Goal: Task Accomplishment & Management: Manage account settings

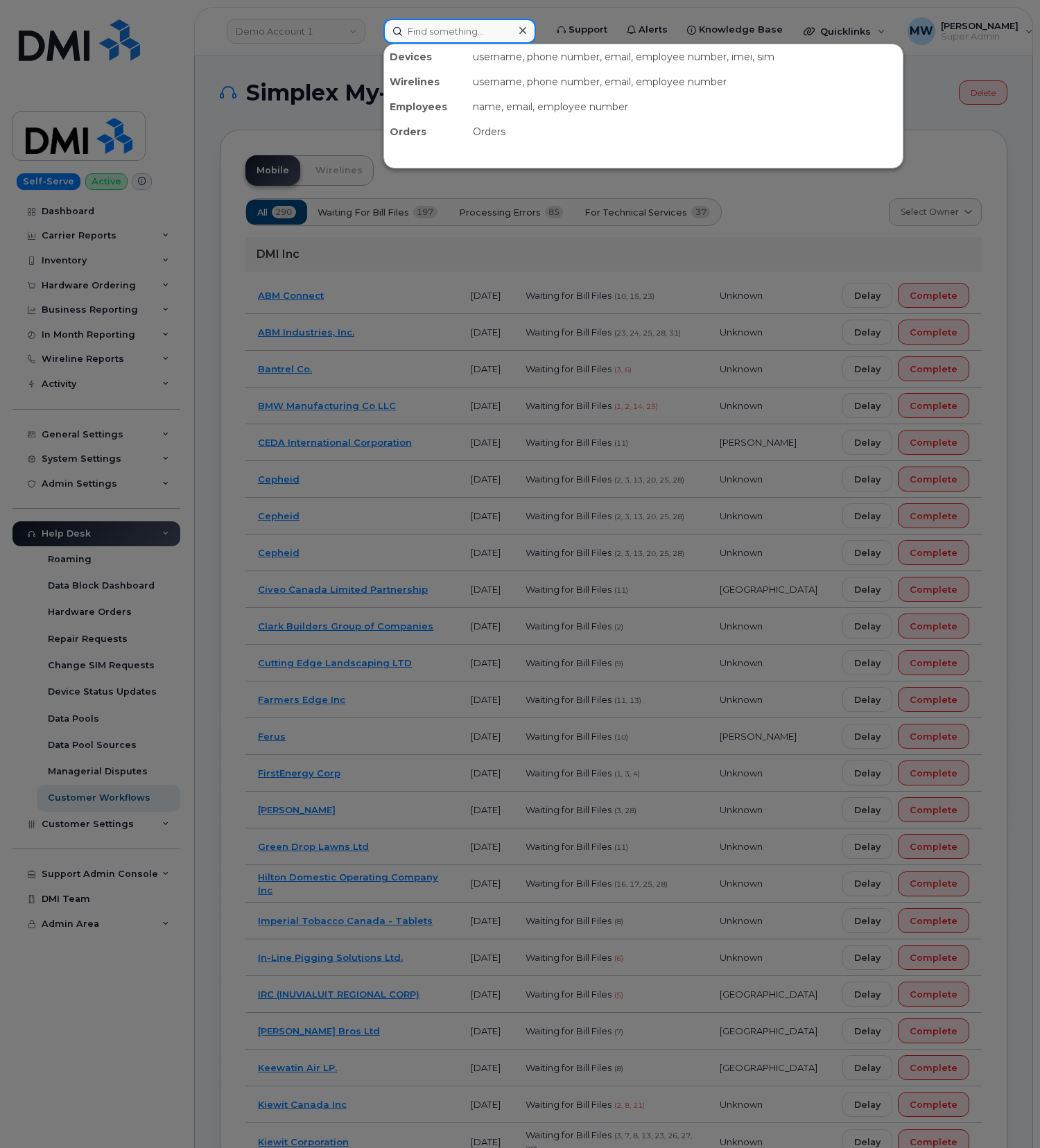
click at [410, 34] on input at bounding box center [459, 31] width 153 height 25
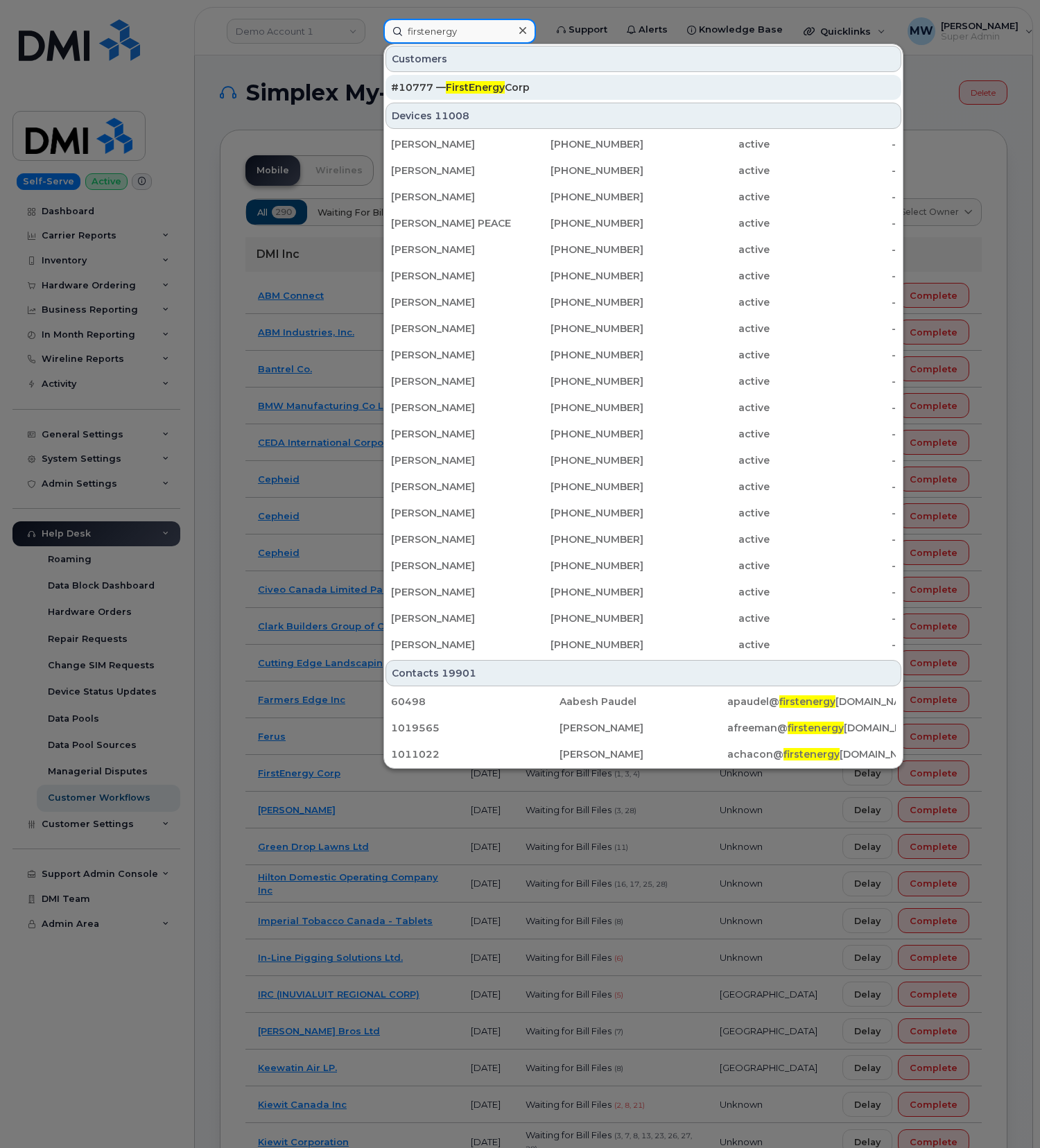
type input "firstenergy"
click at [502, 81] on div "#10777 — FirstEnergy Corp" at bounding box center [643, 87] width 504 height 14
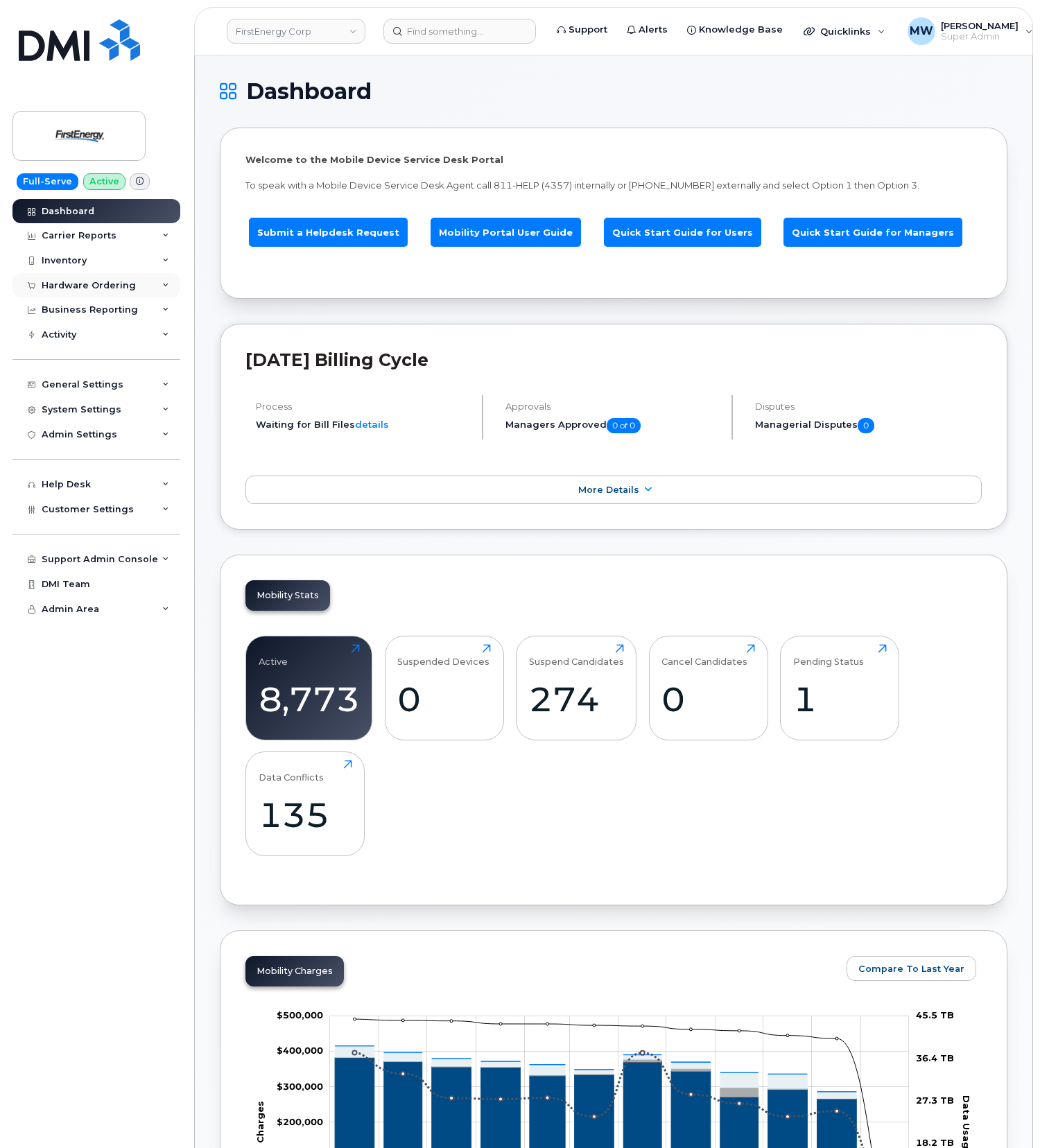
click at [112, 285] on div "Hardware Ordering" at bounding box center [88, 286] width 94 height 11
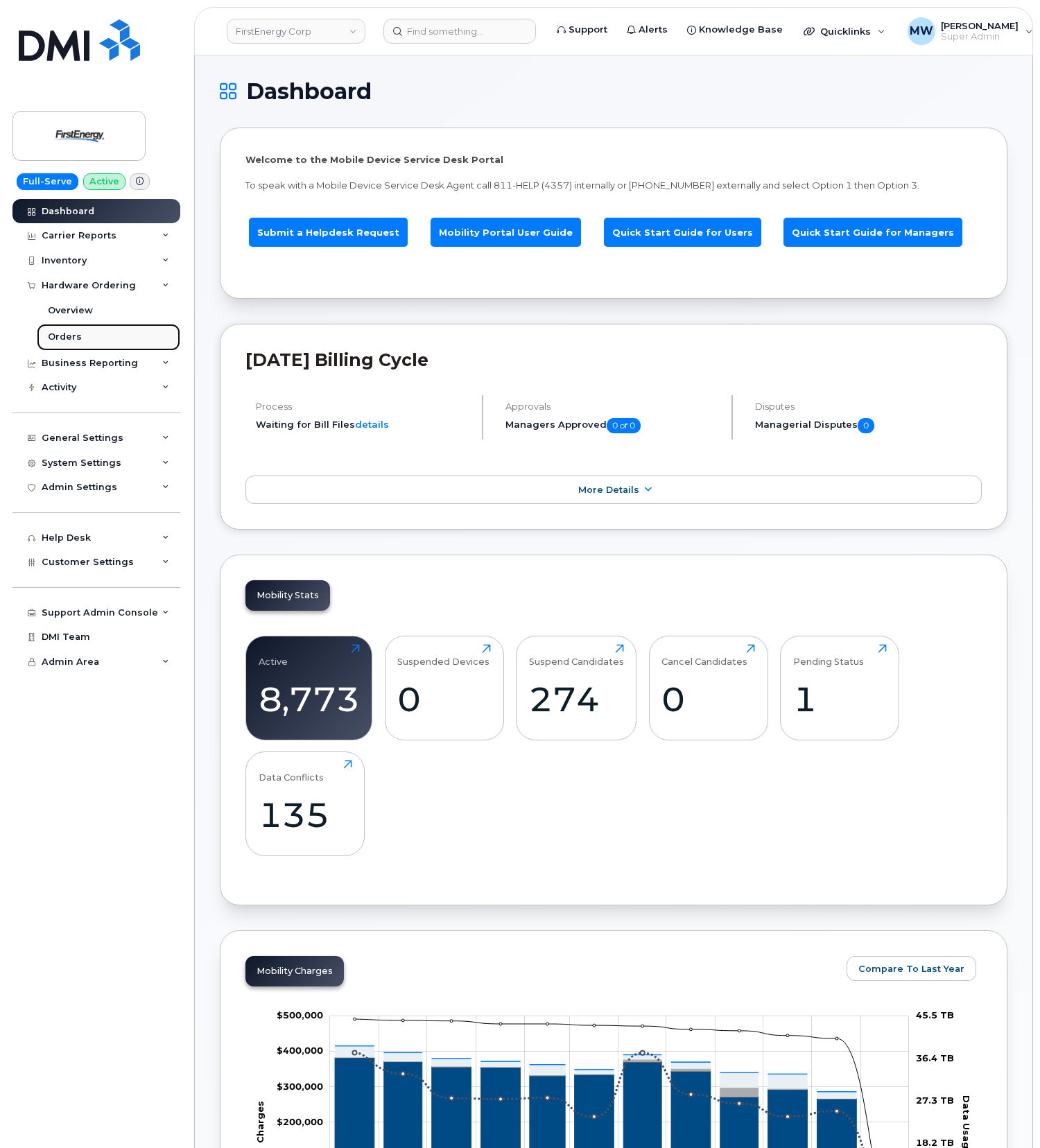
click at [93, 340] on link "Orders" at bounding box center [109, 337] width 144 height 26
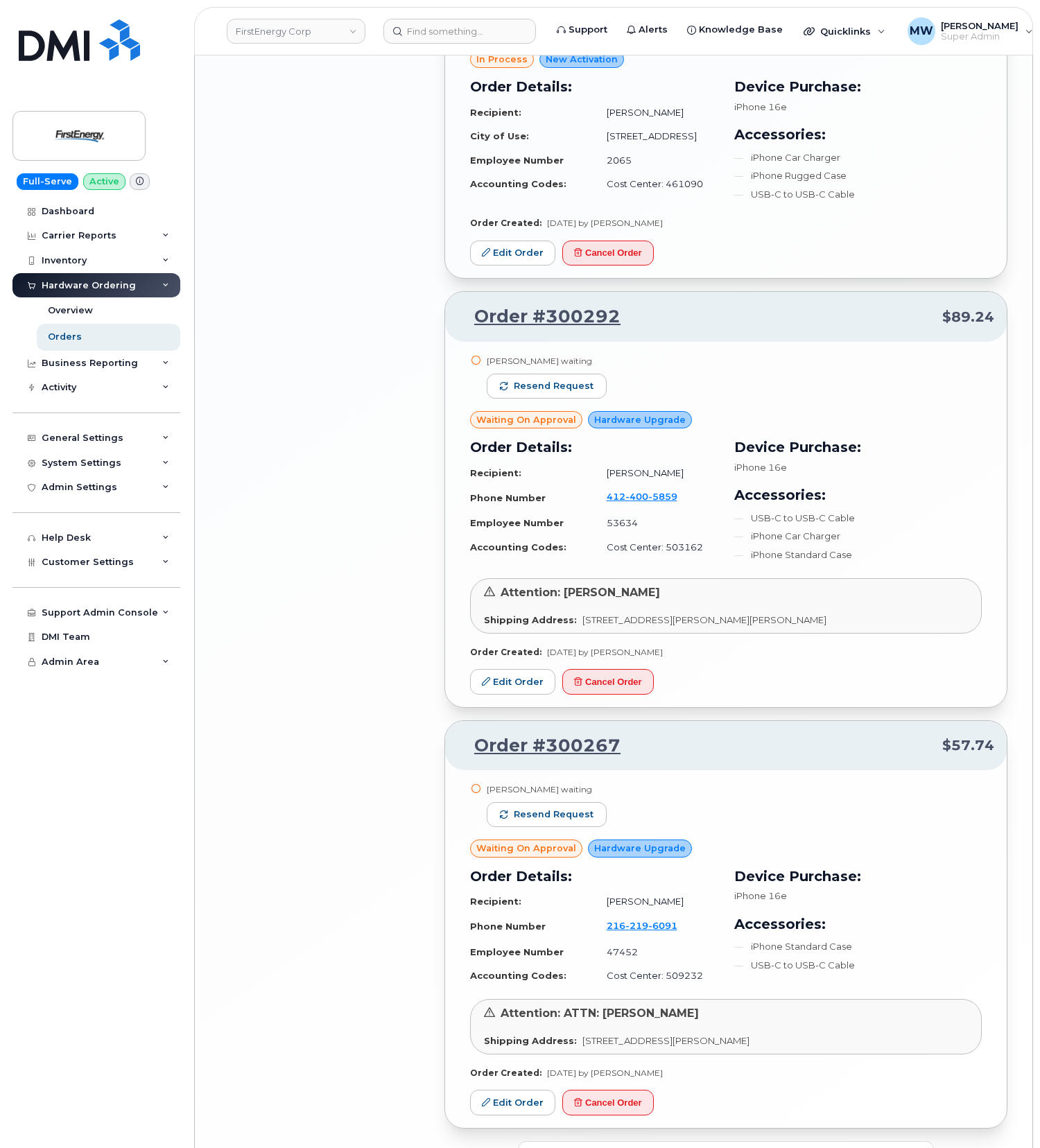
scroll to position [2314, 0]
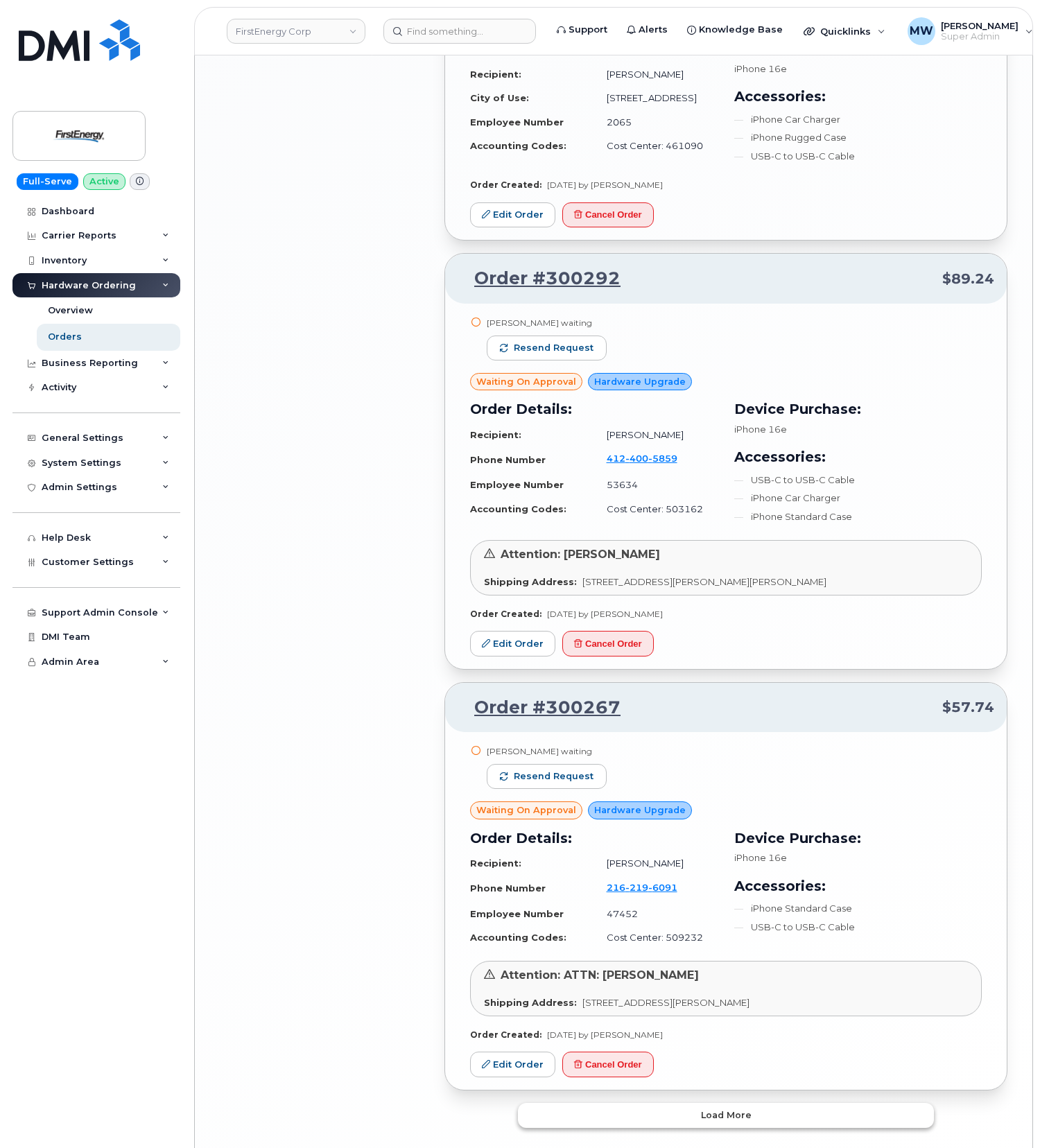
click at [836, 1103] on button "Load more" at bounding box center [725, 1115] width 416 height 25
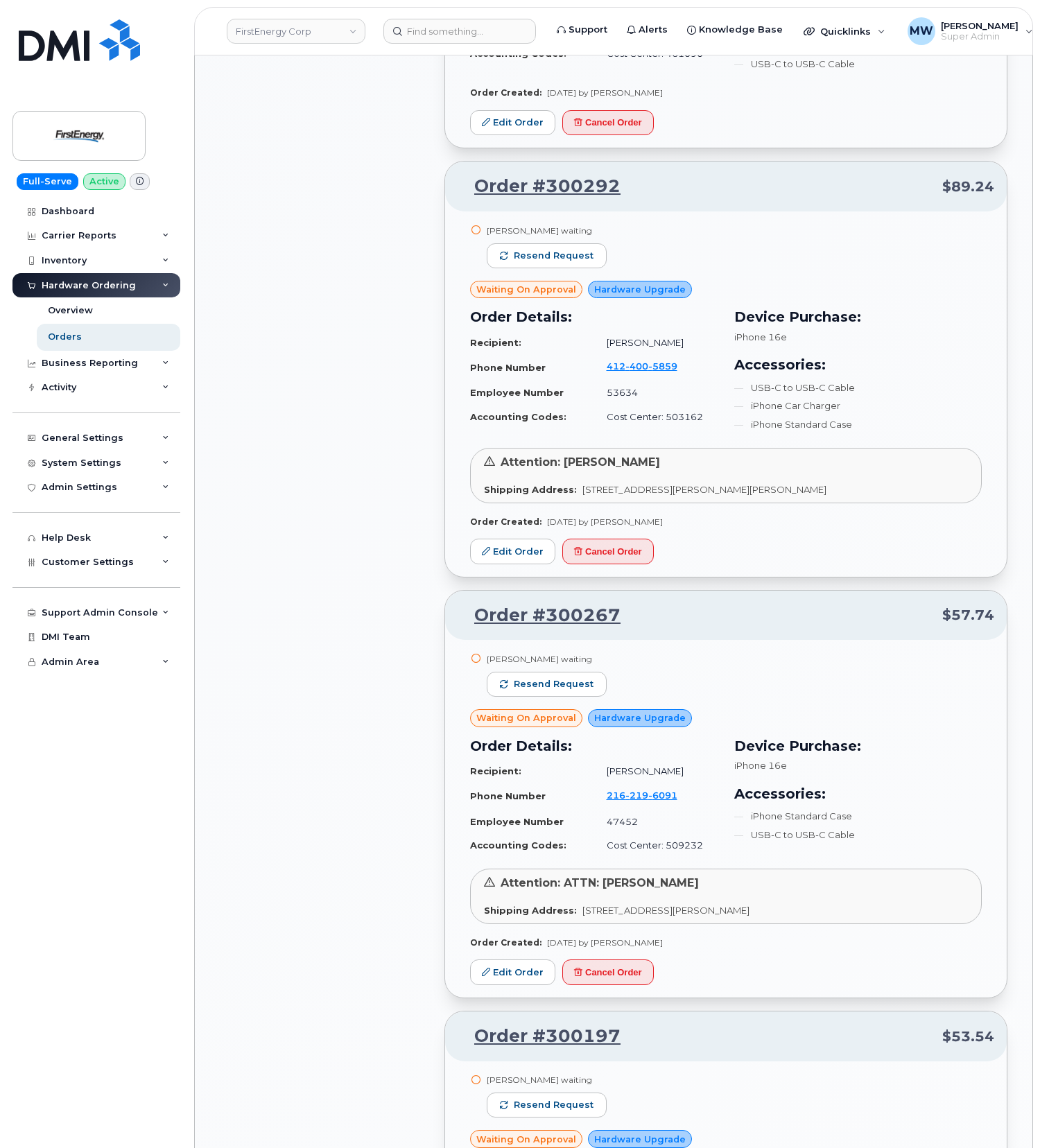
click at [320, 753] on div "All Orders 2523 Open Orders 25 Processed Orders 12 Closed Orders 1604 Cancelled…" at bounding box center [324, 1119] width 225 height 6805
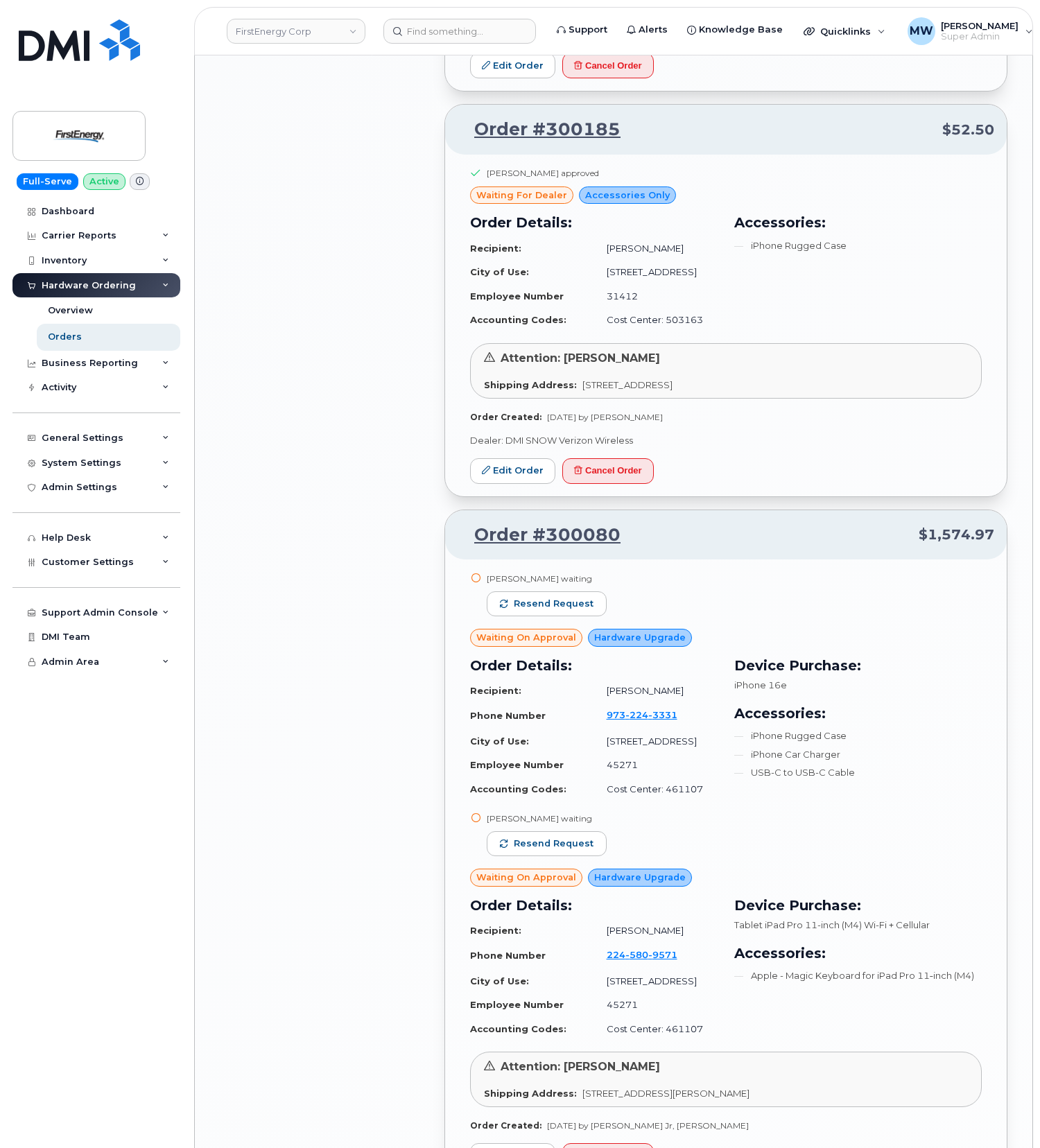
scroll to position [3701, 0]
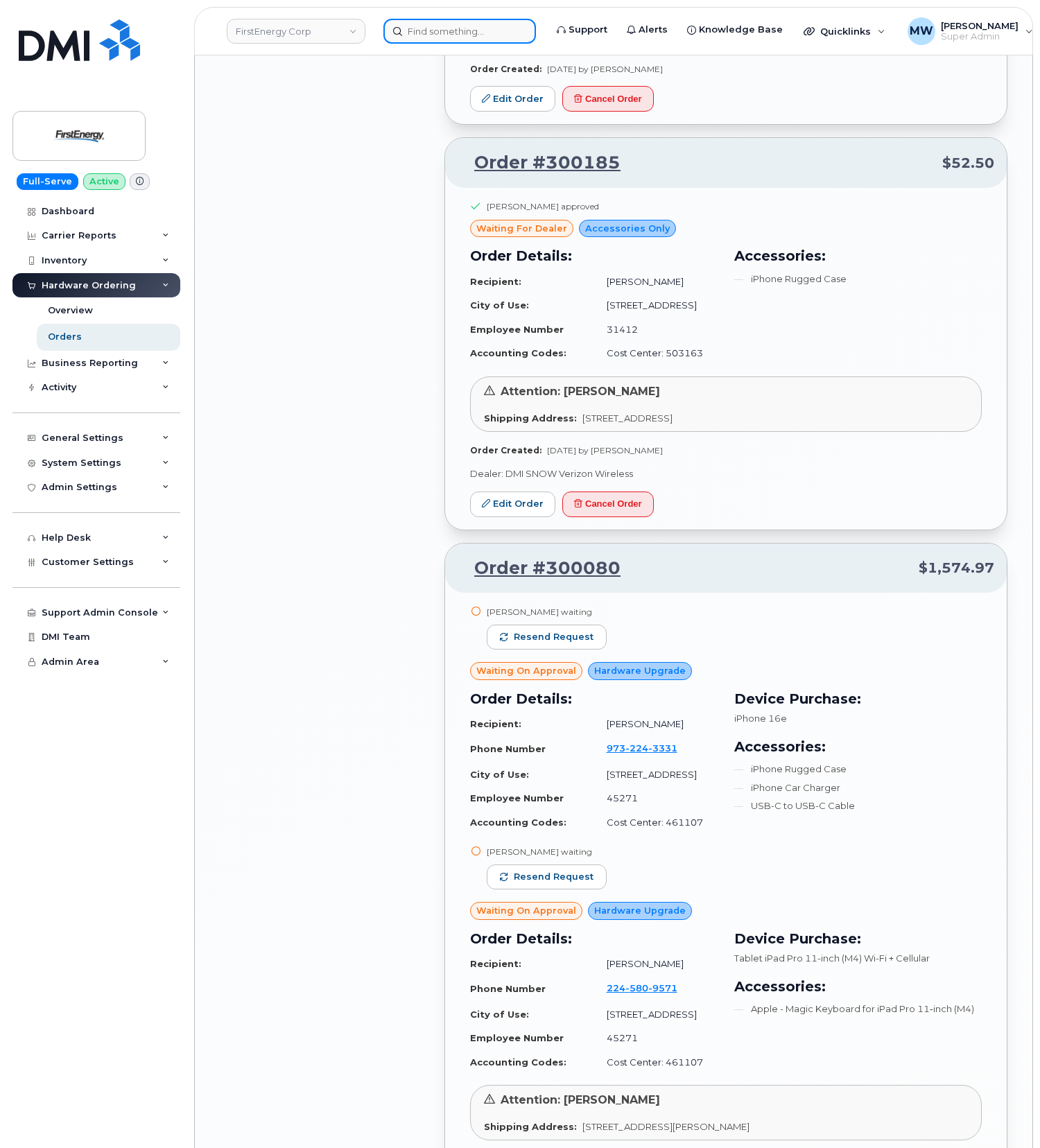
click at [496, 20] on input at bounding box center [459, 31] width 153 height 25
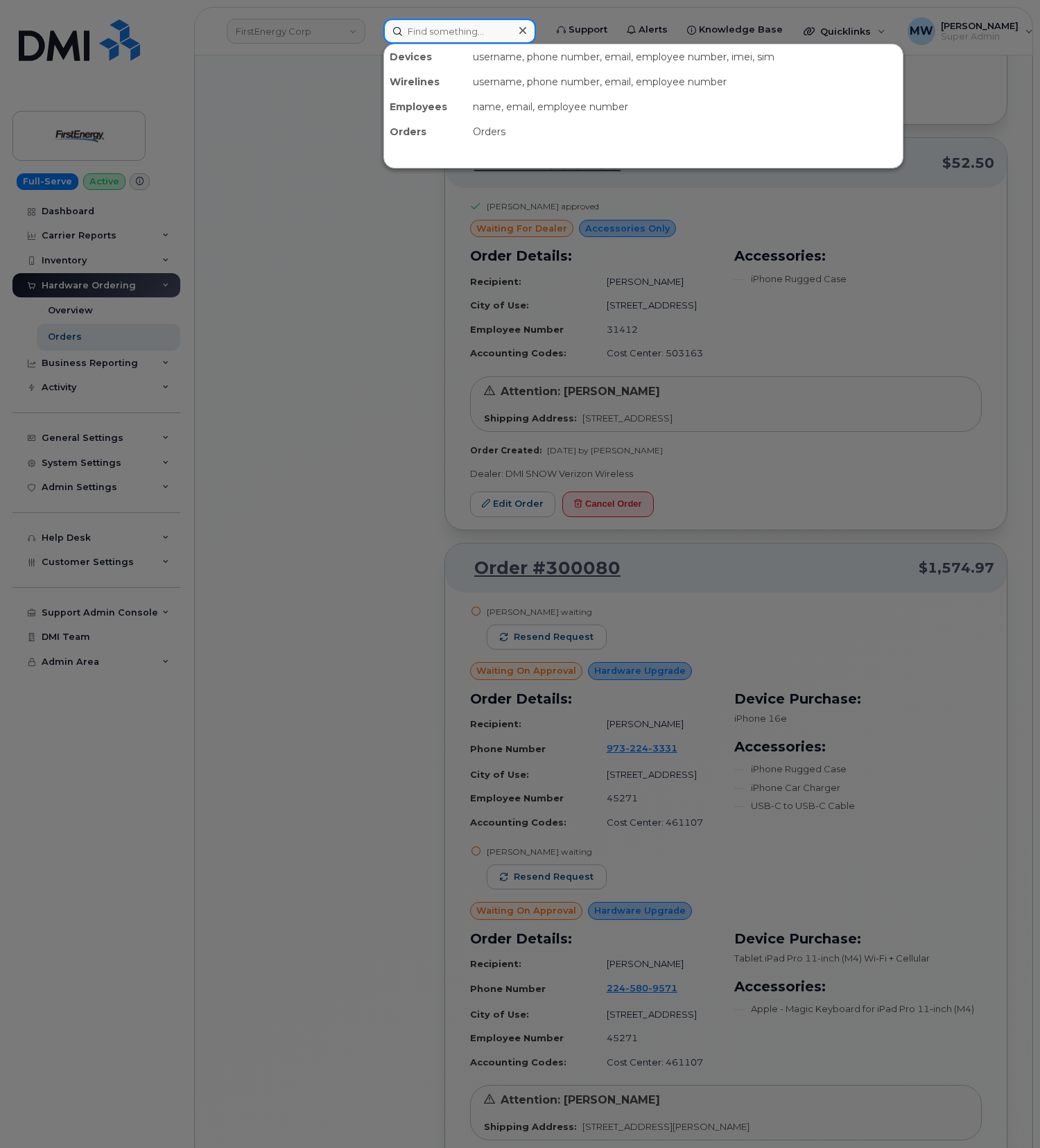
paste input "William T Fisher"
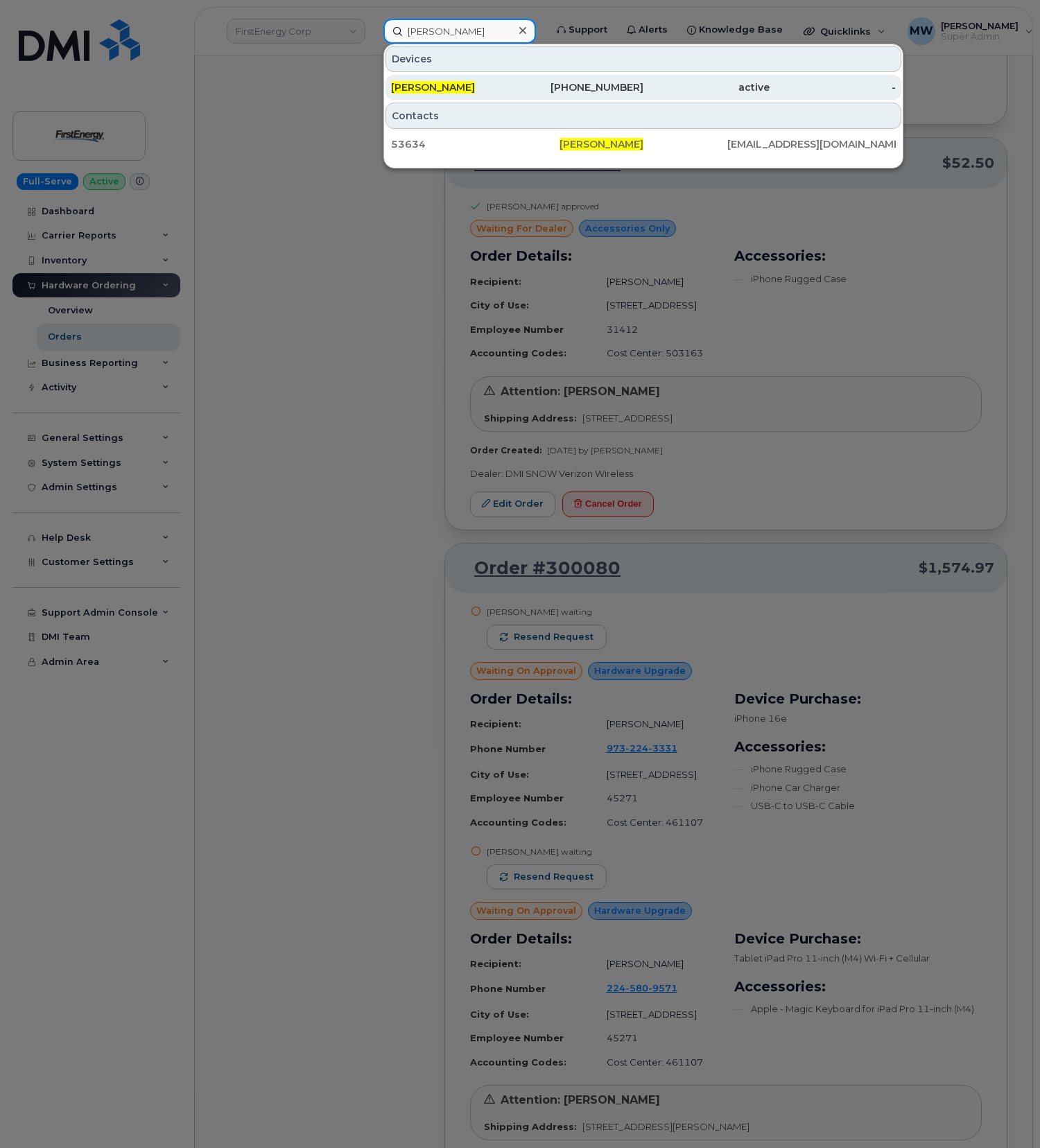
type input "William T Fisher"
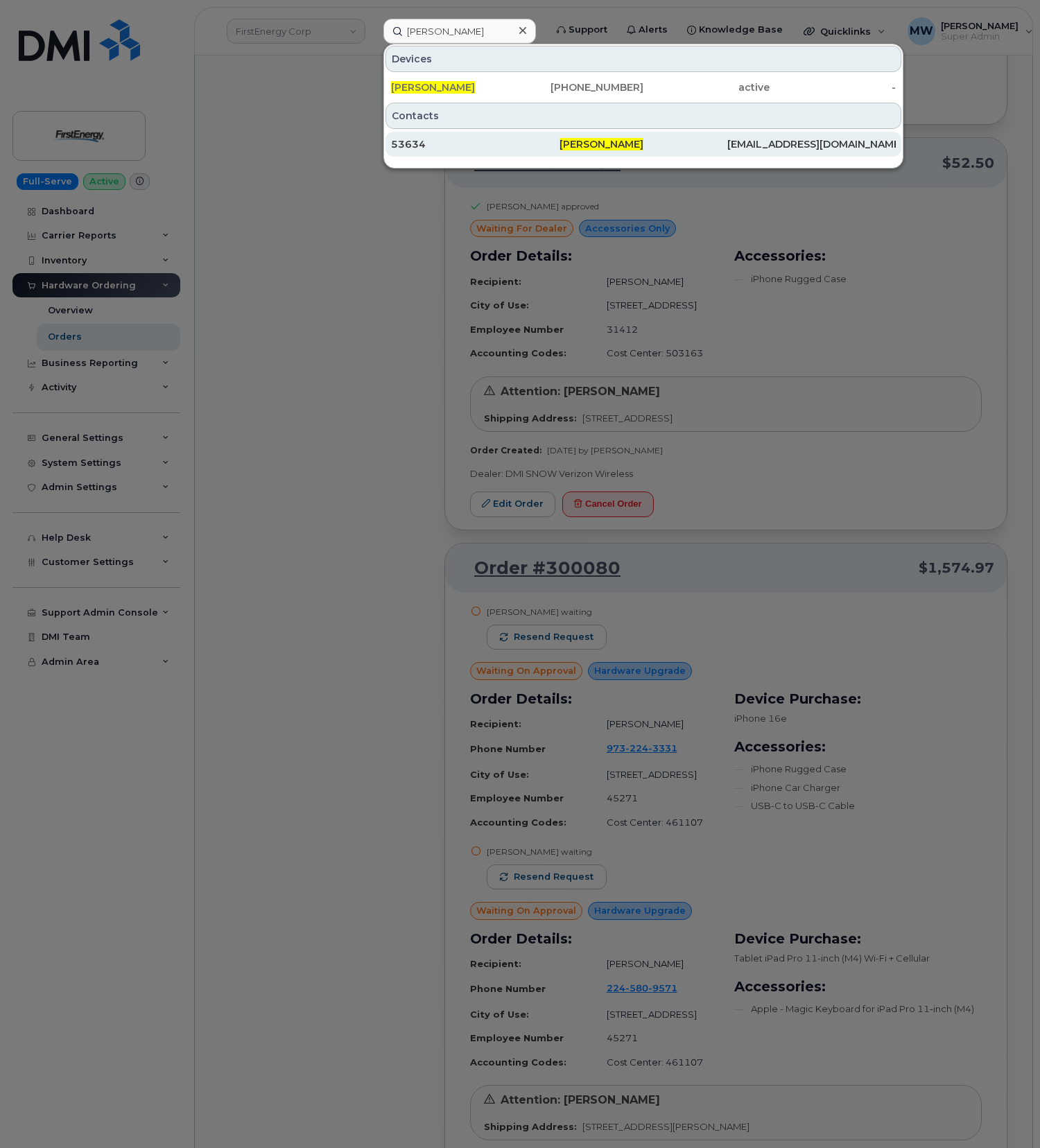
click at [474, 137] on div "53634" at bounding box center [475, 144] width 168 height 25
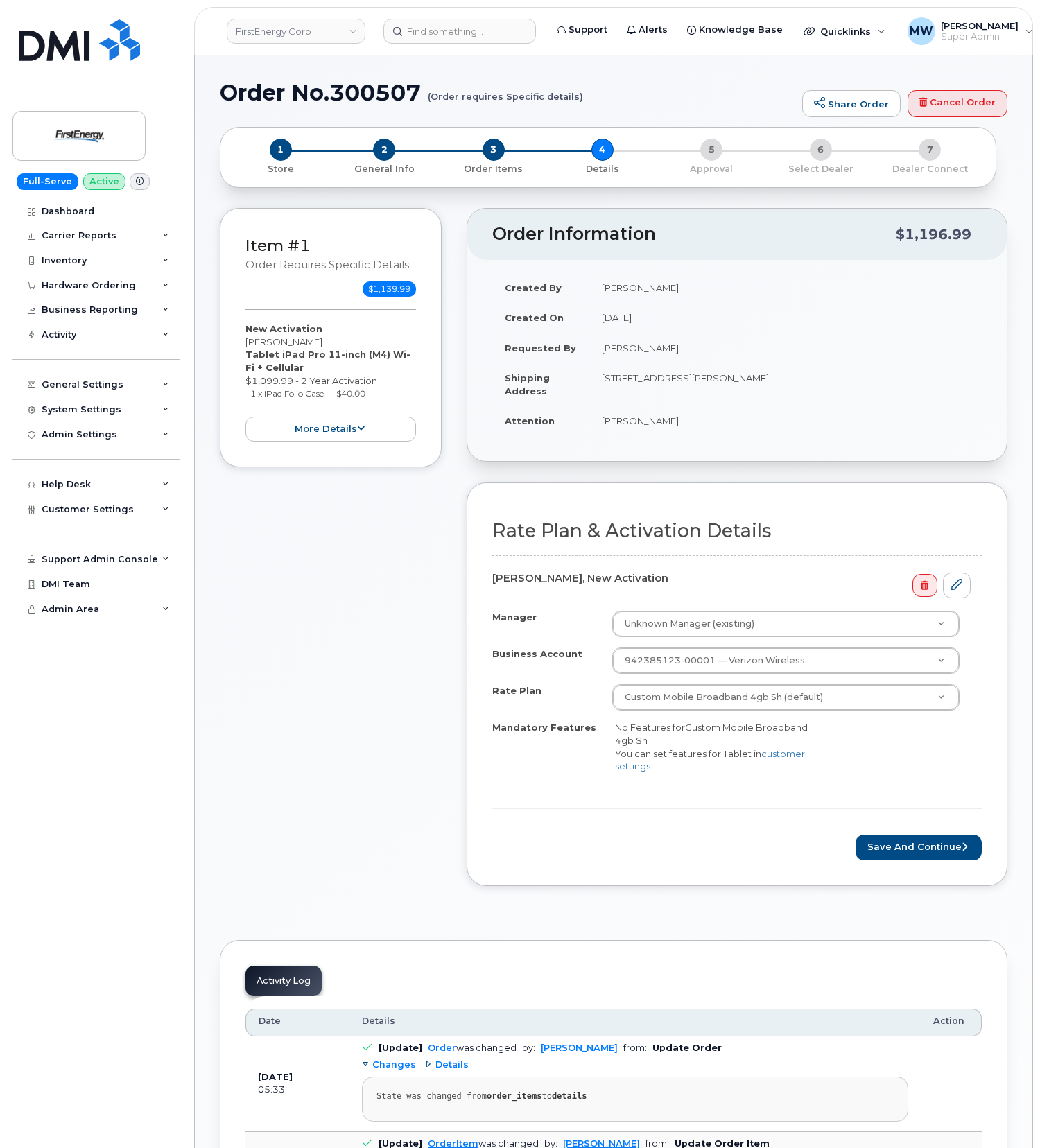
drag, startPoint x: 323, startPoint y: 340, endPoint x: 249, endPoint y: 339, distance: 74.0
click at [249, 339] on div "New Activation William T Fisher Tablet iPad Pro 11-inch (M4) Wi-Fi + Cellular $…" at bounding box center [330, 382] width 171 height 119
copy div "[PERSON_NAME]"
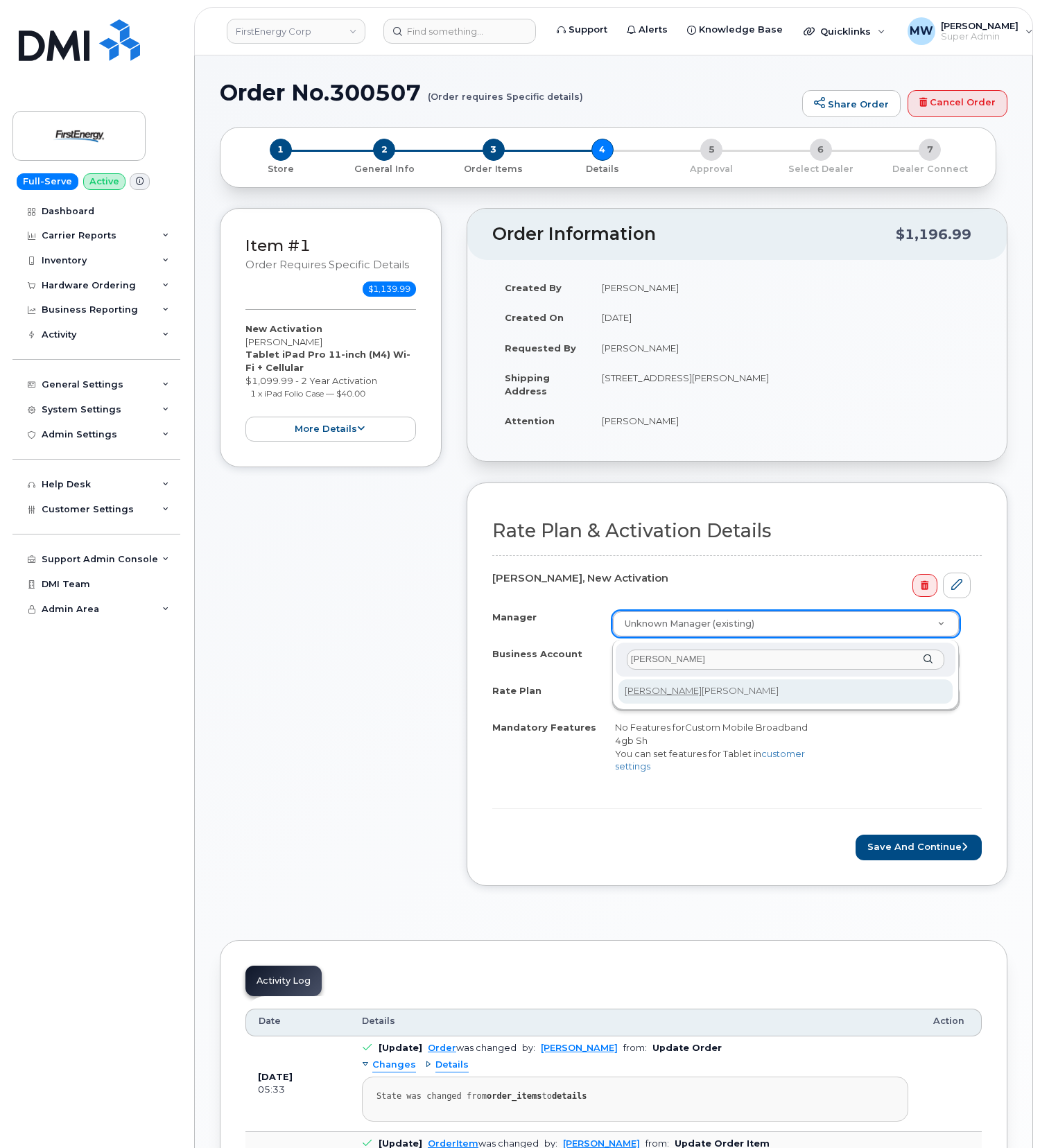
type input "walter r"
select select "2074537"
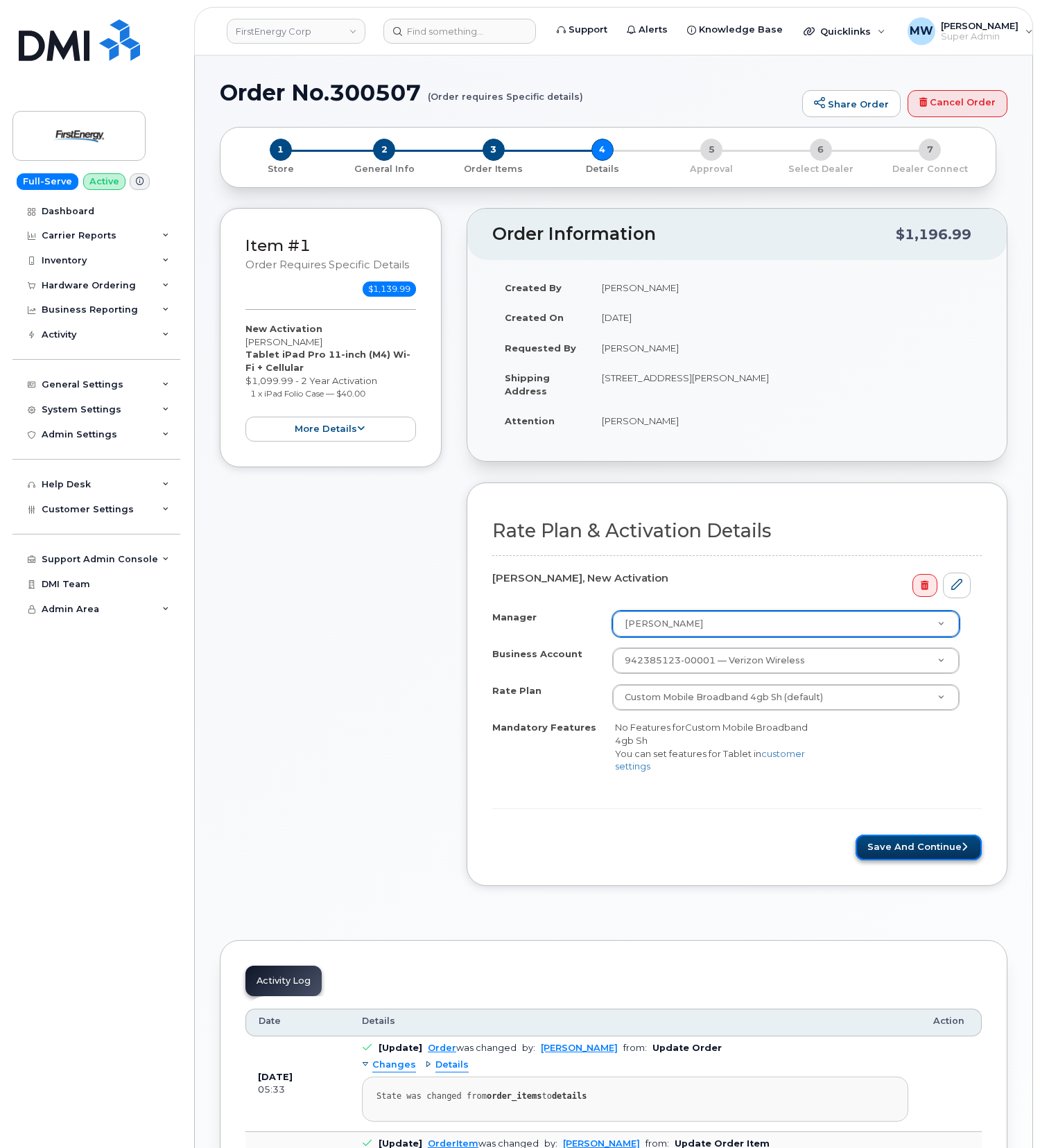
click at [913, 843] on button "Save and Continue" at bounding box center [918, 847] width 126 height 25
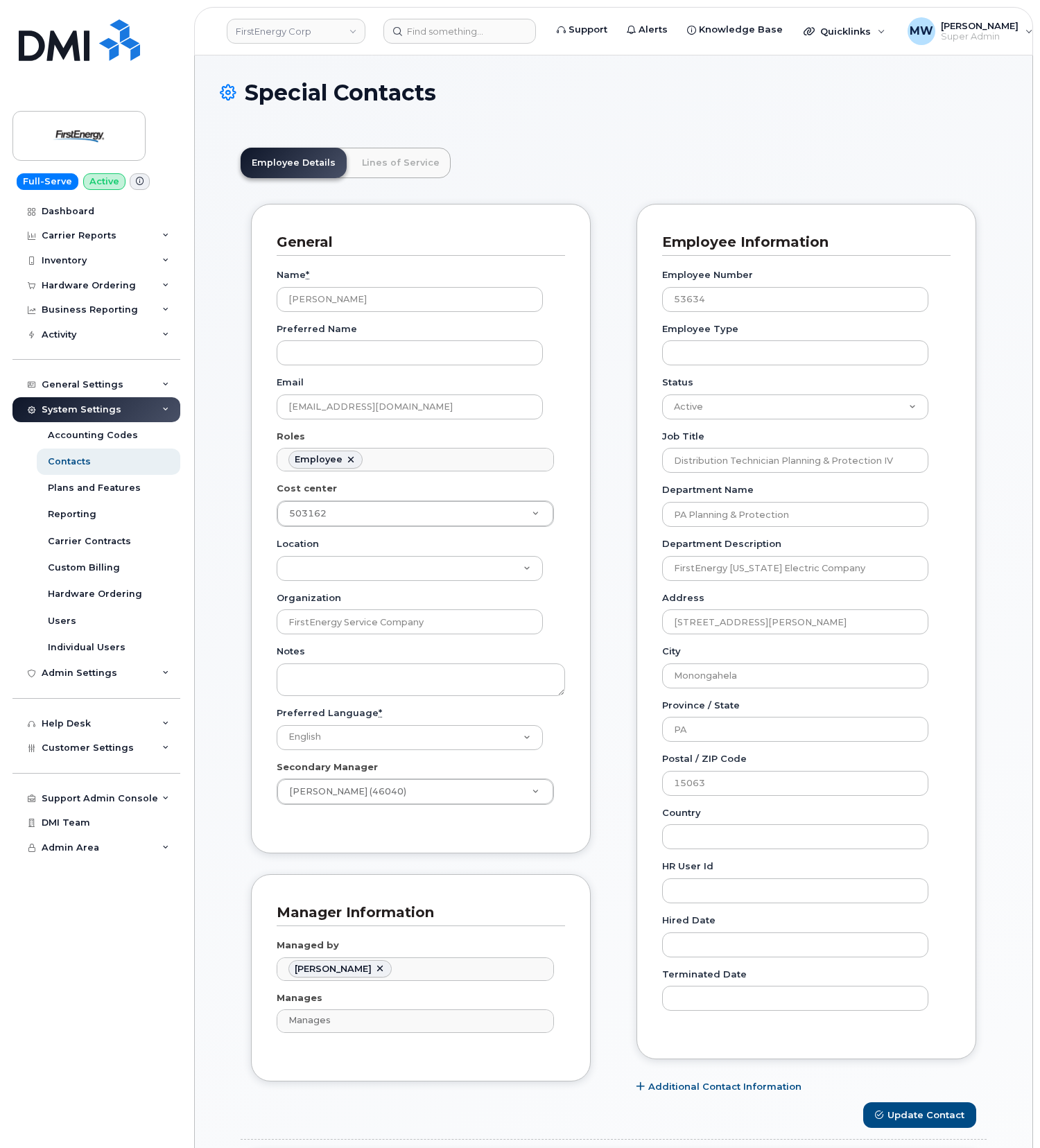
scroll to position [40, 0]
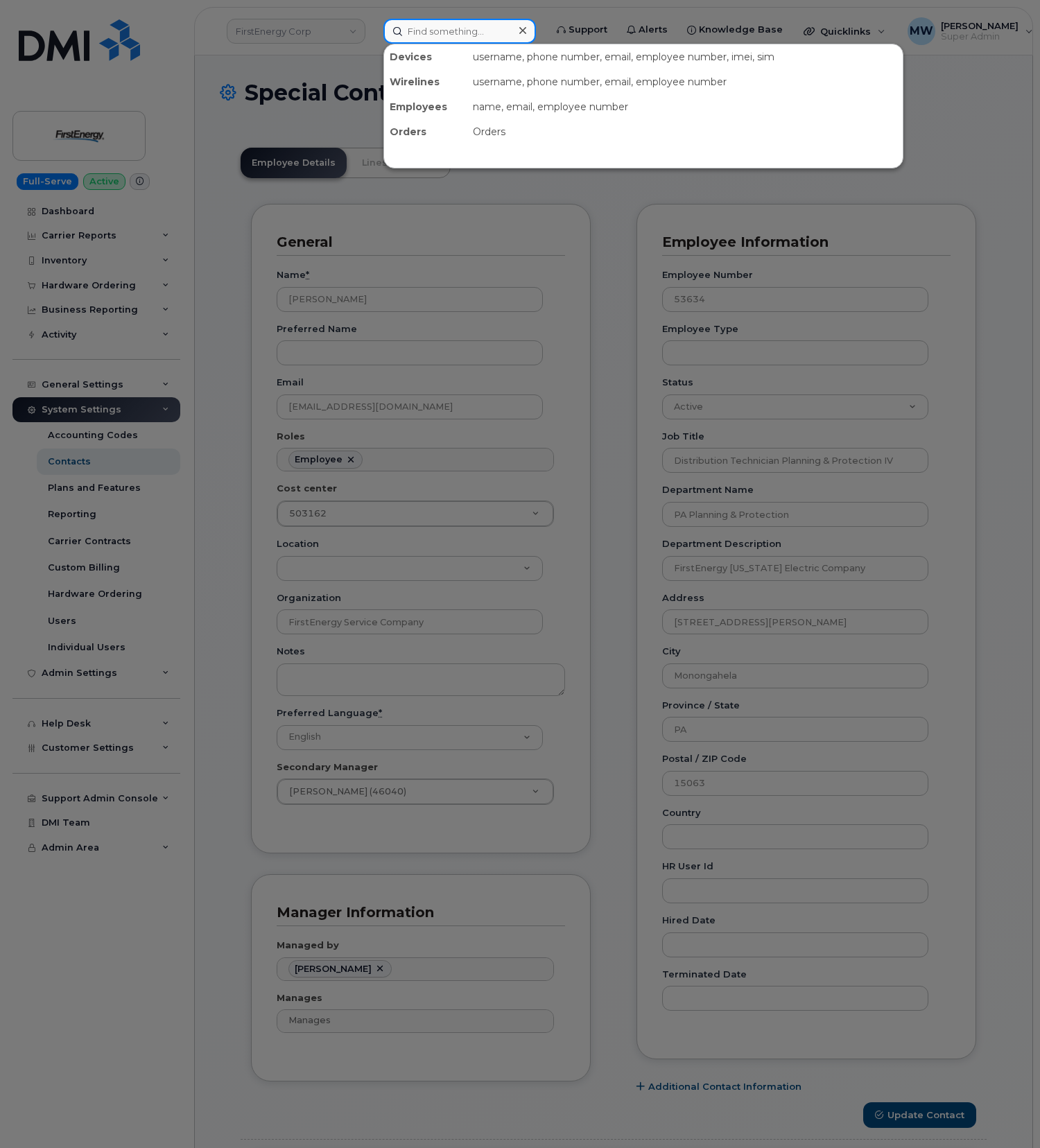
click at [417, 31] on input at bounding box center [459, 31] width 153 height 25
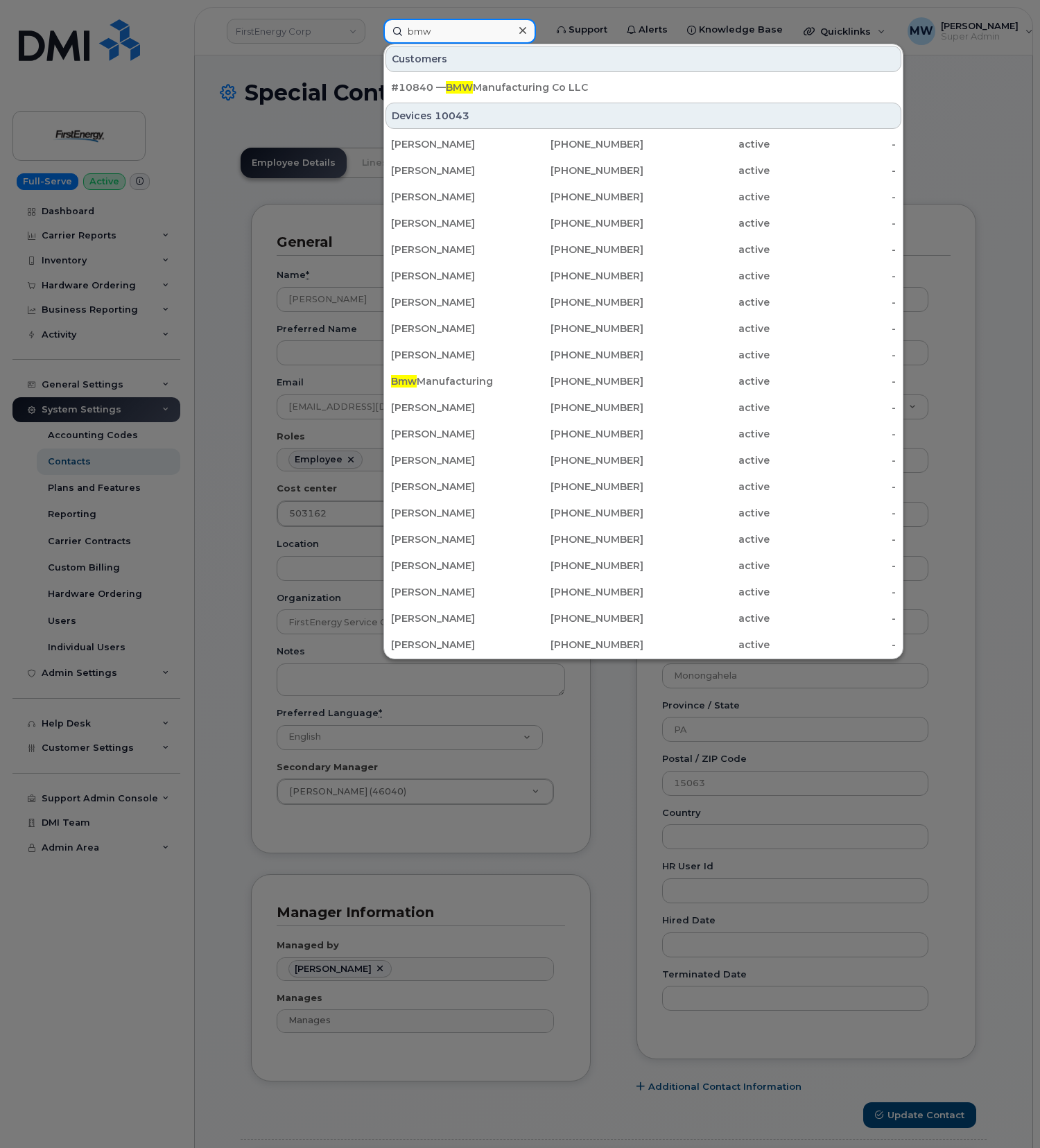
type input "bmw"
click at [484, 84] on div "#10840 — BMW Manufacturing Co LLC" at bounding box center [643, 87] width 504 height 14
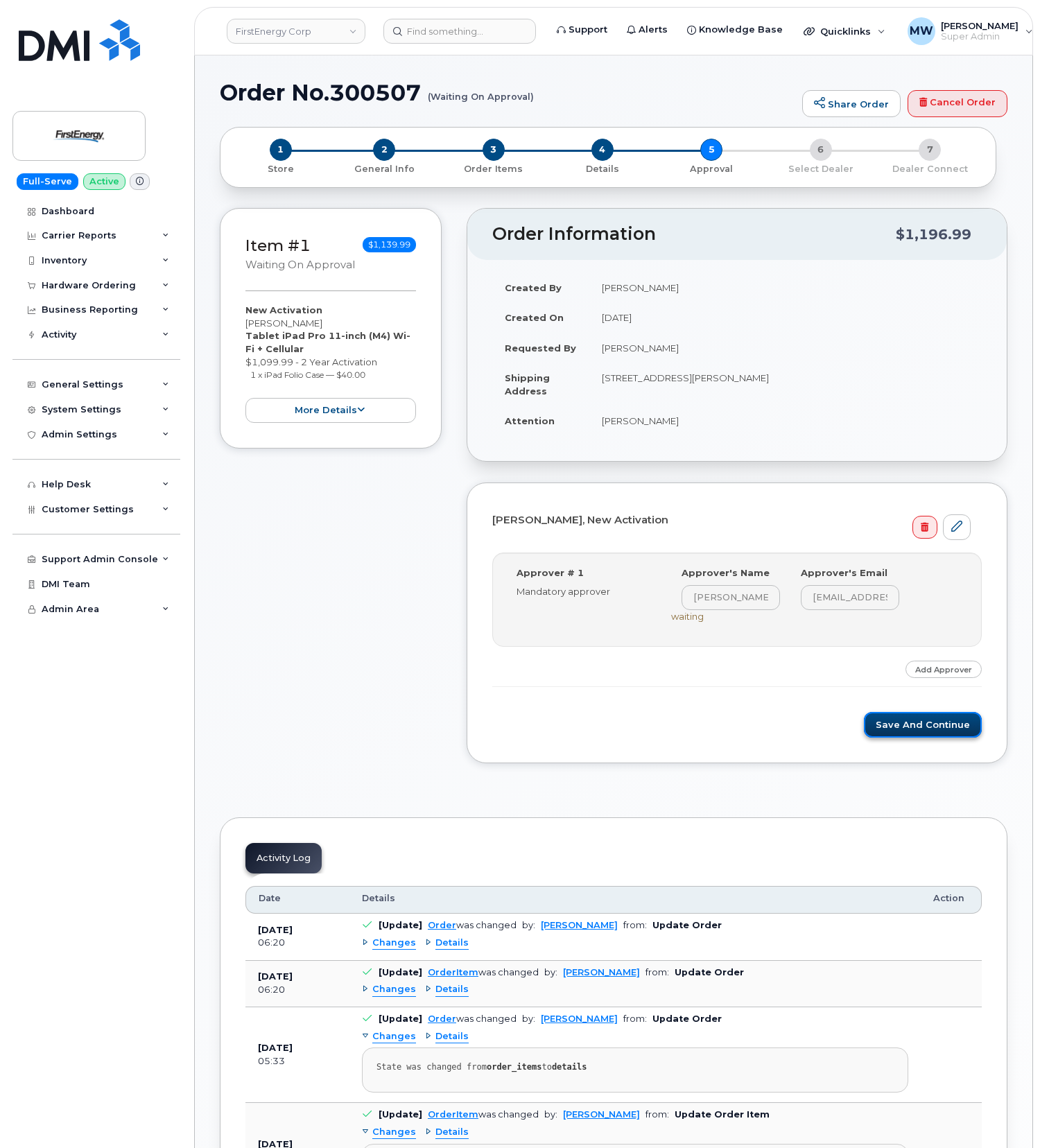
click at [933, 724] on button "Save and Continue" at bounding box center [923, 724] width 118 height 25
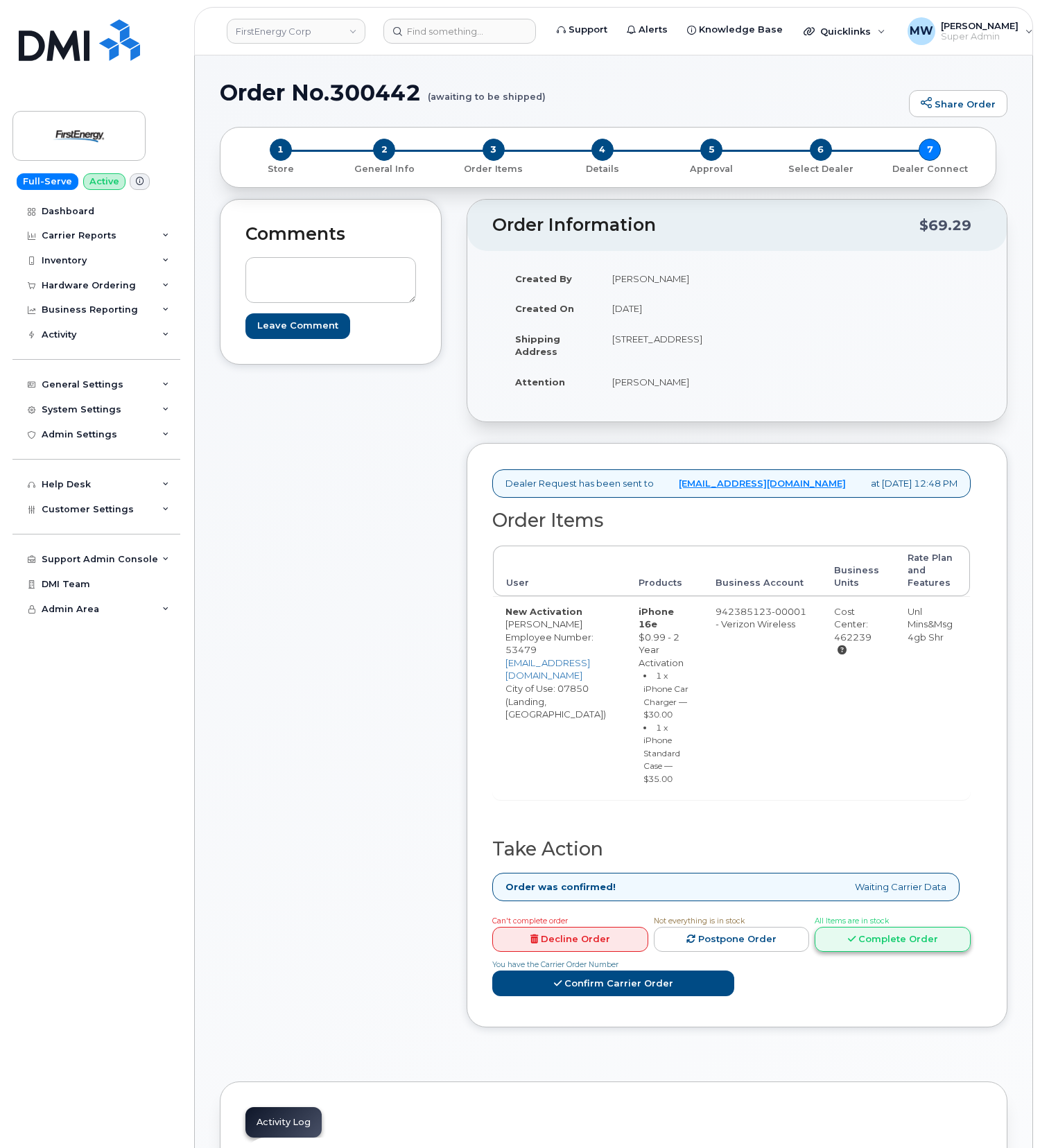
click at [860, 953] on link "Complete Order" at bounding box center [892, 939] width 156 height 25
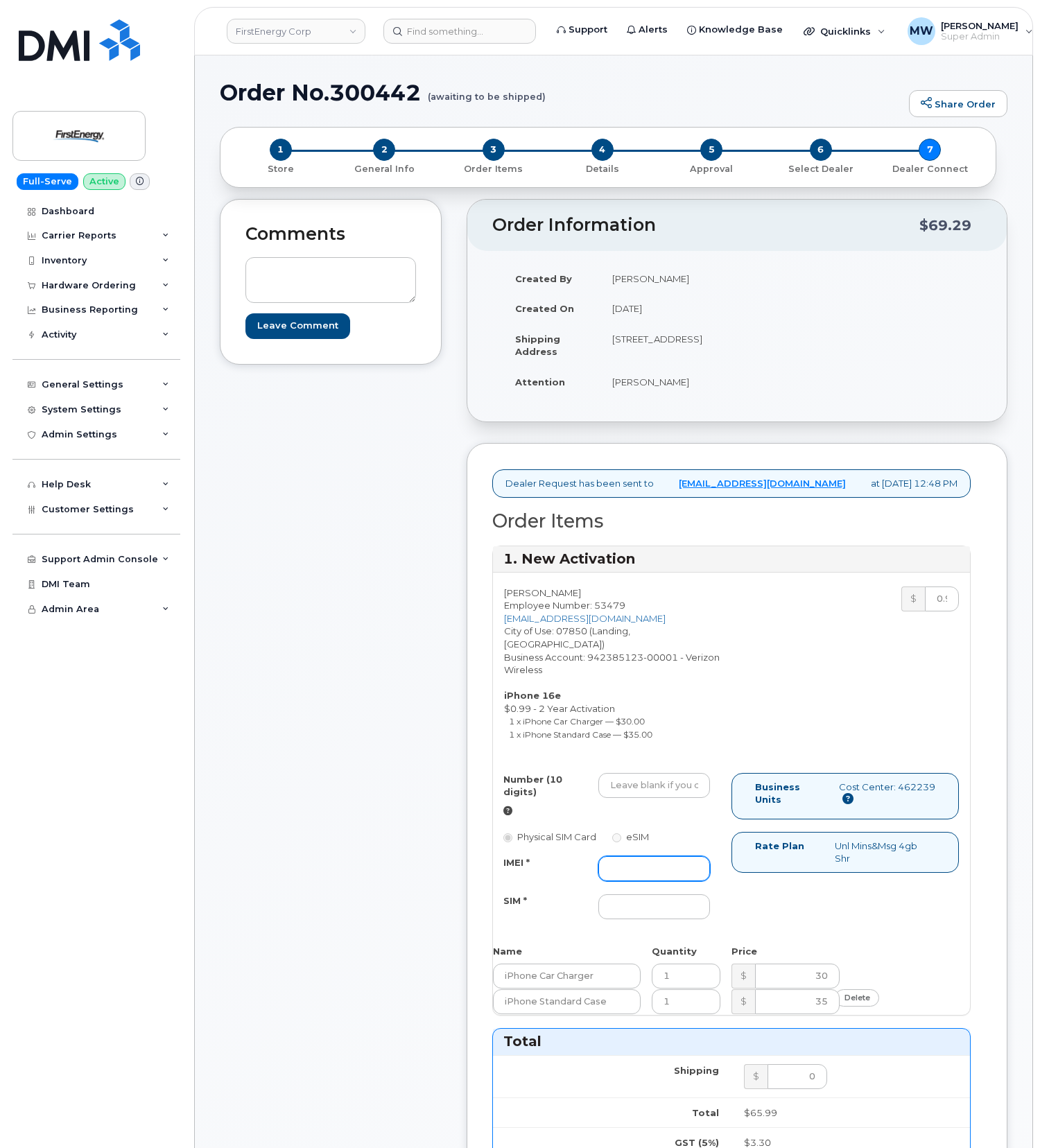
click at [635, 874] on input "IMEI *" at bounding box center [654, 868] width 112 height 25
paste input "355613396706260"
type input "355613396706260"
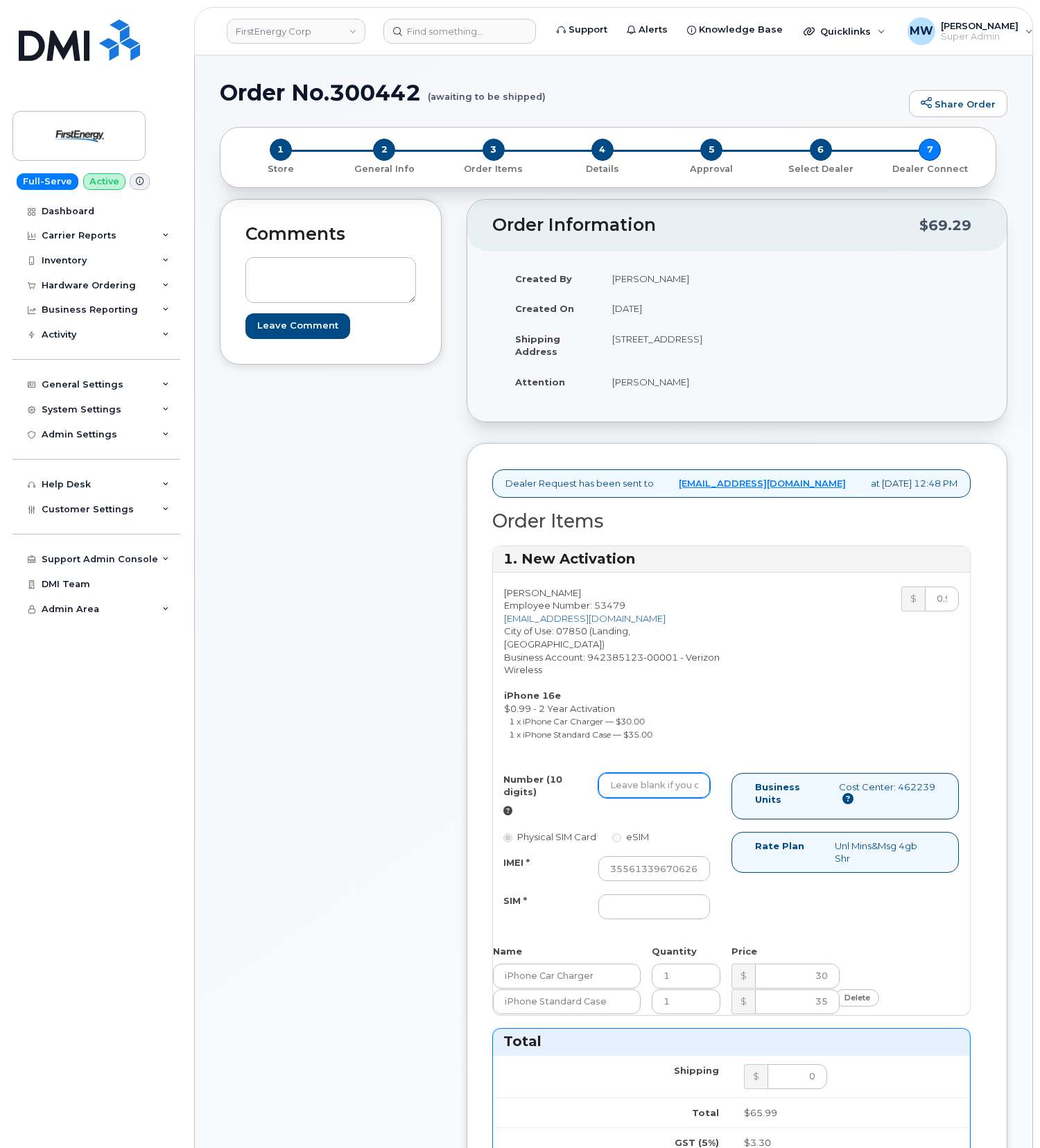
click at [650, 798] on input "Number (10 digits)" at bounding box center [654, 786] width 112 height 25
paste input "8624275689"
type input "8624275689"
click at [632, 910] on input "SIM *" at bounding box center [654, 907] width 112 height 25
type input "NA"
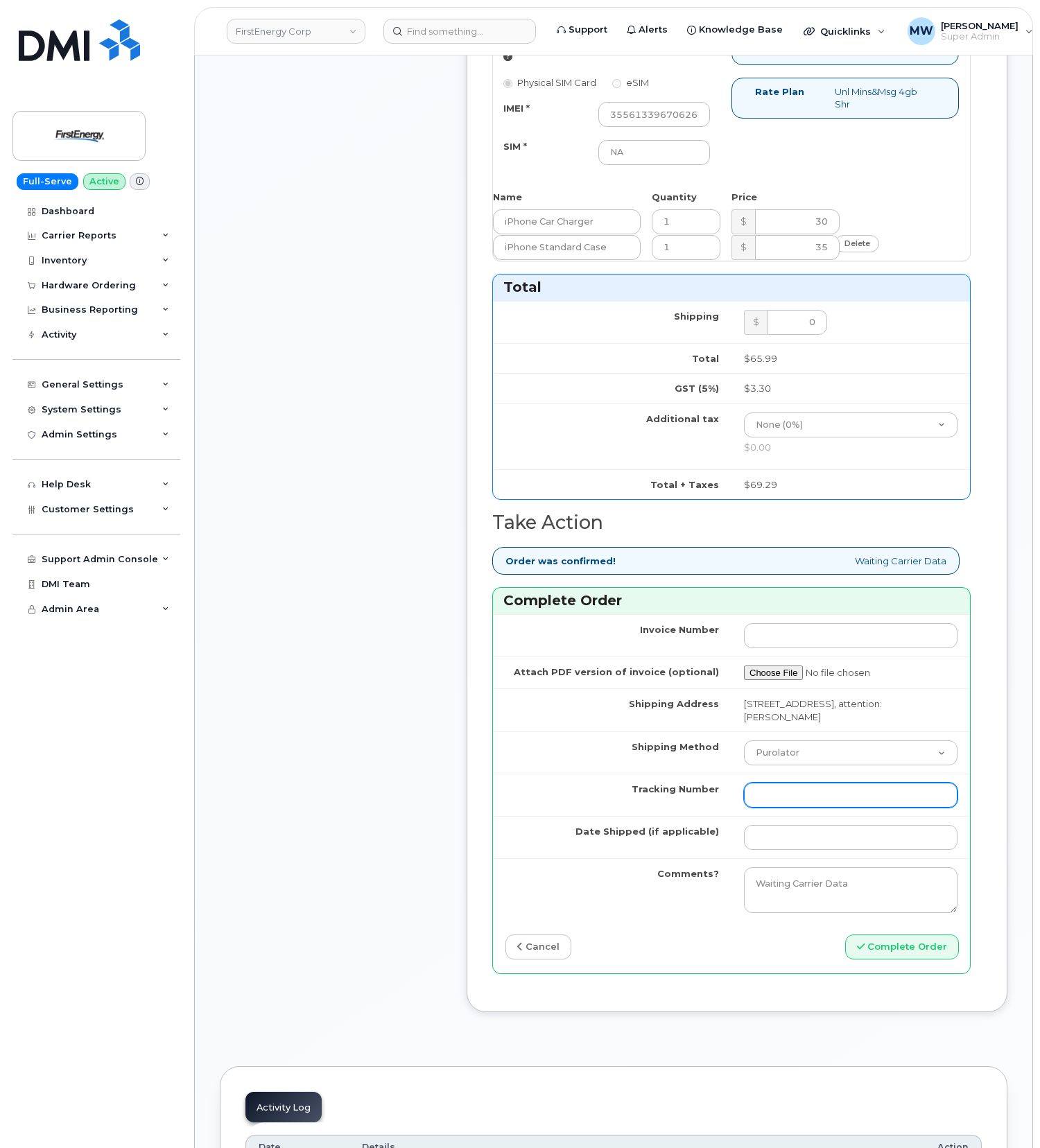
scroll to position [924, 0]
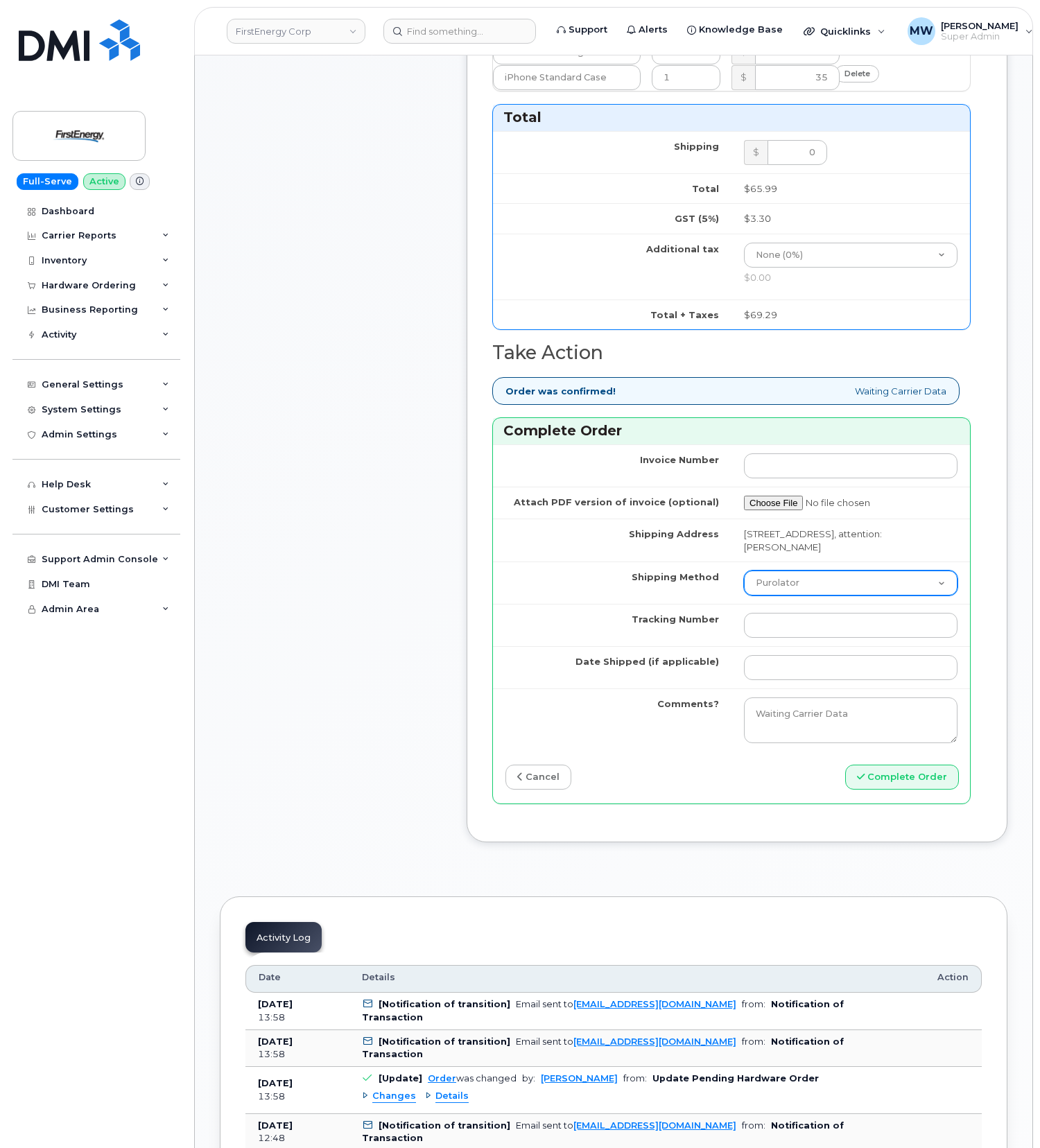
click at [845, 591] on select "Purolator UPS FedEx Canada Post Courier Other Drop Off Pick Up" at bounding box center [850, 583] width 213 height 25
select select "UPS"
click at [744, 576] on select "Purolator UPS FedEx Canada Post Courier Other Drop Off Pick Up" at bounding box center [850, 583] width 213 height 25
click at [808, 638] on input "Tracking Number" at bounding box center [850, 626] width 213 height 25
paste input "1ZHF12012915683317"
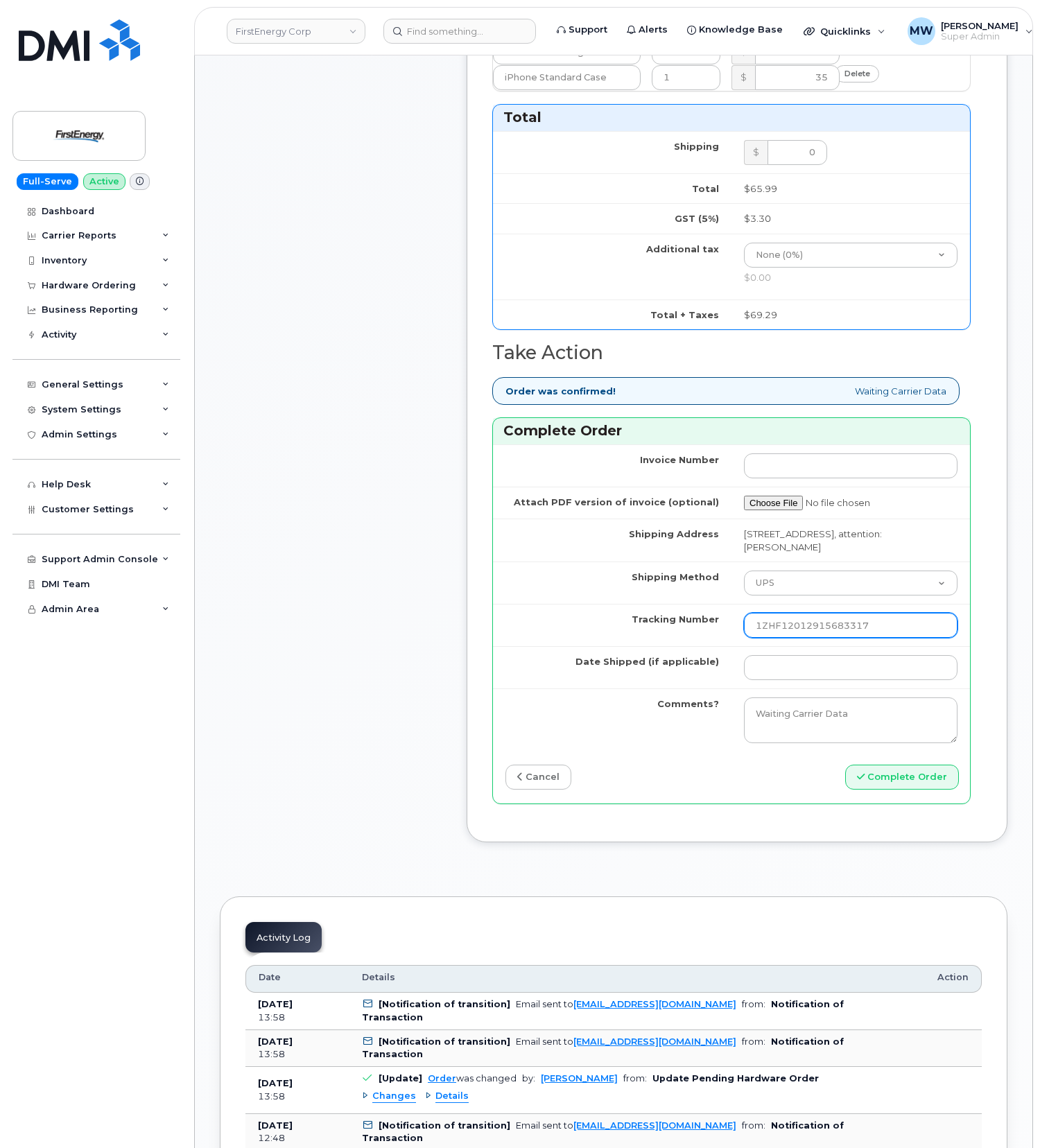
drag, startPoint x: 772, startPoint y: 639, endPoint x: 648, endPoint y: 620, distance: 125.4
click at [652, 625] on tr "Tracking Number 1ZHF12012915683317" at bounding box center [731, 626] width 477 height 43
type input "1ZHF12012915683317"
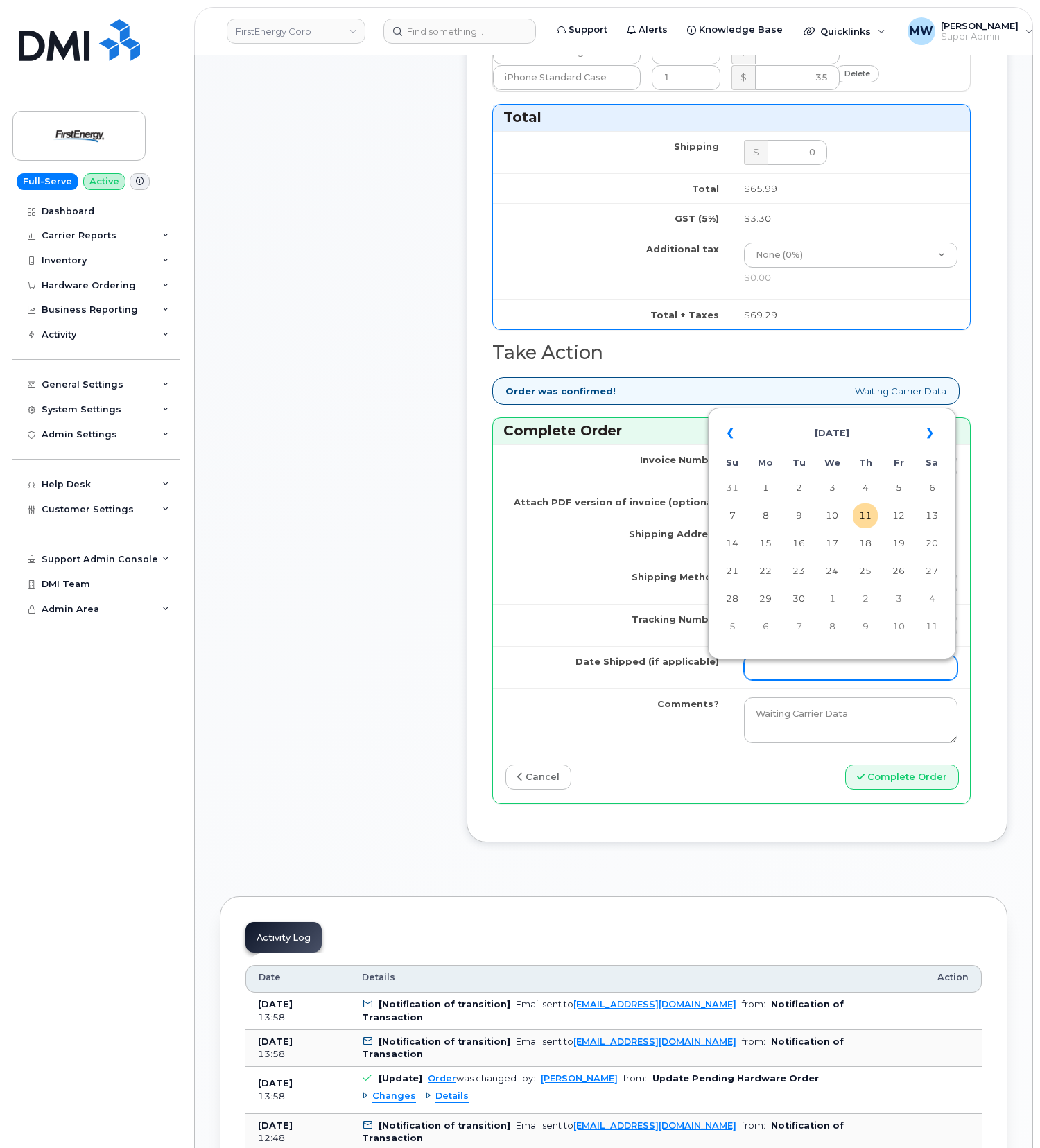
click at [833, 669] on input "Date Shipped (if applicable)" at bounding box center [850, 667] width 213 height 25
click at [827, 522] on td "10" at bounding box center [832, 516] width 25 height 25
type input "2025-09-10"
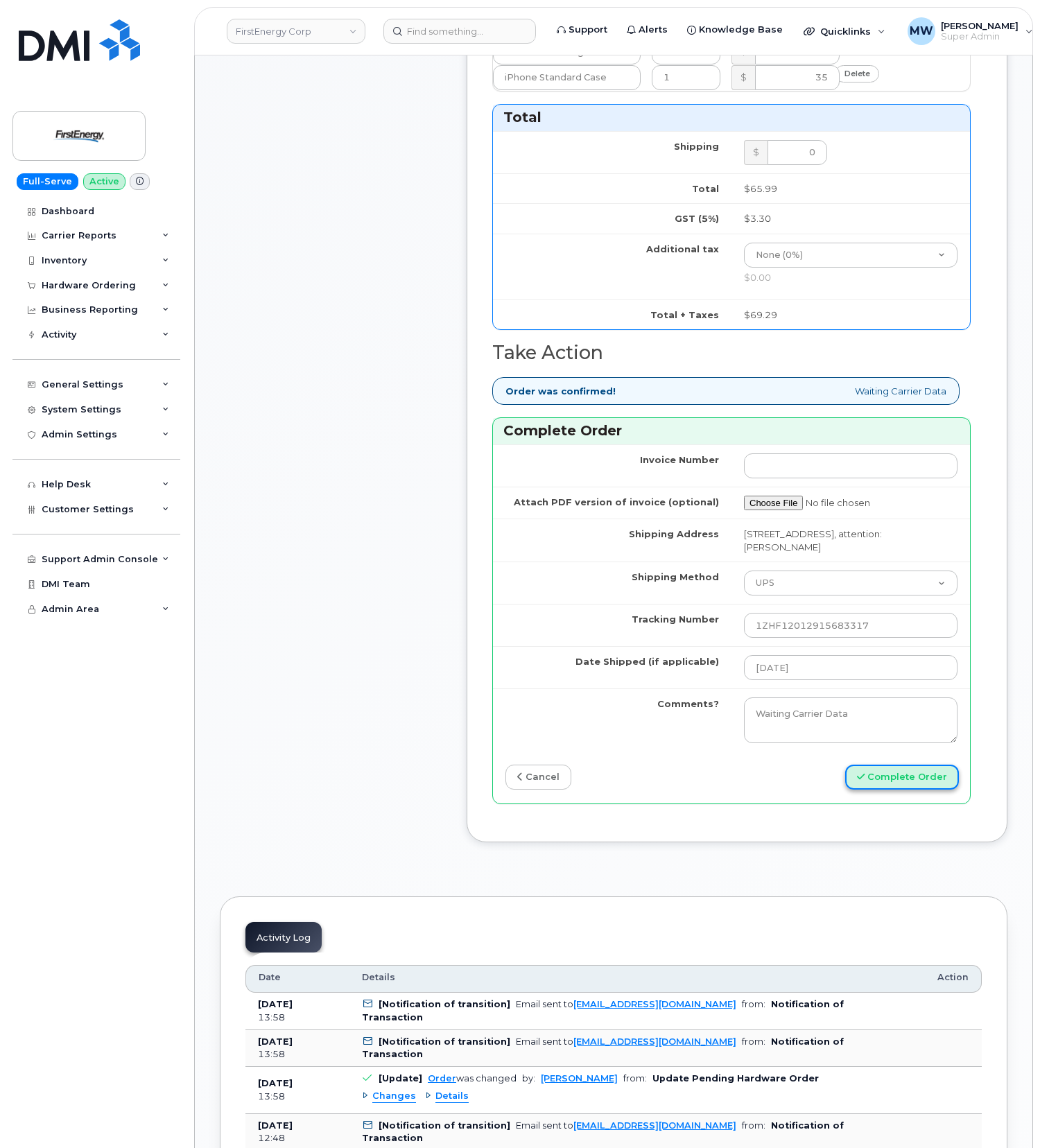
click at [942, 783] on button "Complete Order" at bounding box center [902, 777] width 114 height 25
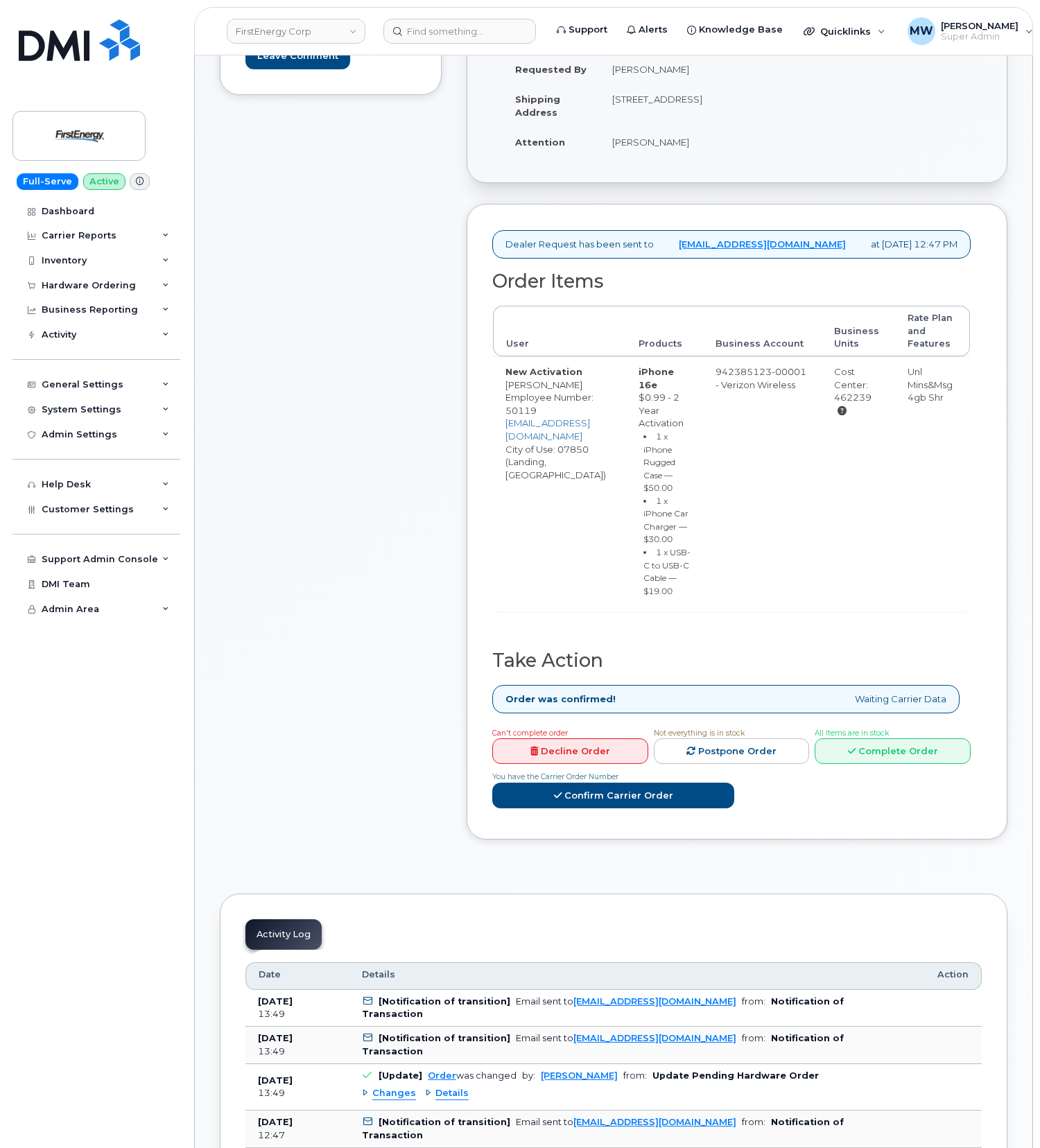
scroll to position [277, 0]
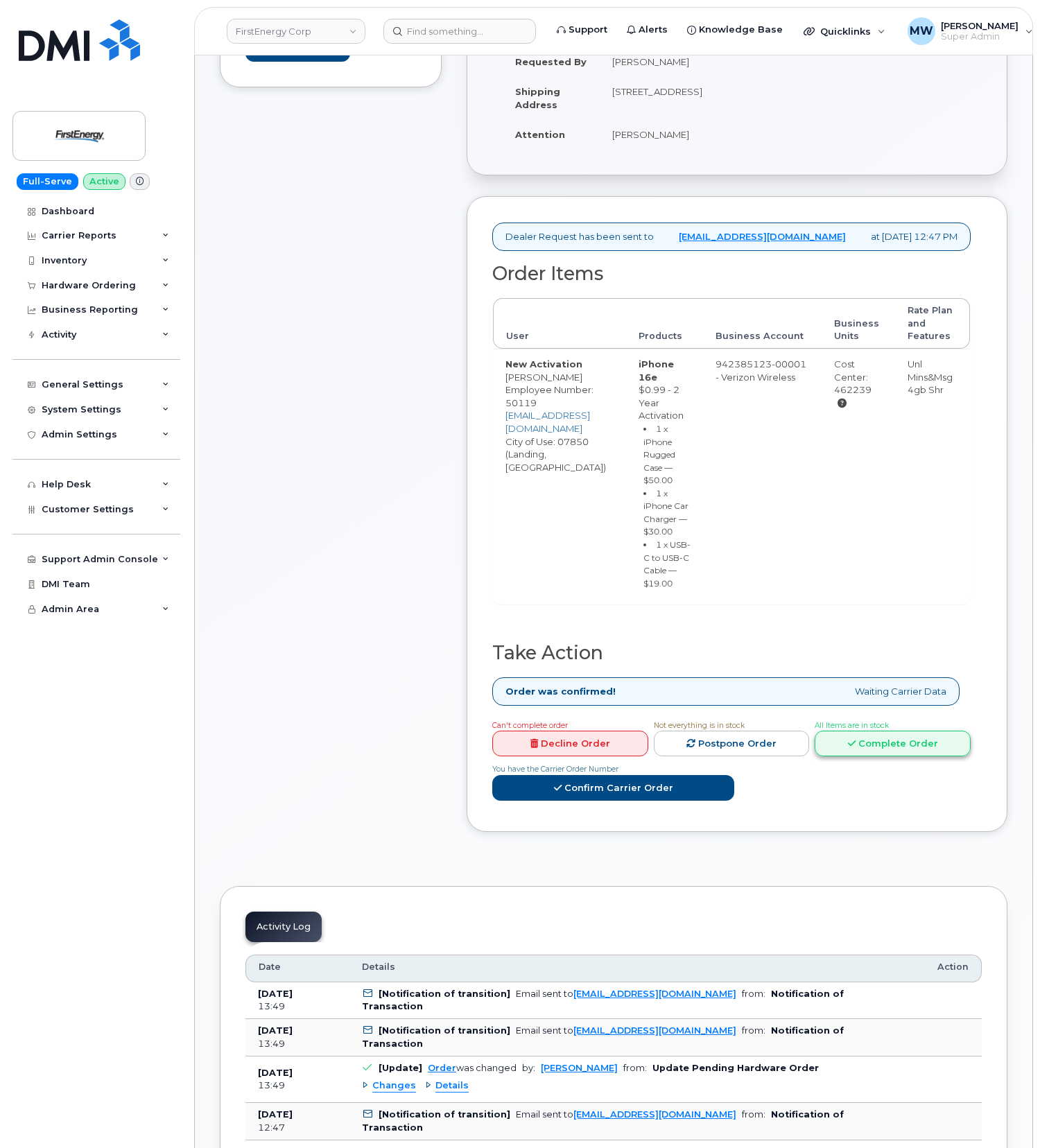
click at [901, 756] on link "Complete Order" at bounding box center [892, 743] width 156 height 25
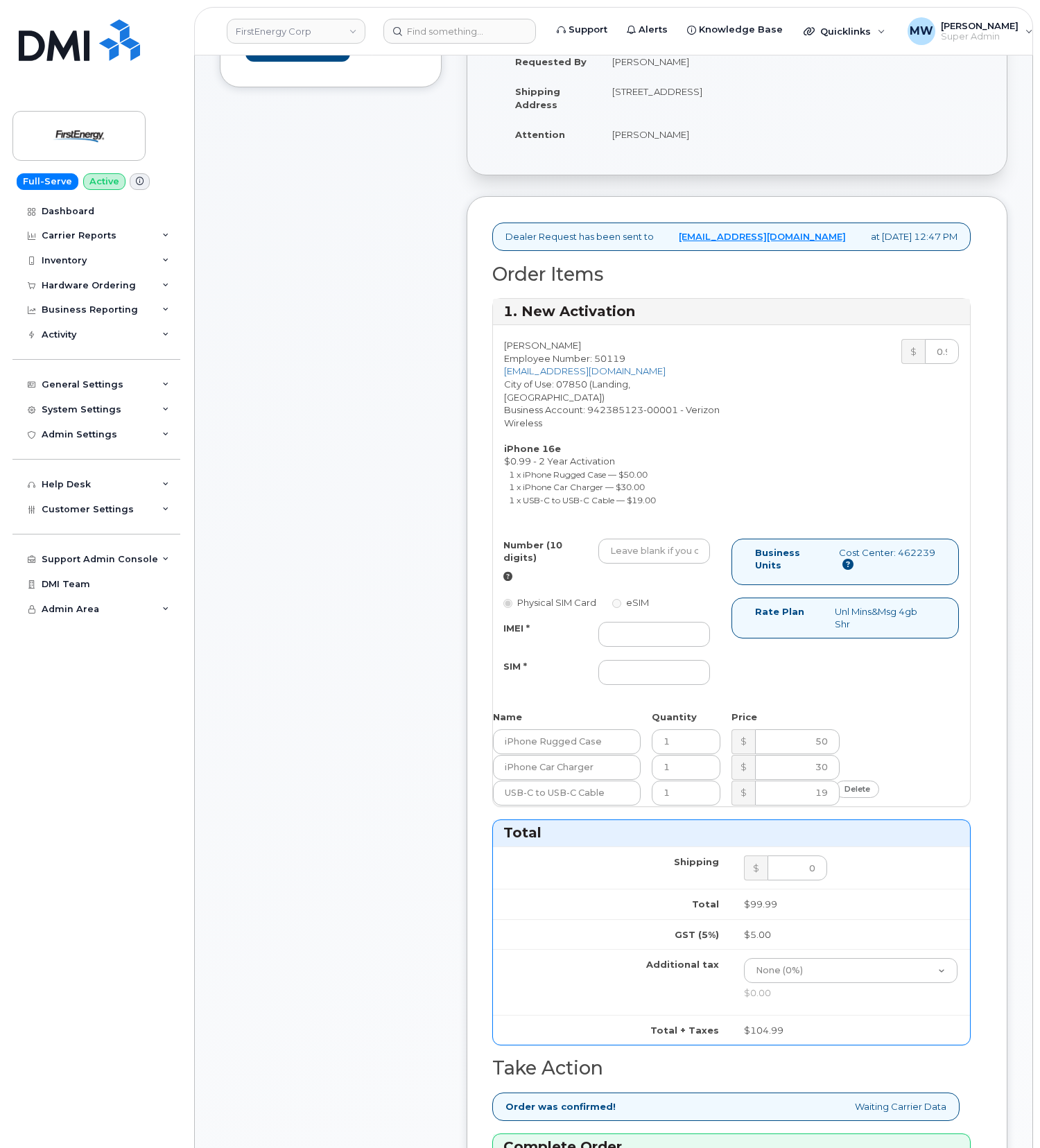
click at [714, 554] on div at bounding box center [654, 551] width 132 height 25
drag, startPoint x: 652, startPoint y: 548, endPoint x: 661, endPoint y: 558, distance: 13.5
click at [652, 548] on input "Number (10 digits)" at bounding box center [654, 551] width 112 height 25
paste input "8624275731"
type input "8624275731"
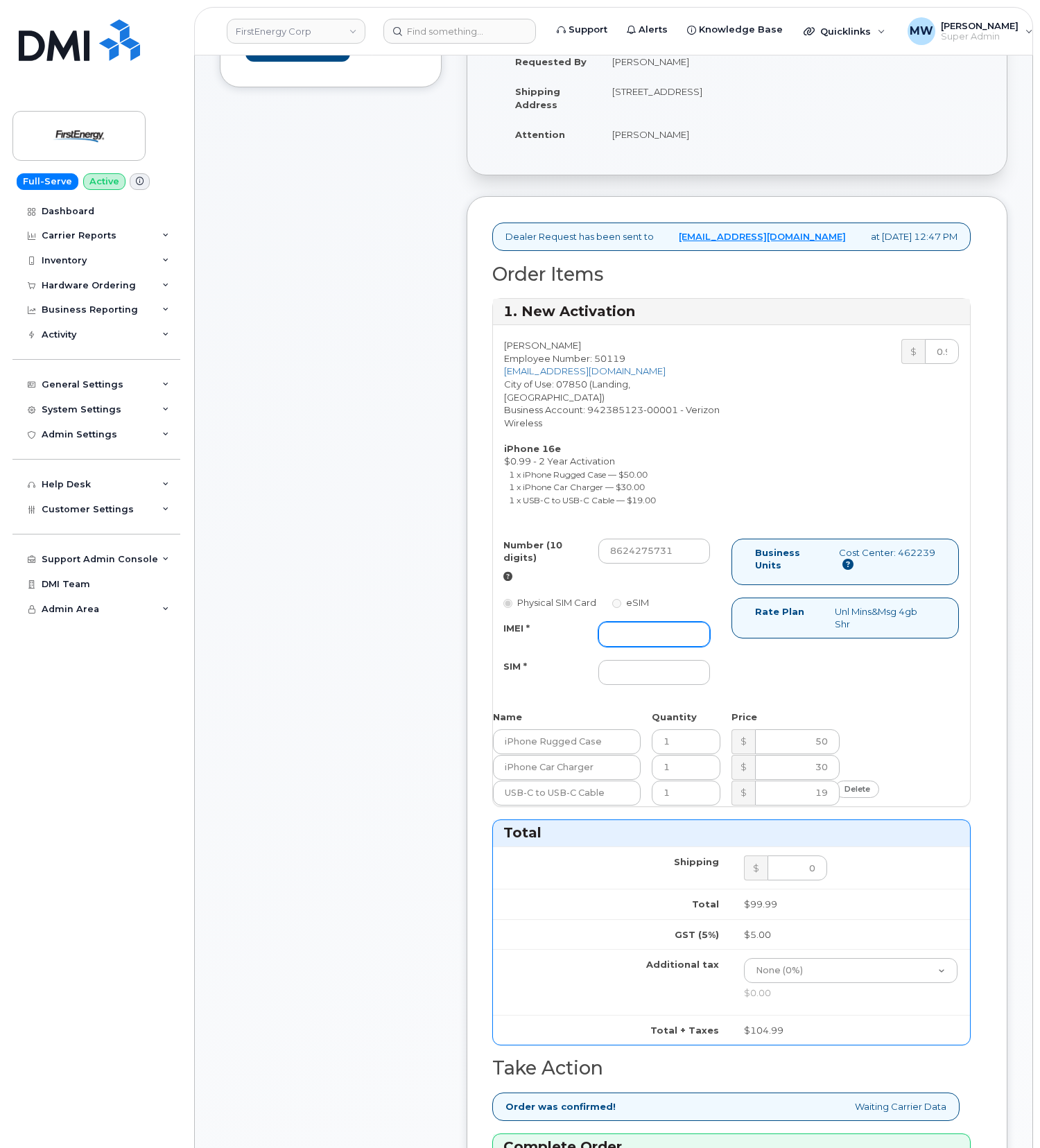
click at [691, 638] on input "IMEI *" at bounding box center [654, 635] width 112 height 25
paste input "354741556997162"
type input "354741556997162"
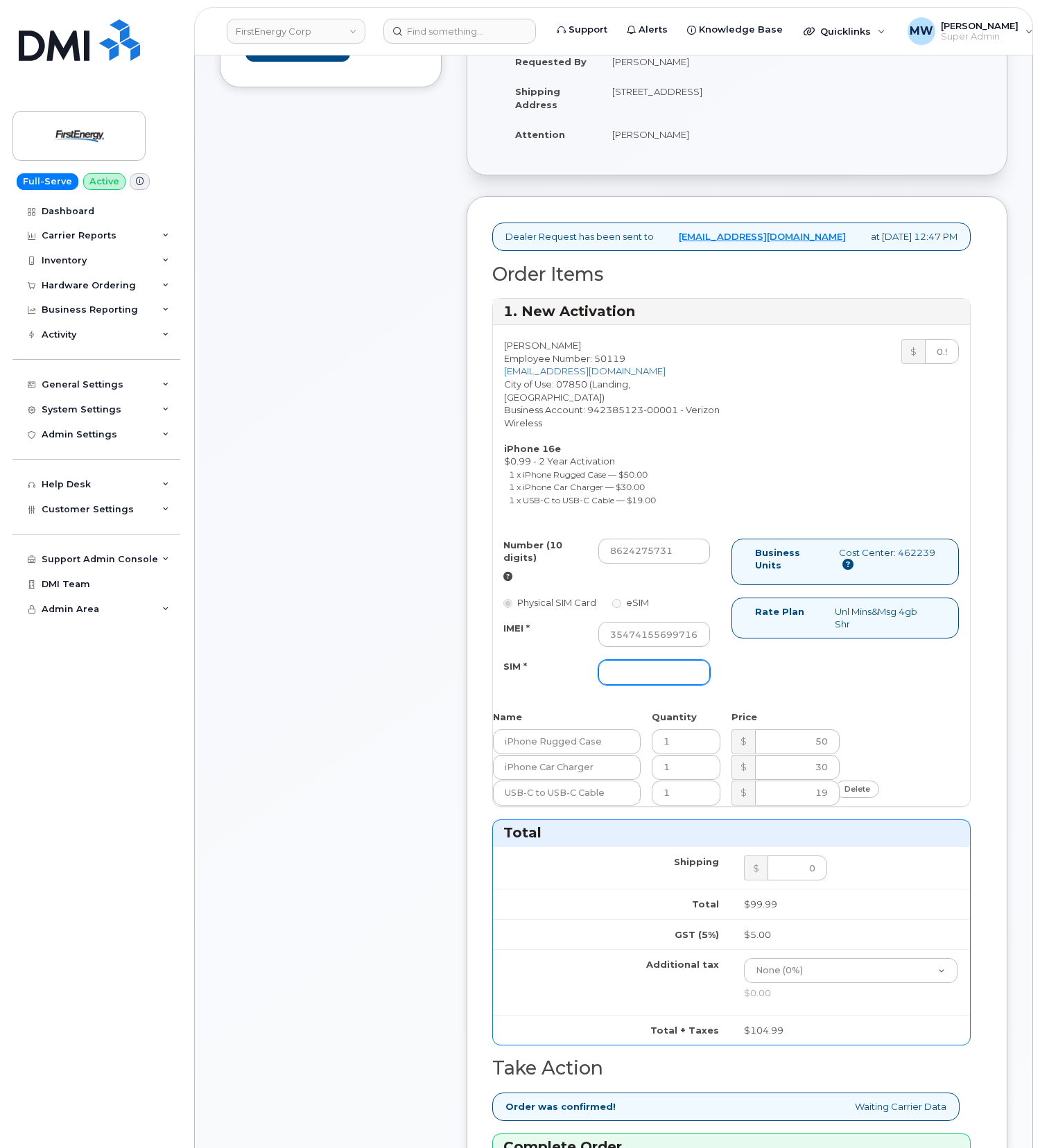
click at [646, 681] on input "SIM *" at bounding box center [654, 672] width 112 height 25
type input "NA"
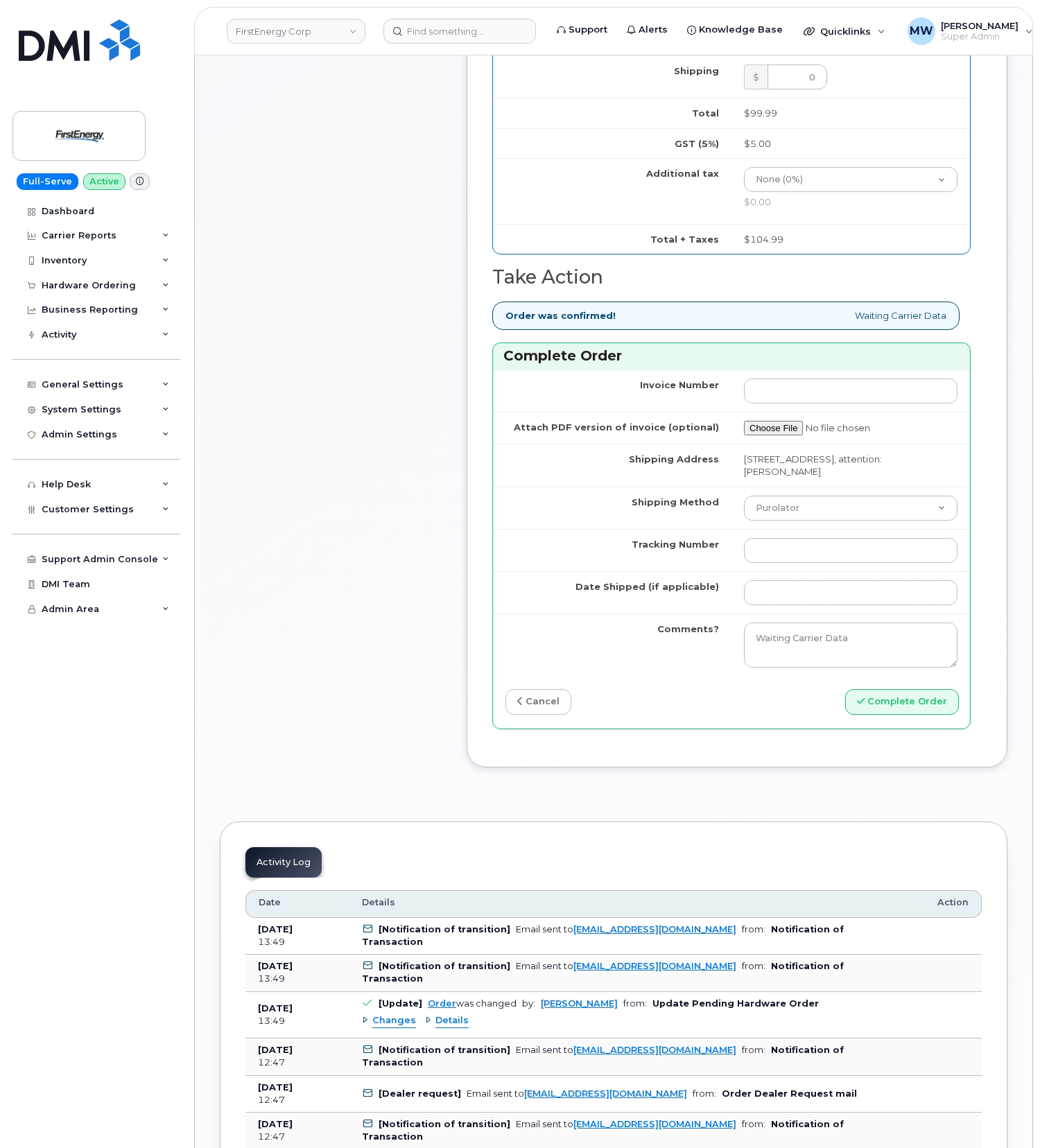
scroll to position [1110, 0]
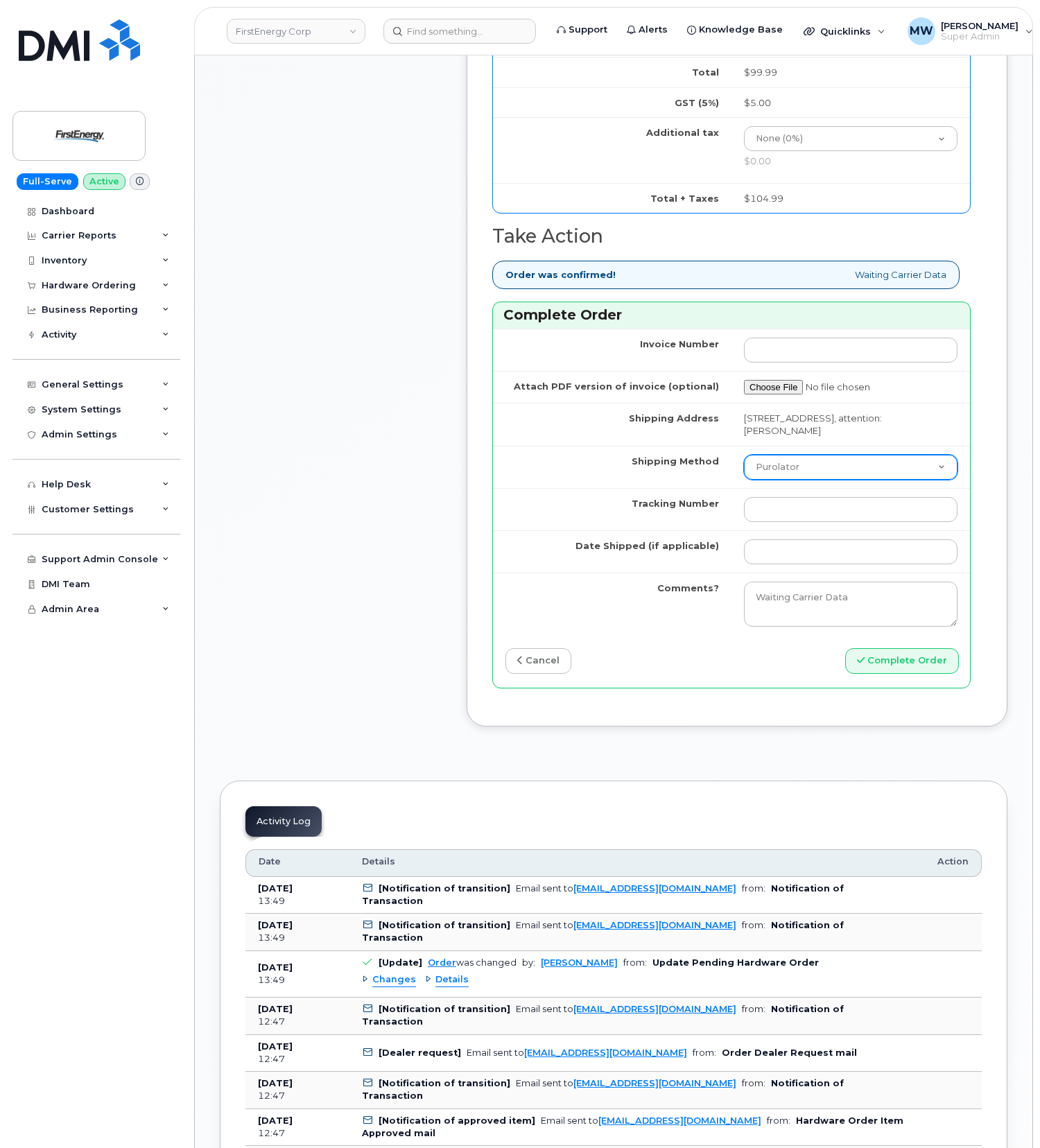
click at [782, 480] on select "Purolator UPS FedEx Canada Post Courier Other Drop Off Pick Up" at bounding box center [850, 467] width 213 height 25
select select "UPS"
click at [744, 460] on select "Purolator UPS FedEx Canada Post Courier Other Drop Off Pick Up" at bounding box center [850, 467] width 213 height 25
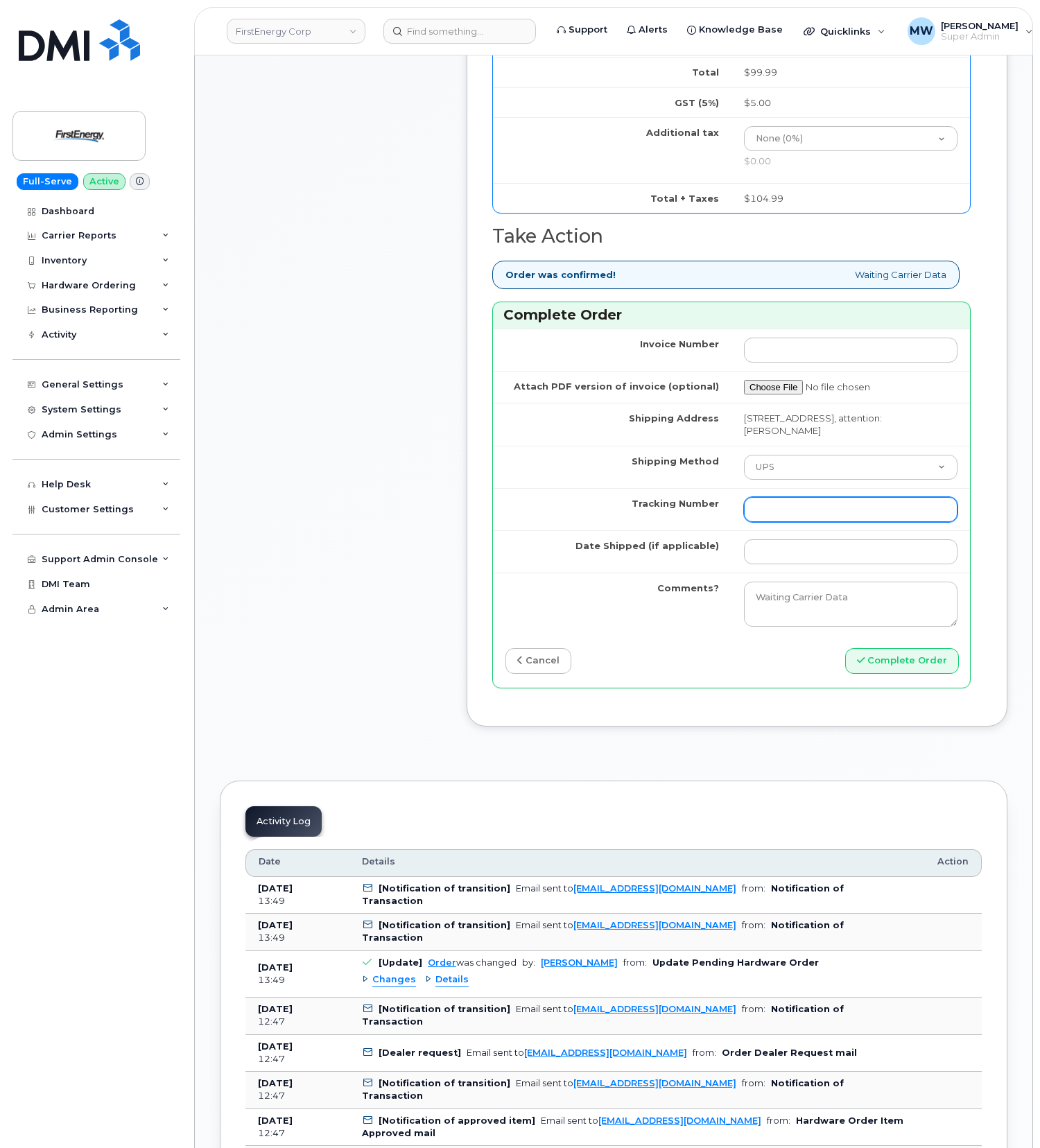
click at [782, 511] on input "Tracking Number" at bounding box center [850, 509] width 213 height 25
paste input "1ZHF12012915683737"
drag, startPoint x: 777, startPoint y: 511, endPoint x: 577, endPoint y: 506, distance: 200.1
click at [581, 508] on tr "Tracking Number 1ZHF12012915683737" at bounding box center [731, 509] width 477 height 43
type input "1ZHF12012915683737"
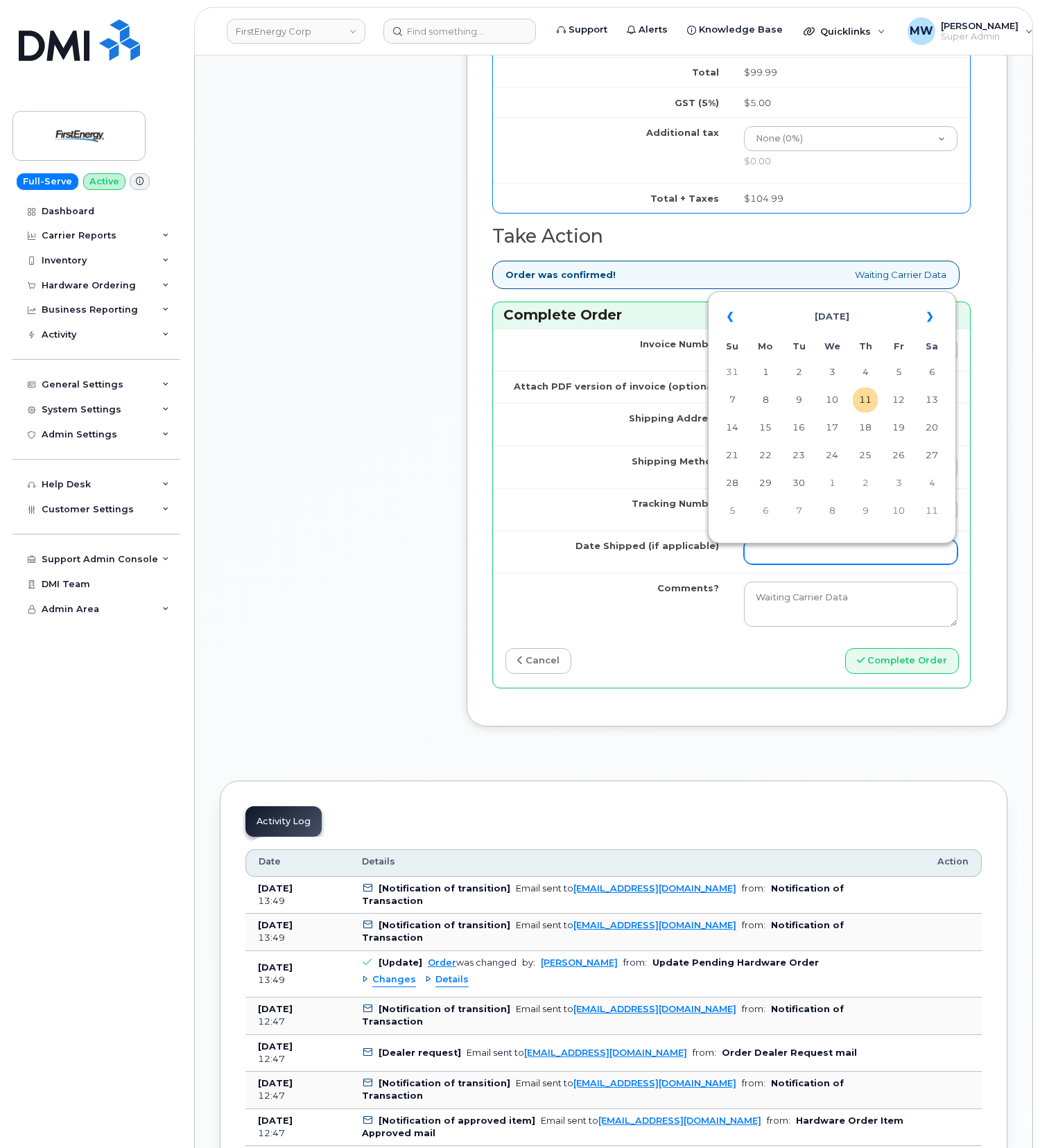
click at [891, 552] on input "Date Shipped (if applicable)" at bounding box center [850, 552] width 213 height 25
click at [827, 402] on td "10" at bounding box center [832, 400] width 25 height 25
type input "2025-09-10"
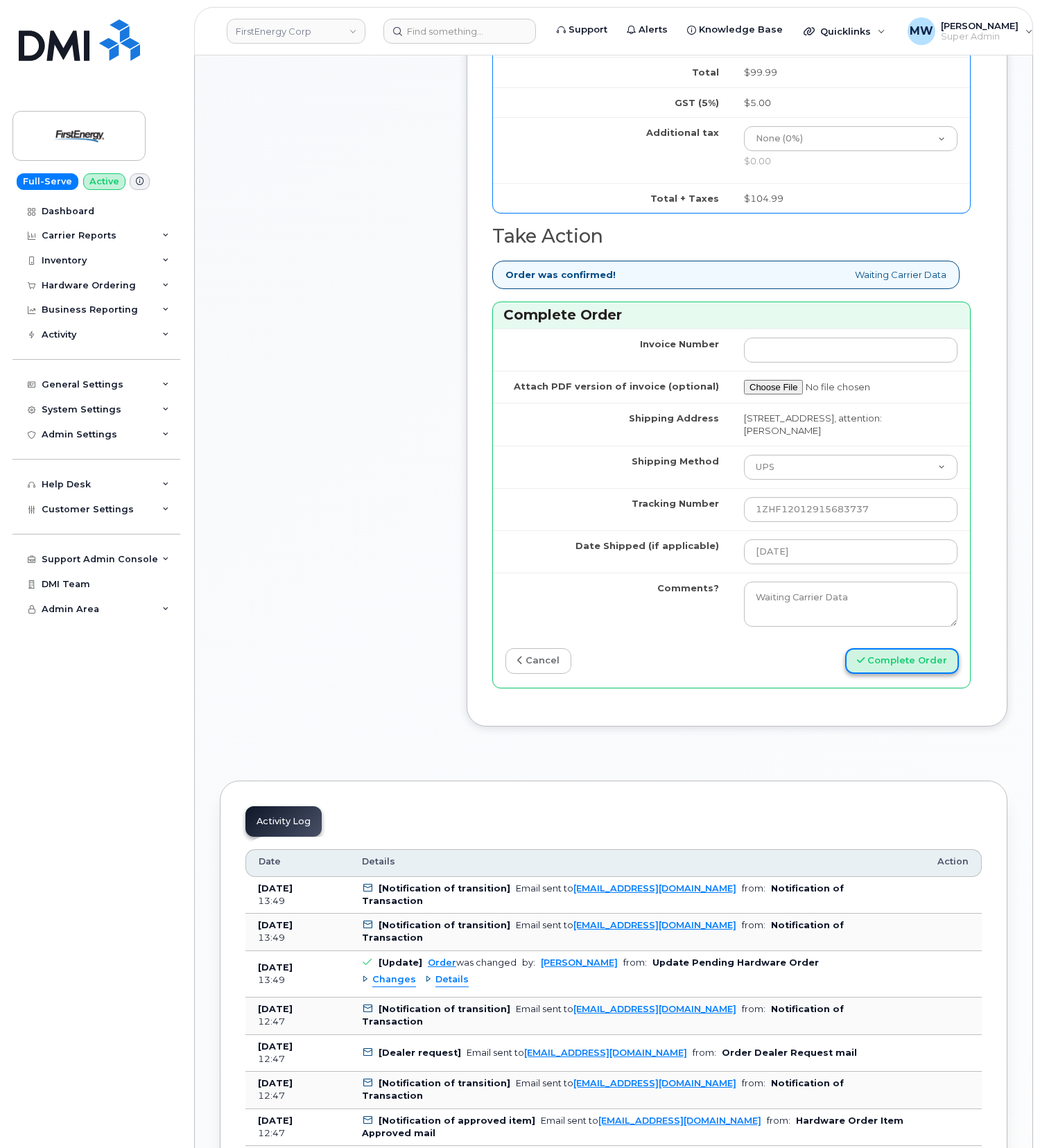
click at [918, 674] on button "Complete Order" at bounding box center [902, 661] width 114 height 25
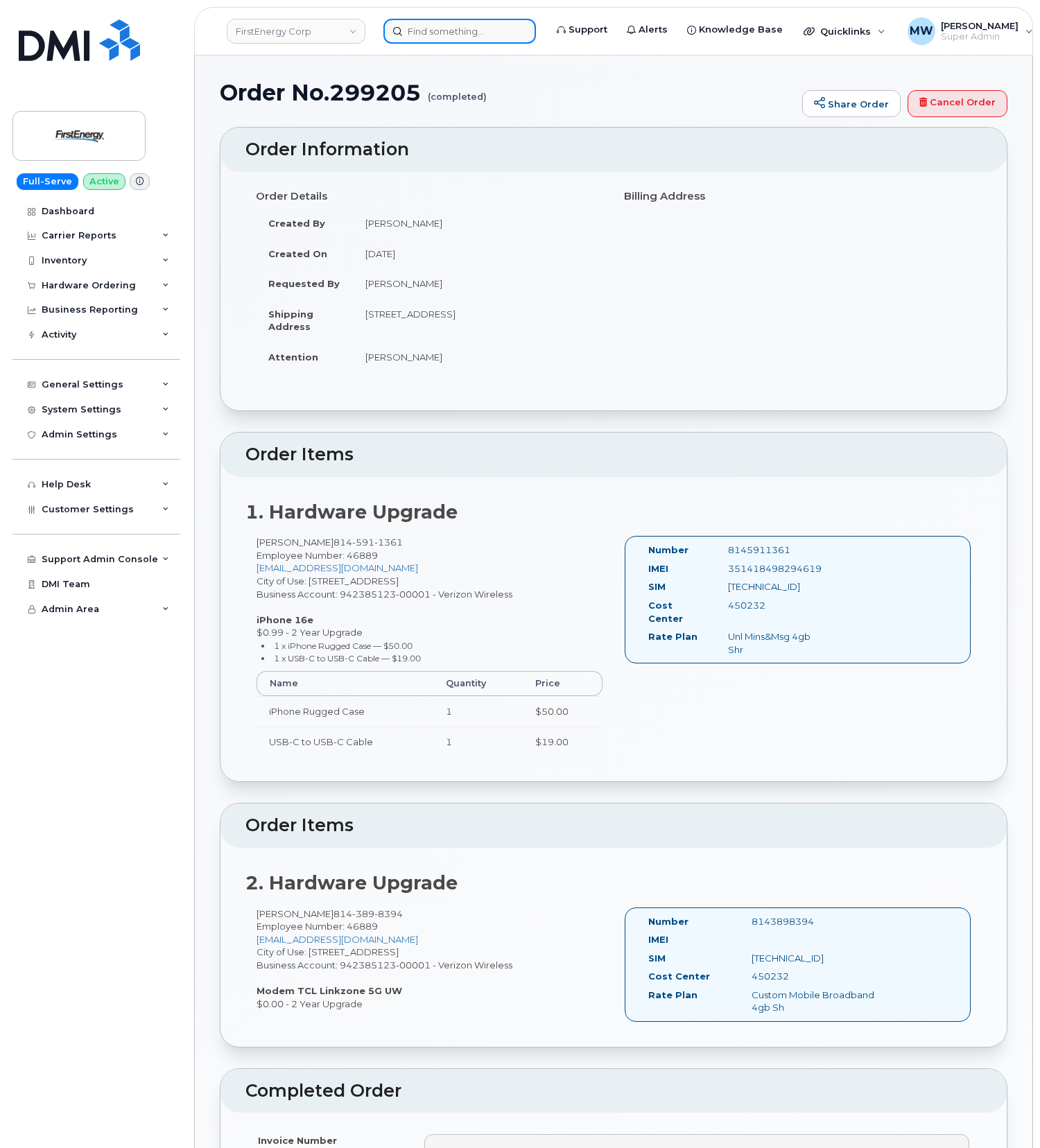
click at [411, 32] on input at bounding box center [459, 31] width 153 height 25
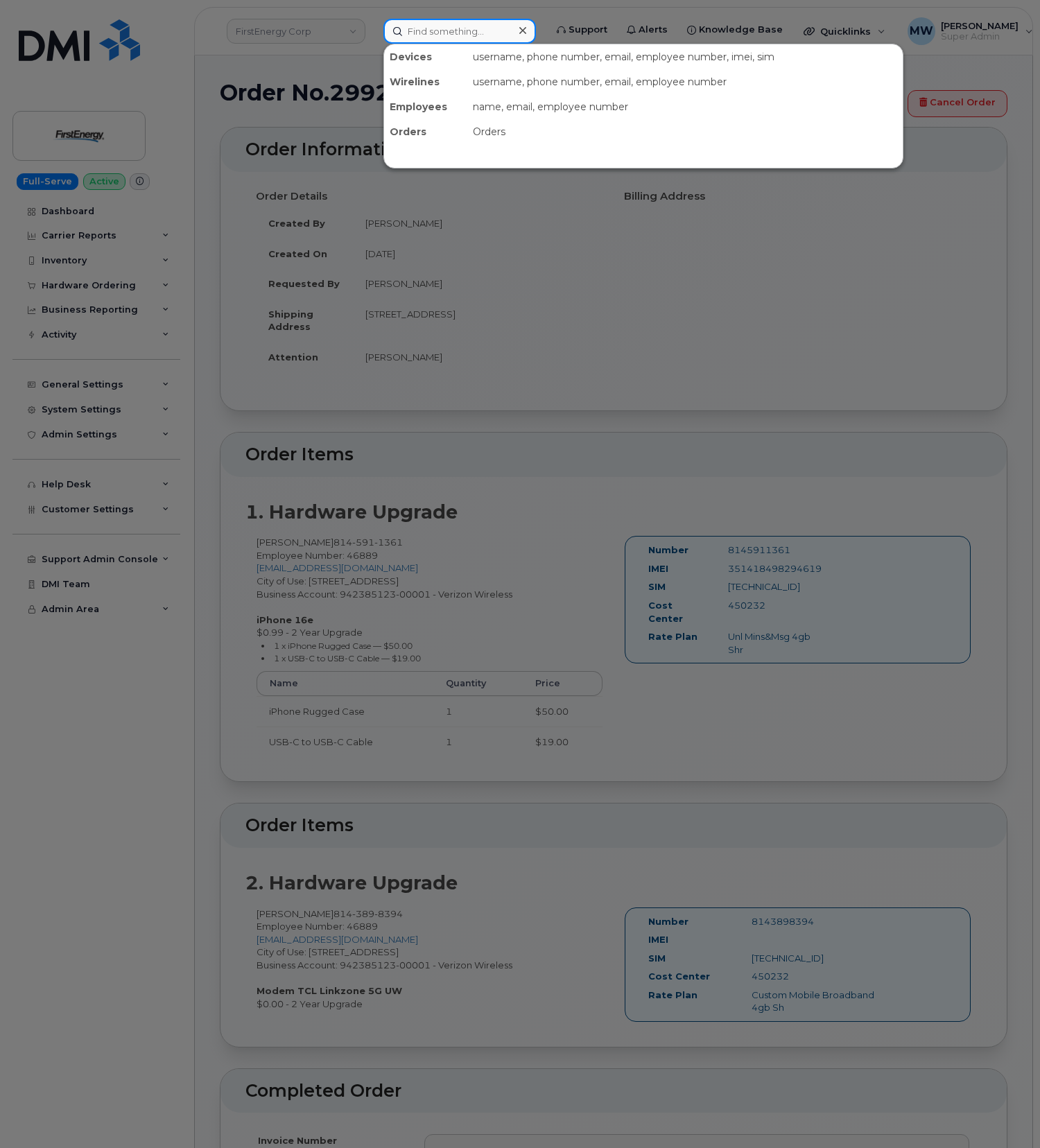
paste input "8143898394"
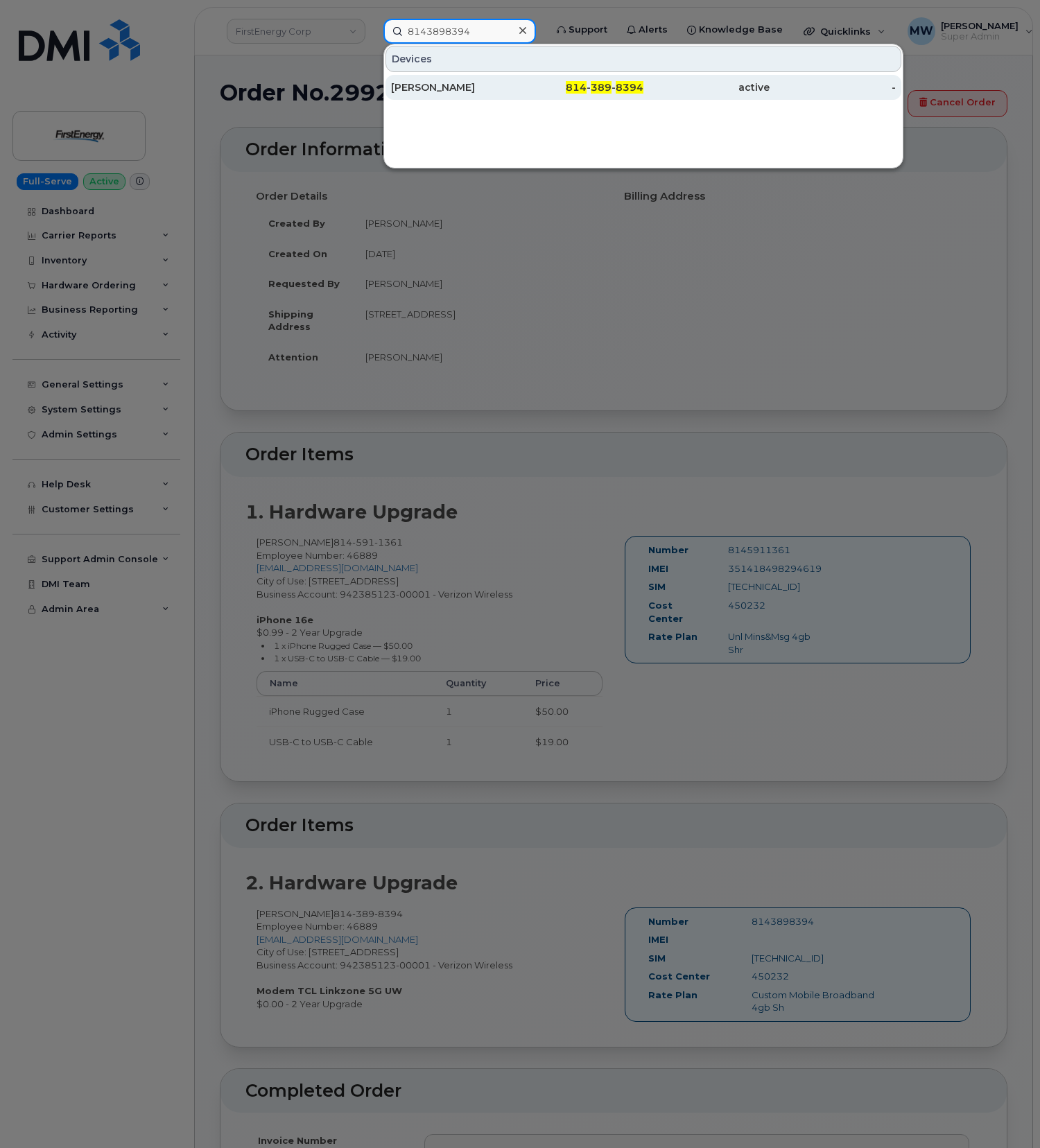
type input "8143898394"
click at [554, 80] on div "814 - 389 - 8394" at bounding box center [581, 87] width 126 height 25
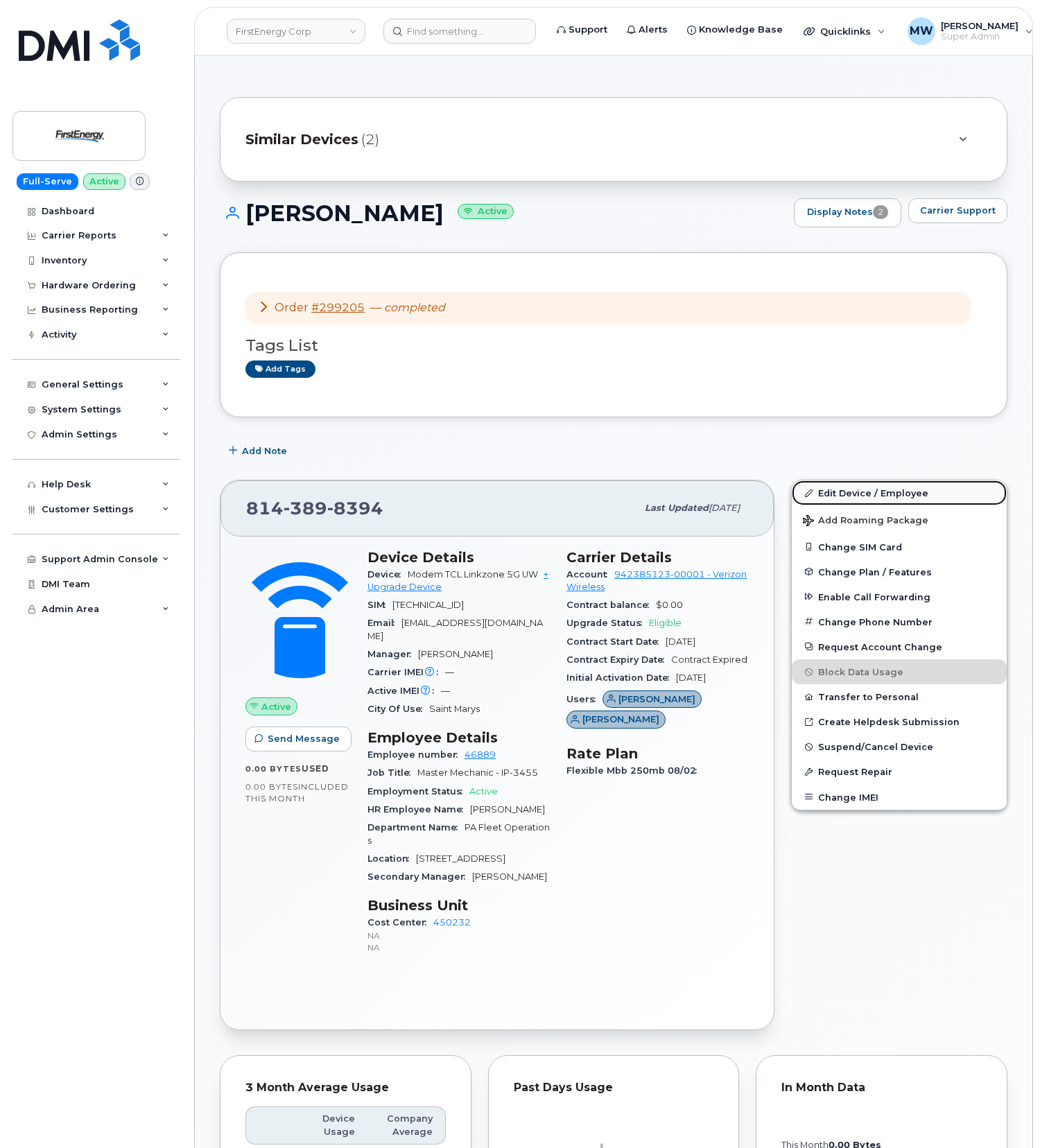
click at [858, 491] on link "Edit Device / Employee" at bounding box center [899, 493] width 215 height 25
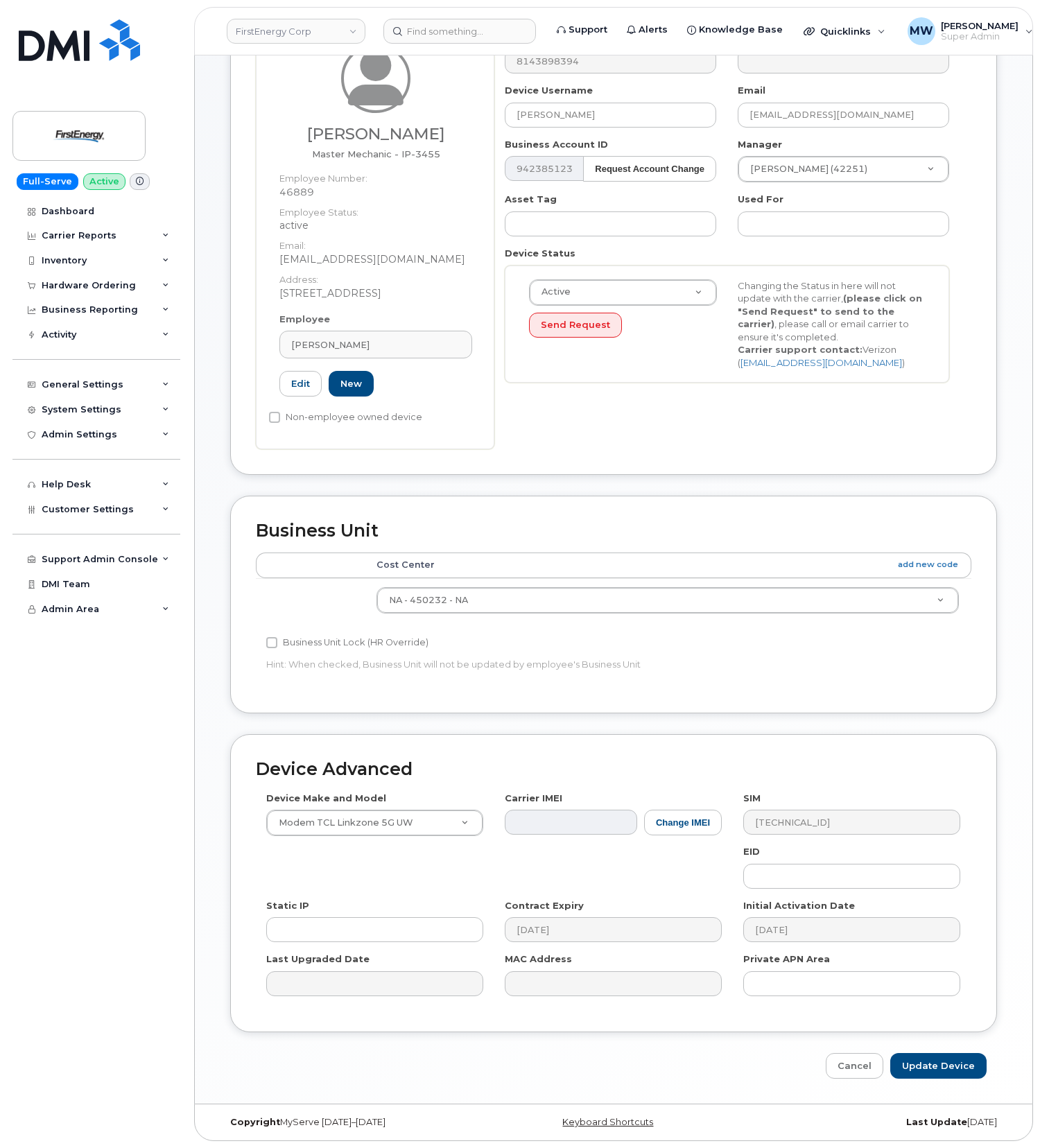
scroll to position [158, 0]
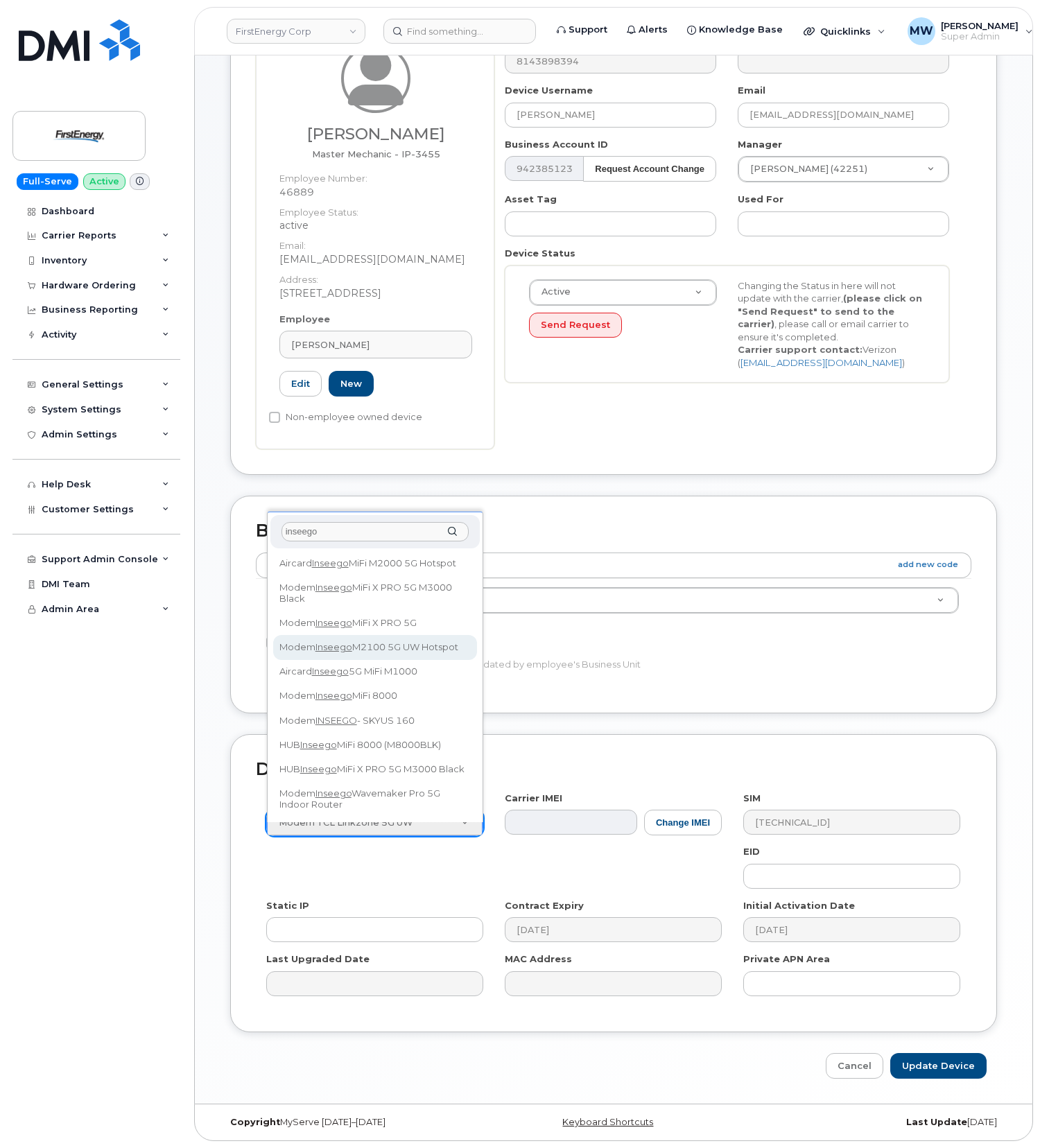
type input "inseego"
select select "2410"
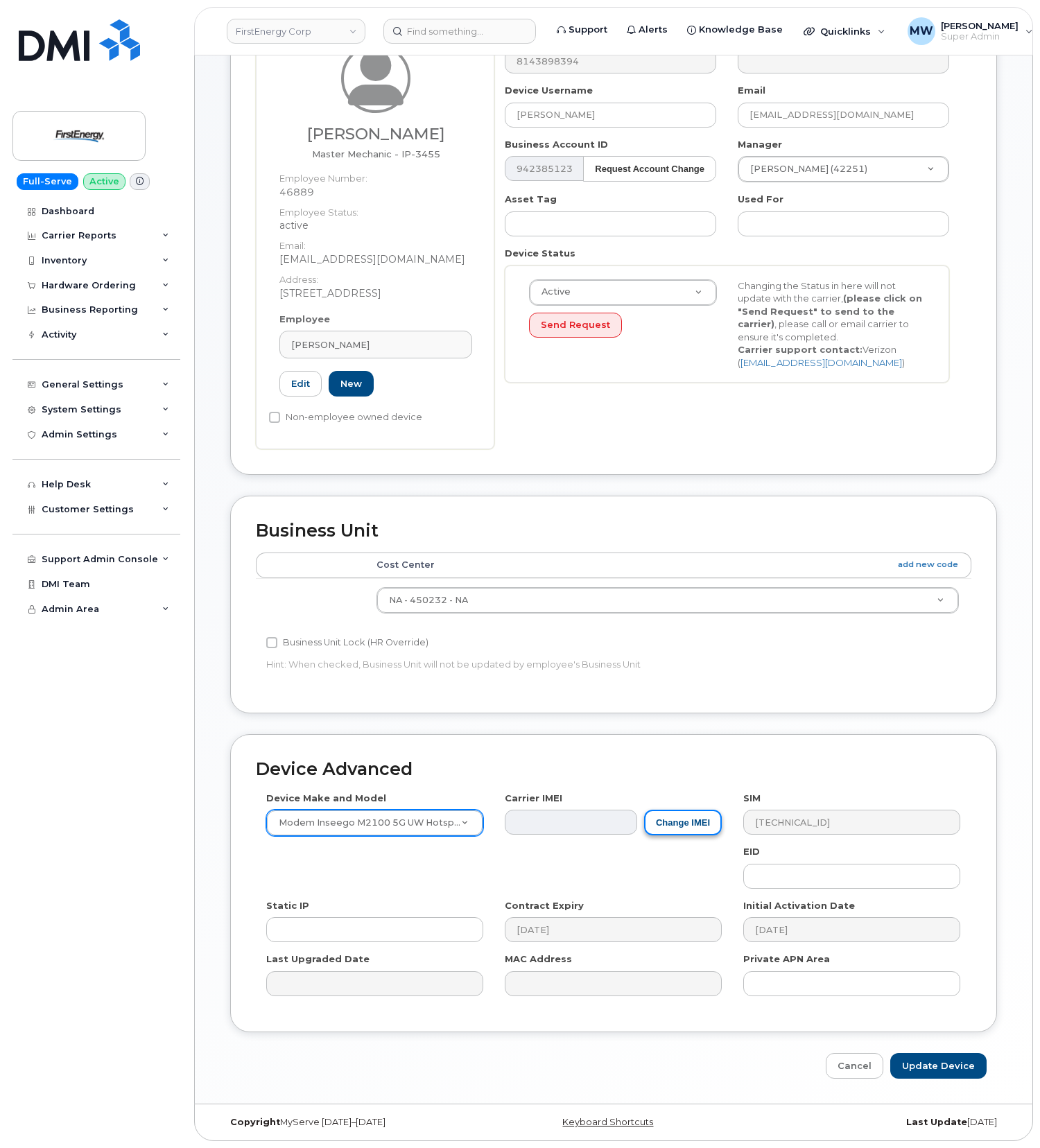
click at [708, 827] on button "Change IMEI" at bounding box center [683, 823] width 78 height 25
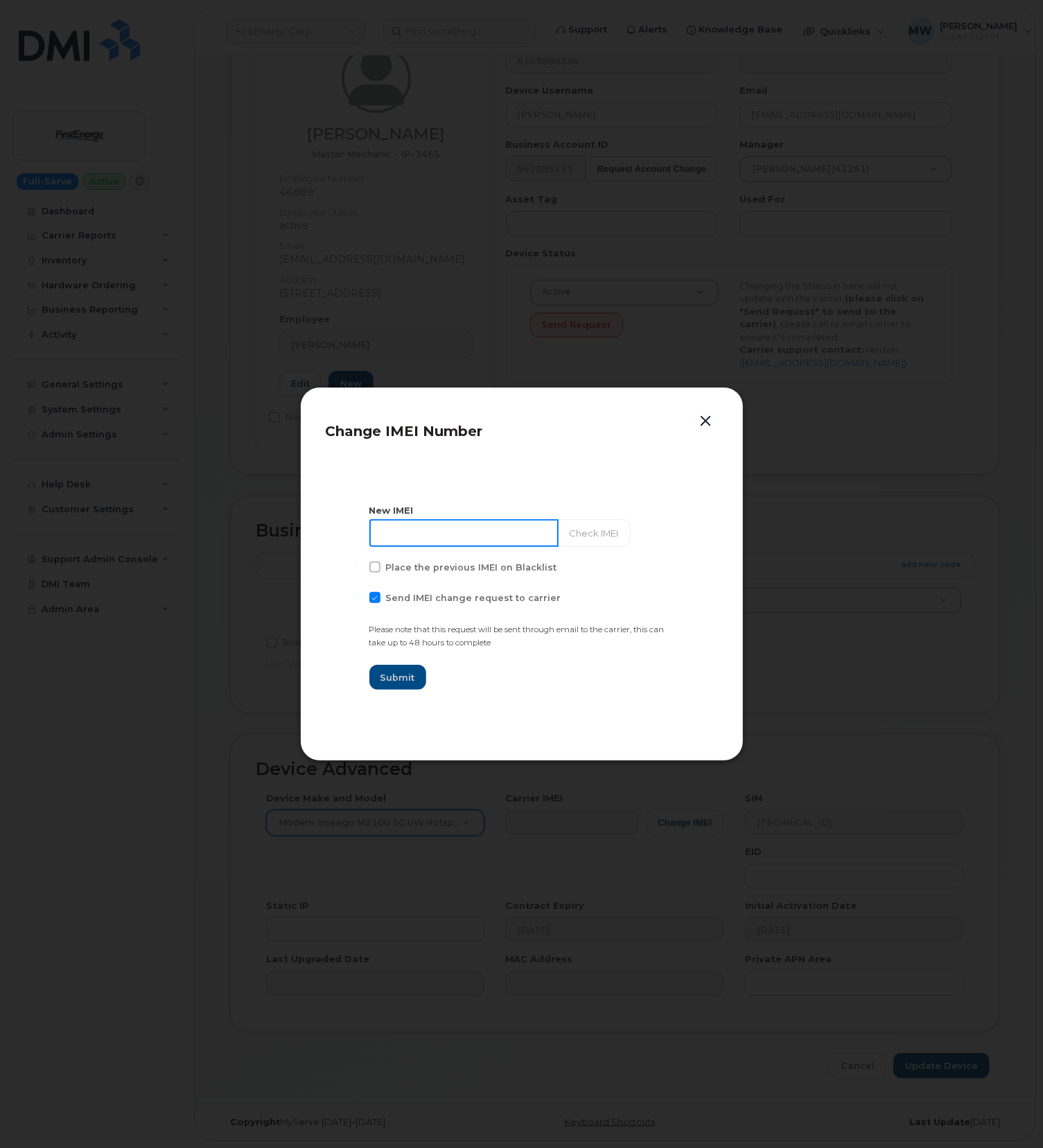
click at [425, 540] on input at bounding box center [464, 533] width 190 height 28
paste input "990018054201722"
type input "990018054201722"
click at [378, 598] on span at bounding box center [375, 598] width 11 height 11
click at [360, 598] on input "Send IMEI change request to carrier" at bounding box center [356, 595] width 7 height 7
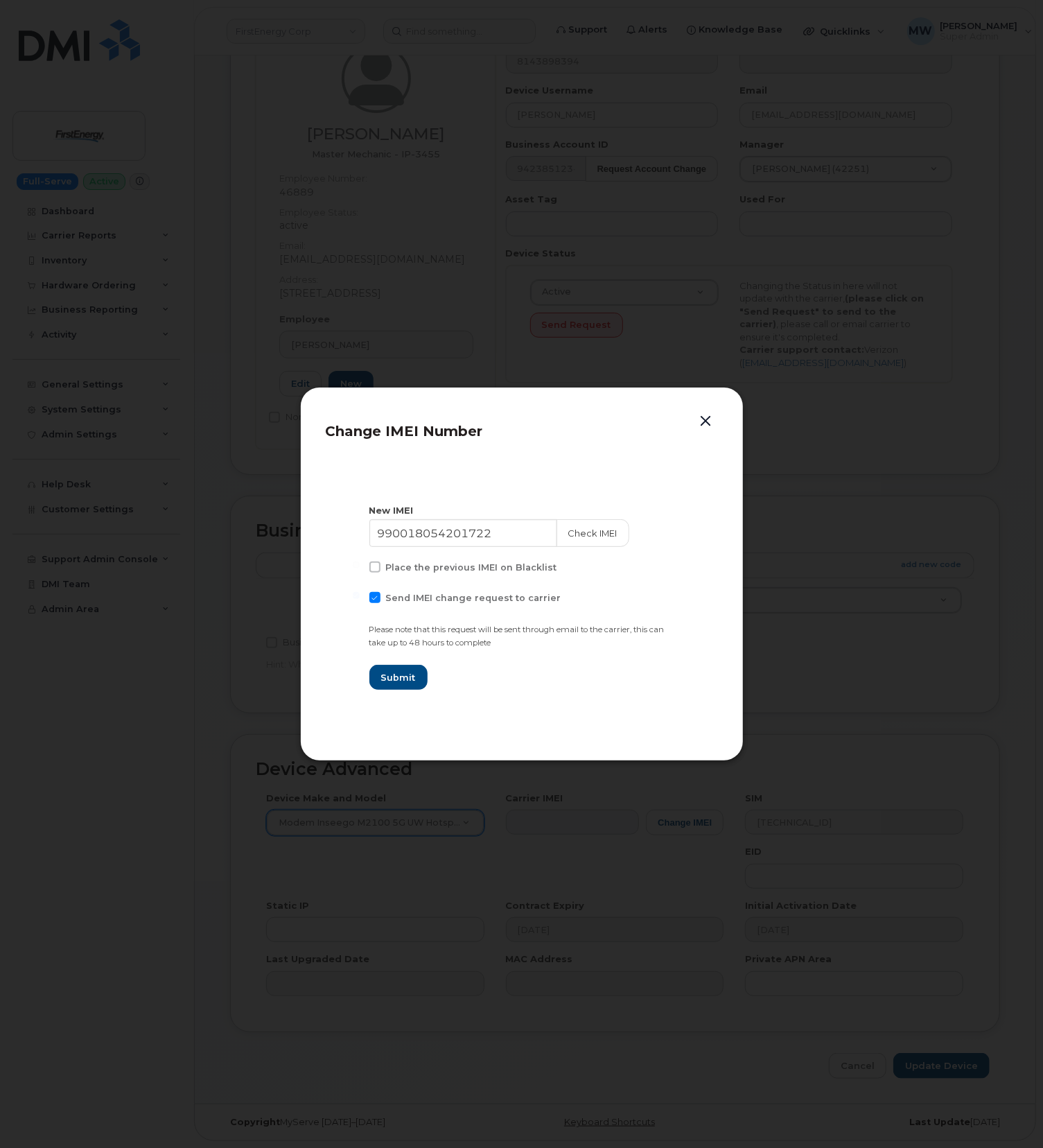
checkbox input "false"
click at [419, 677] on button "Submit" at bounding box center [398, 677] width 57 height 25
type input "990018054201722"
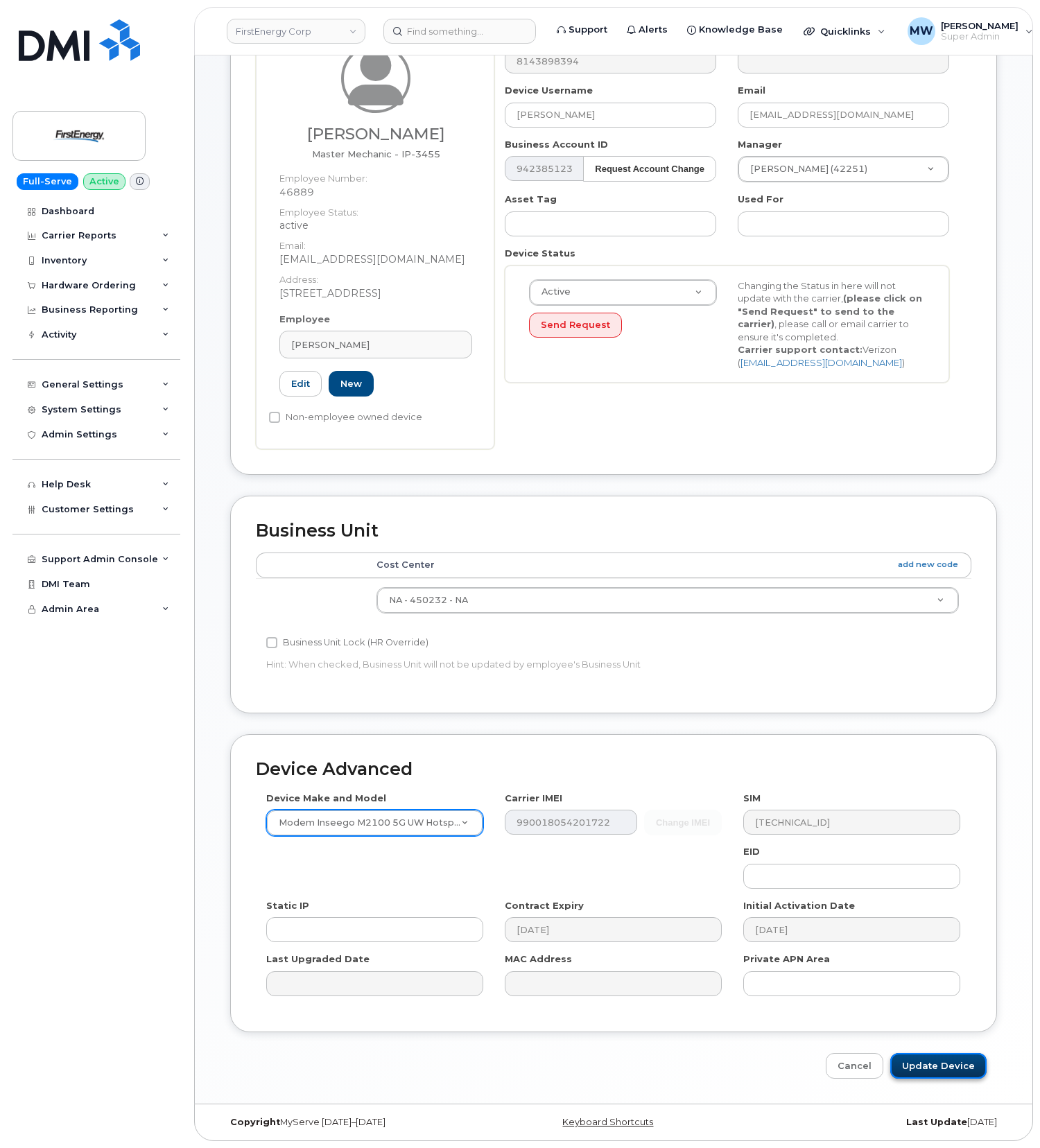
click at [899, 1064] on input "Update Device" at bounding box center [939, 1065] width 96 height 25
type input "Saving..."
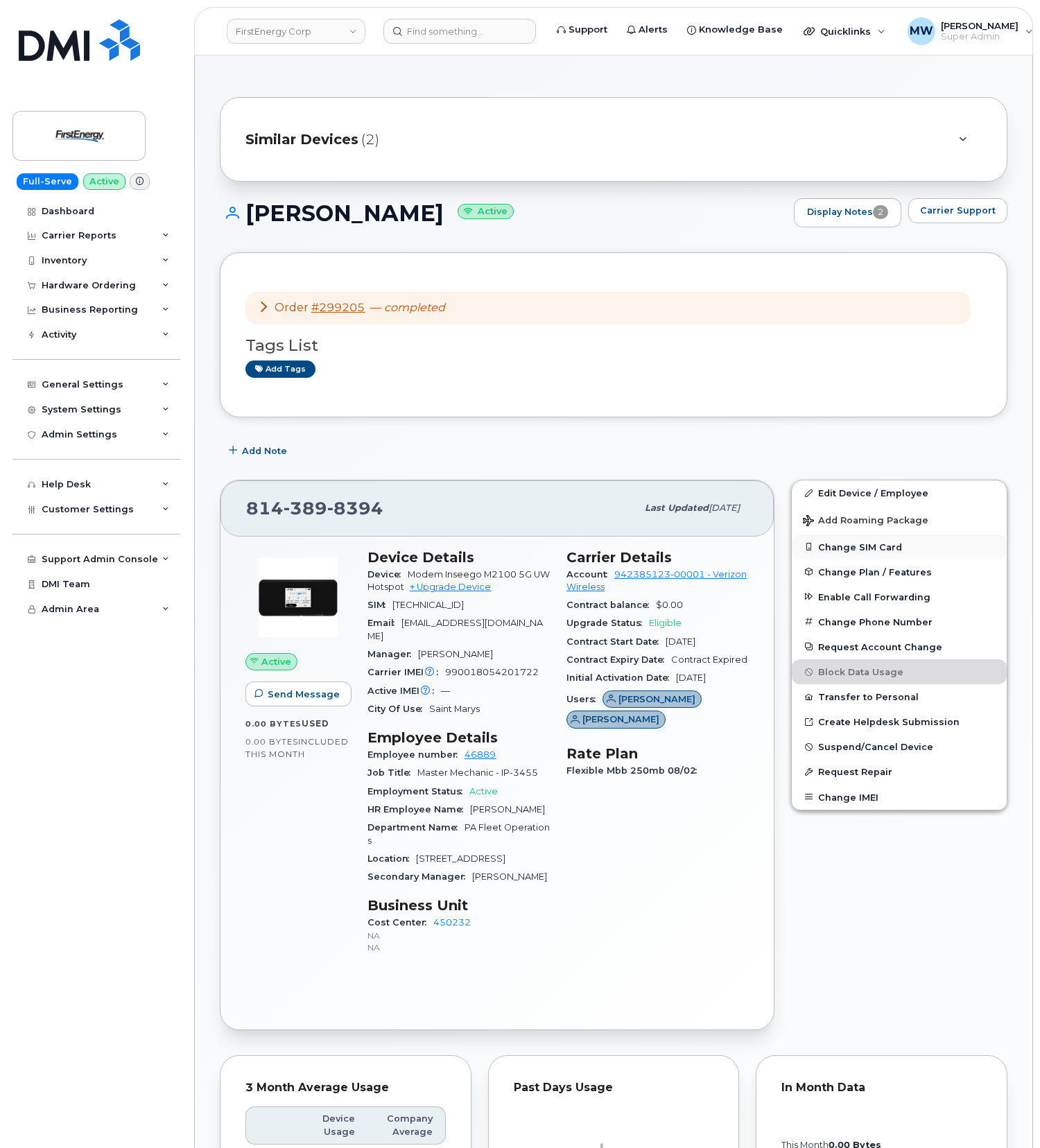
click at [911, 550] on button "Change SIM Card" at bounding box center [899, 547] width 215 height 25
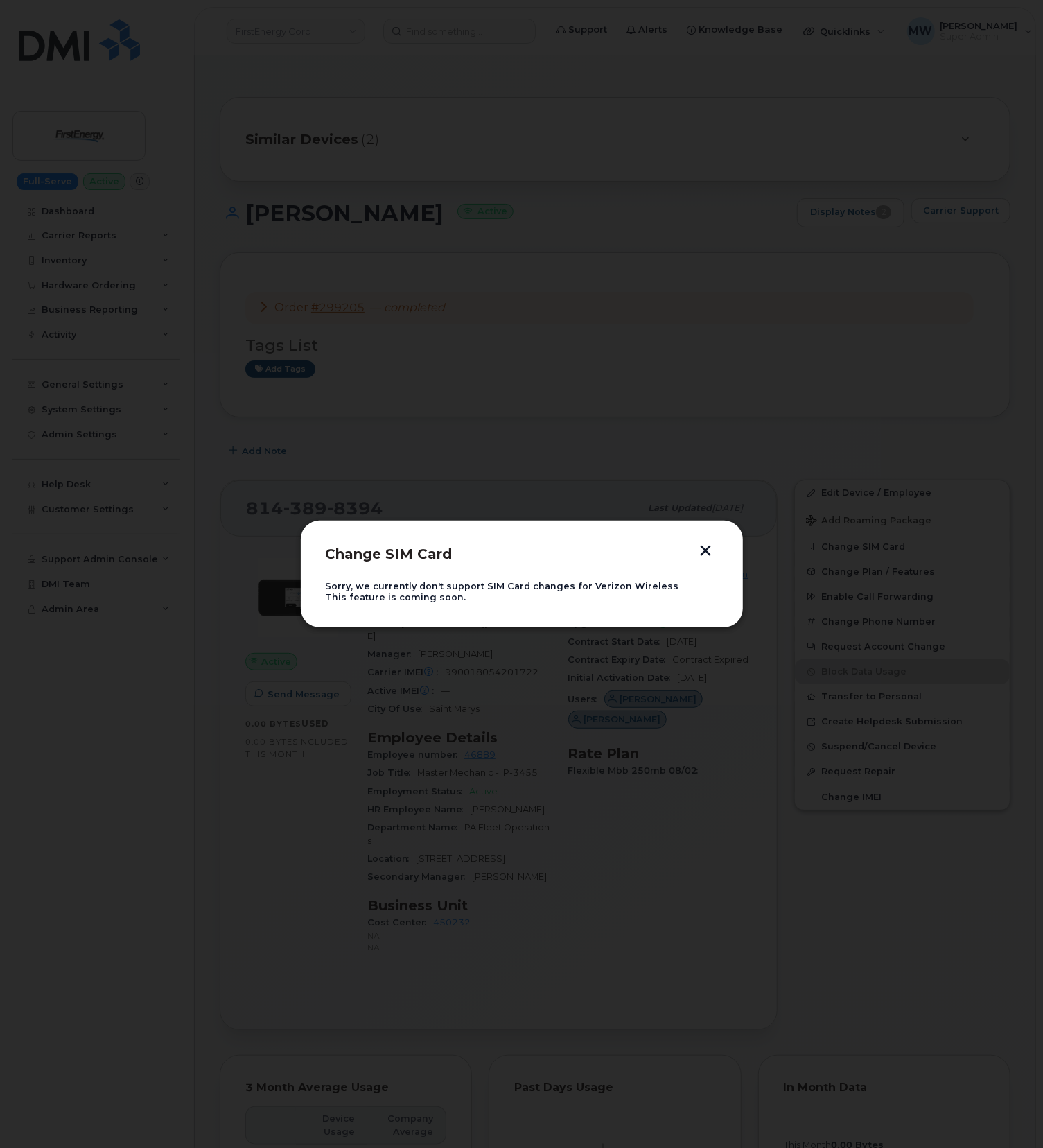
click at [703, 556] on button "button" at bounding box center [705, 553] width 20 height 15
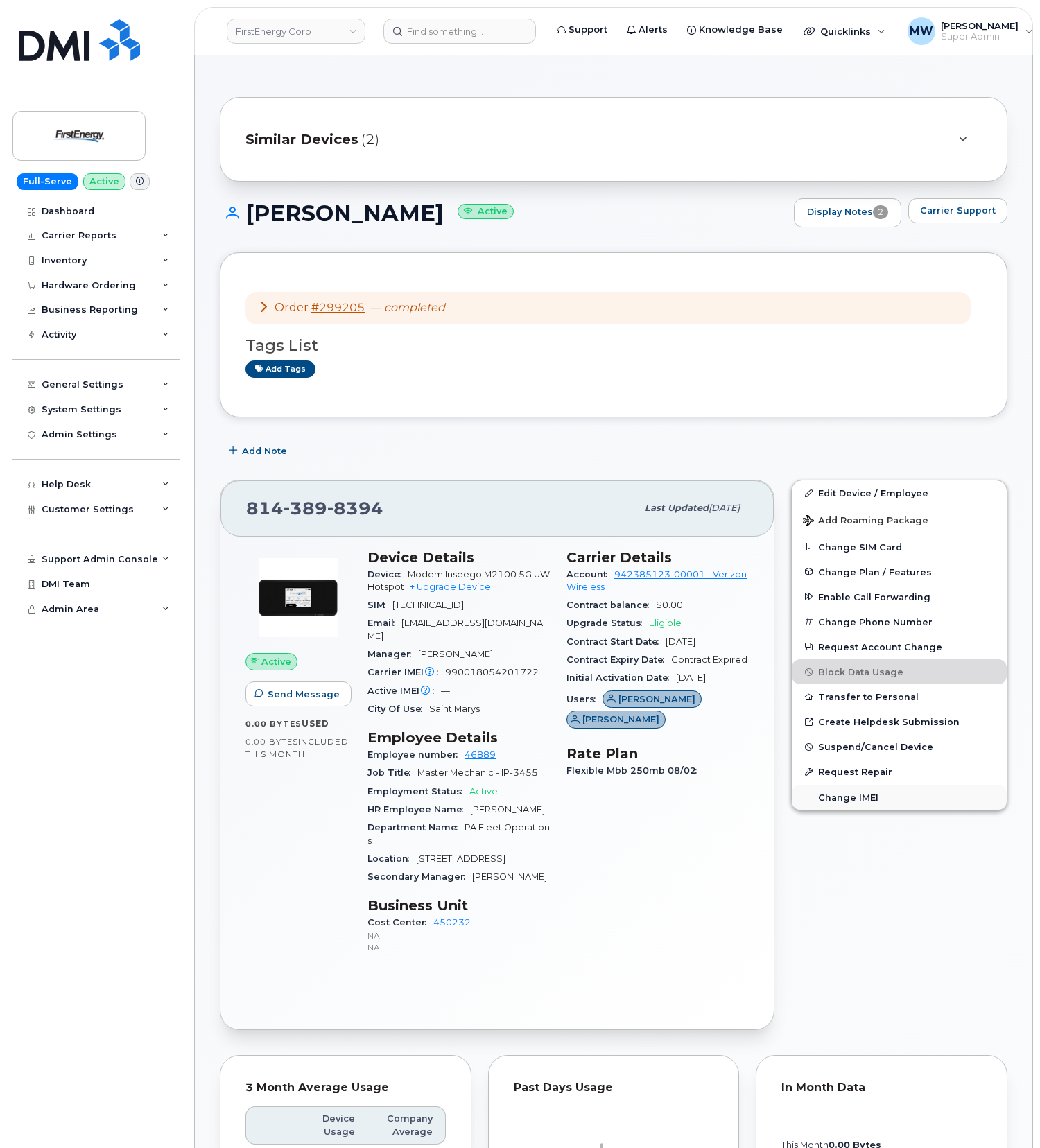
click at [957, 794] on button "Change IMEI" at bounding box center [899, 797] width 215 height 25
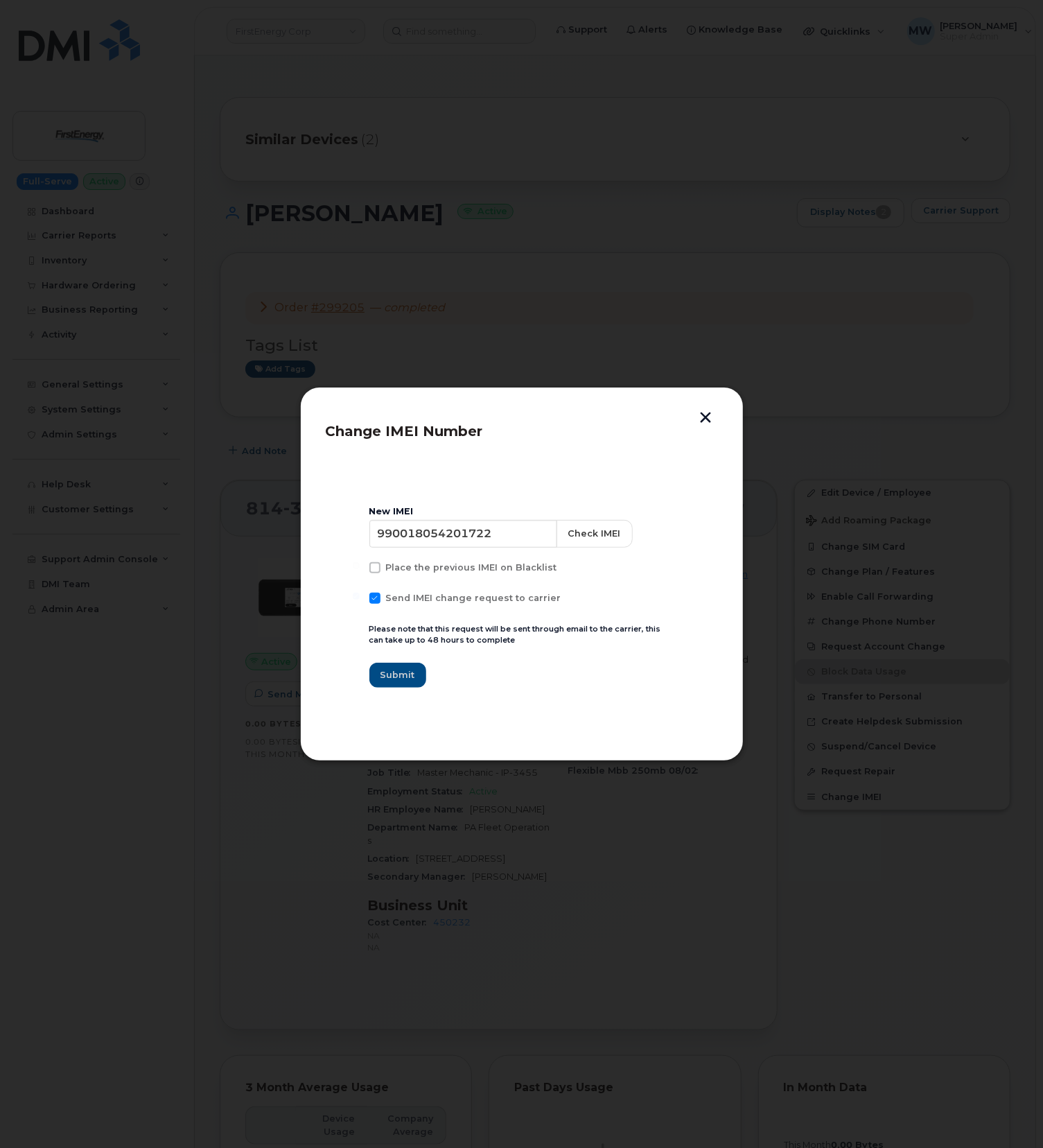
click at [699, 419] on button "button" at bounding box center [705, 419] width 20 height 15
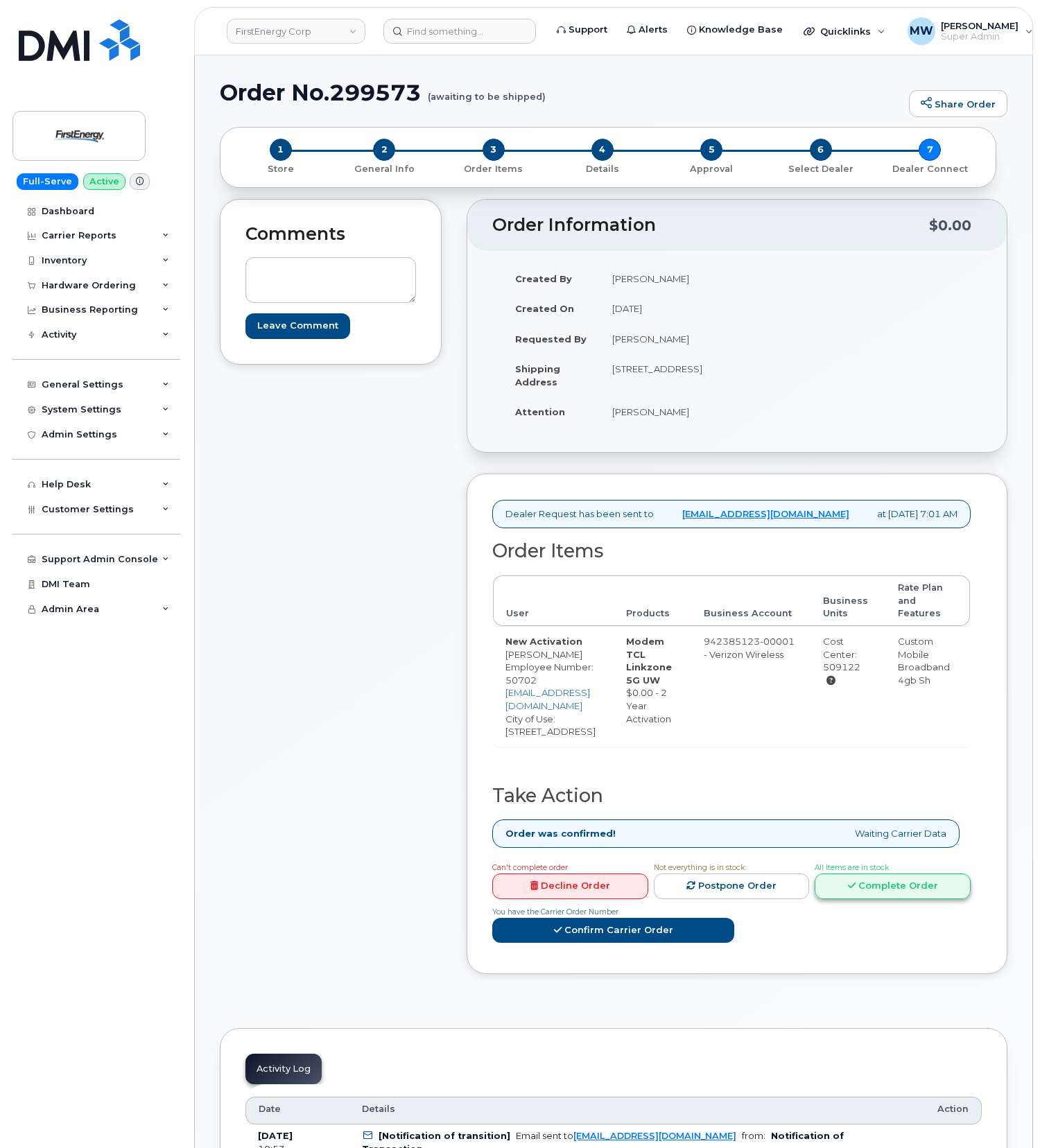
click at [814, 896] on link "Complete Order" at bounding box center [892, 886] width 156 height 25
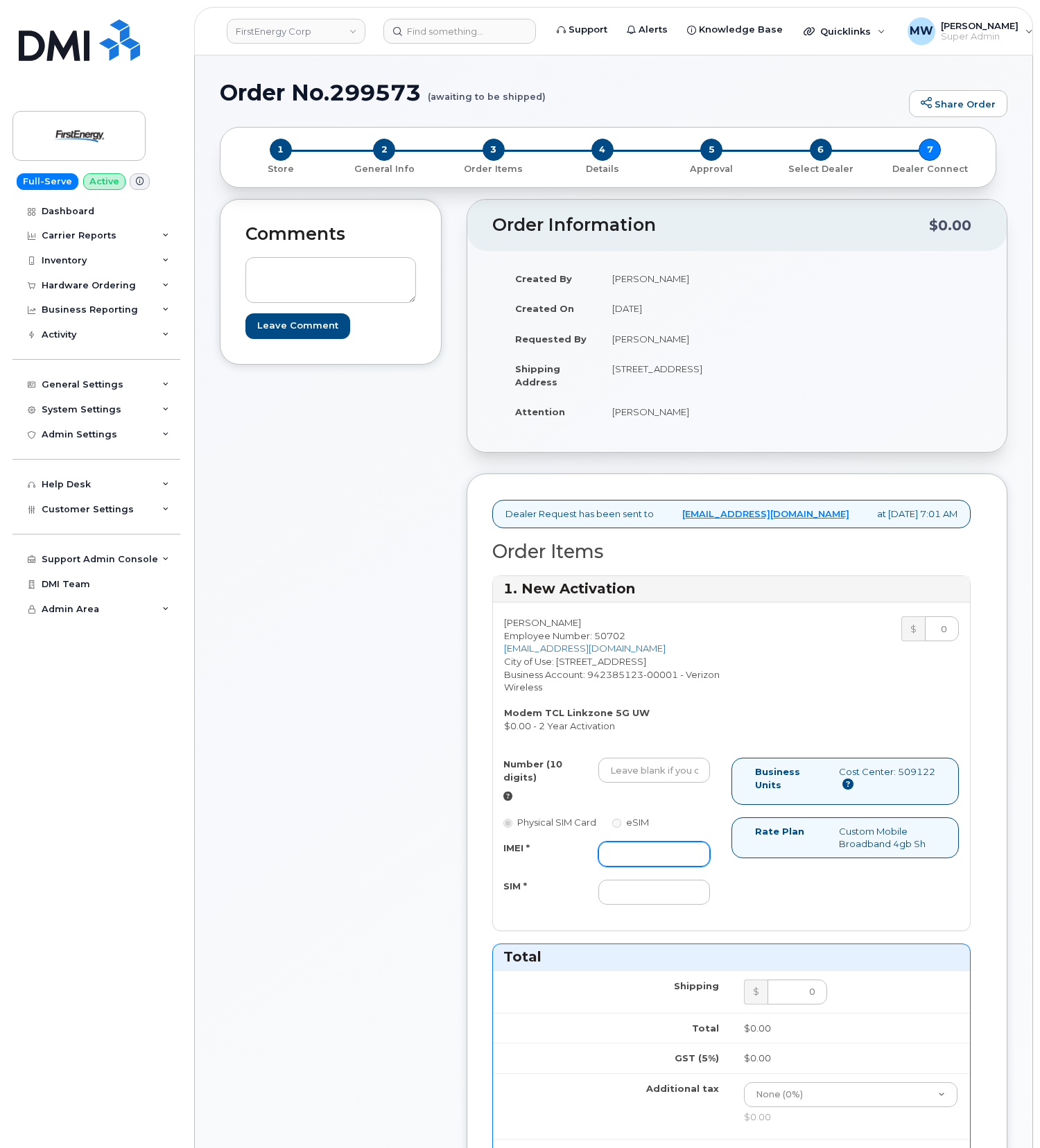
drag, startPoint x: 688, startPoint y: 879, endPoint x: 630, endPoint y: 859, distance: 61.4
click at [688, 867] on input "IMEI *" at bounding box center [654, 854] width 112 height 25
paste input "352950942428319"
type input "352950942428319"
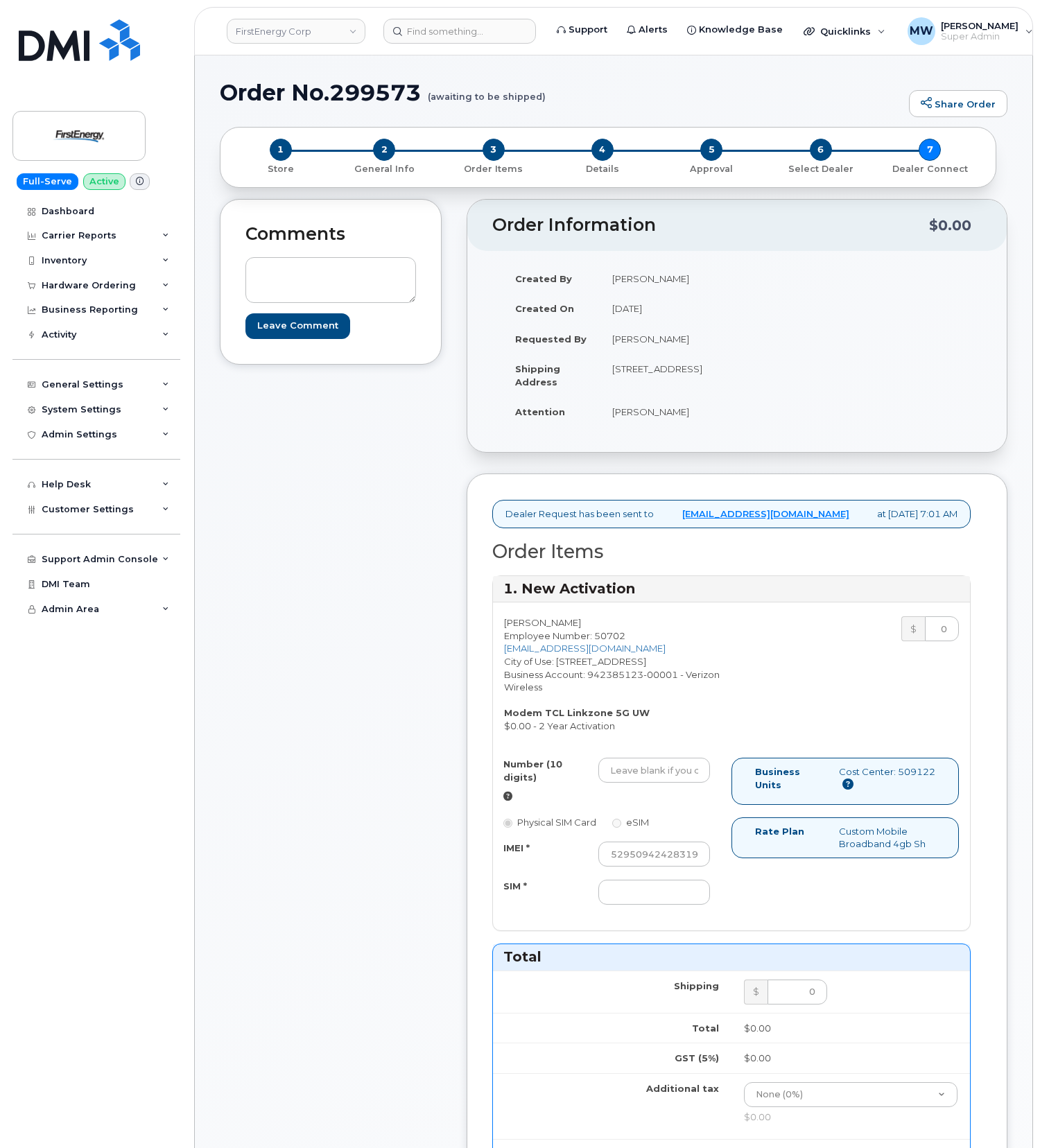
scroll to position [0, 0]
click at [645, 905] on input "SIM *" at bounding box center [654, 892] width 112 height 25
paste input "[TECHNICAL_ID]"
type input "[TECHNICAL_ID]"
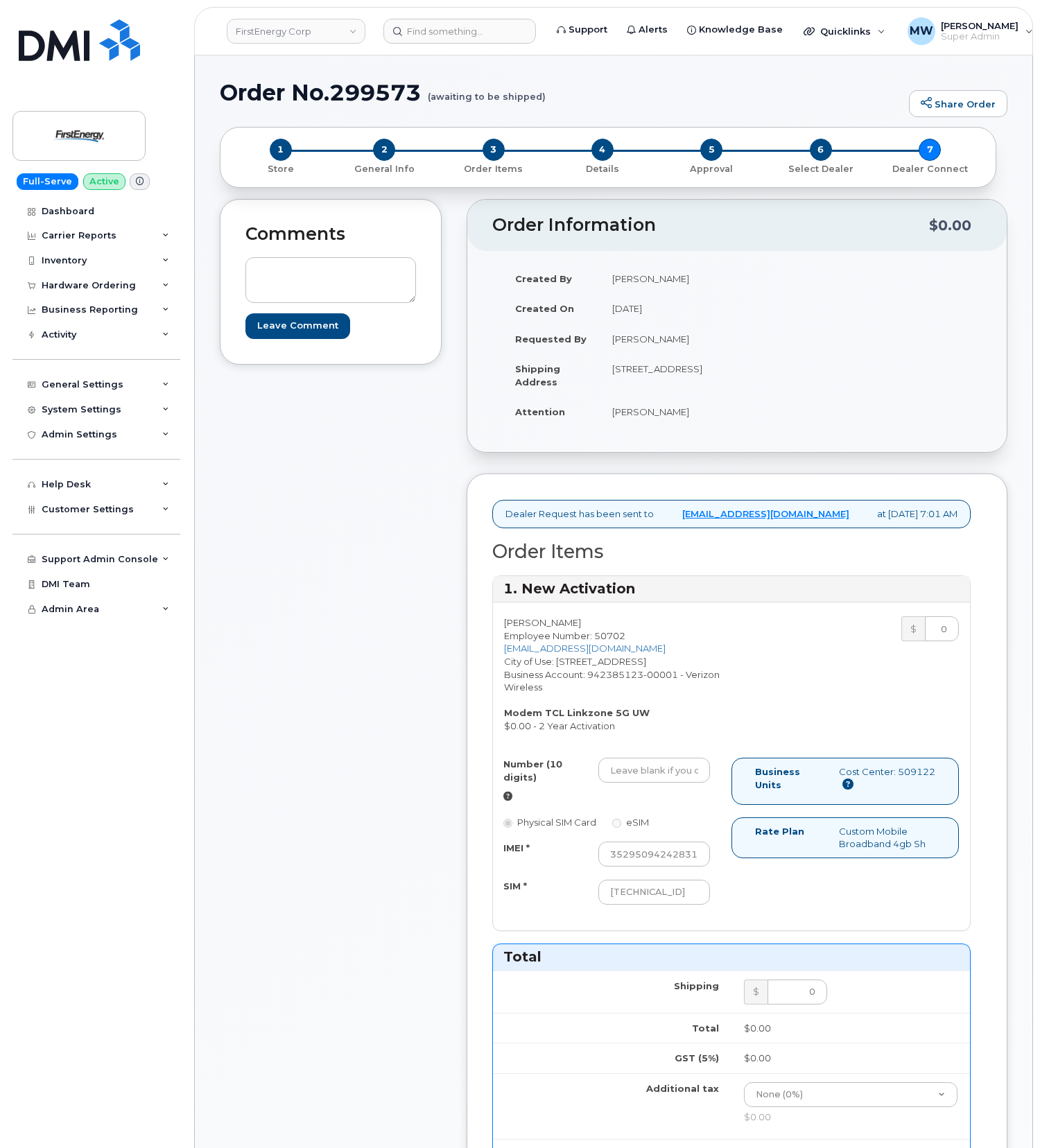
scroll to position [0, 0]
click at [656, 783] on input "Number (10 digits)" at bounding box center [654, 770] width 112 height 25
paste input "3308086620"
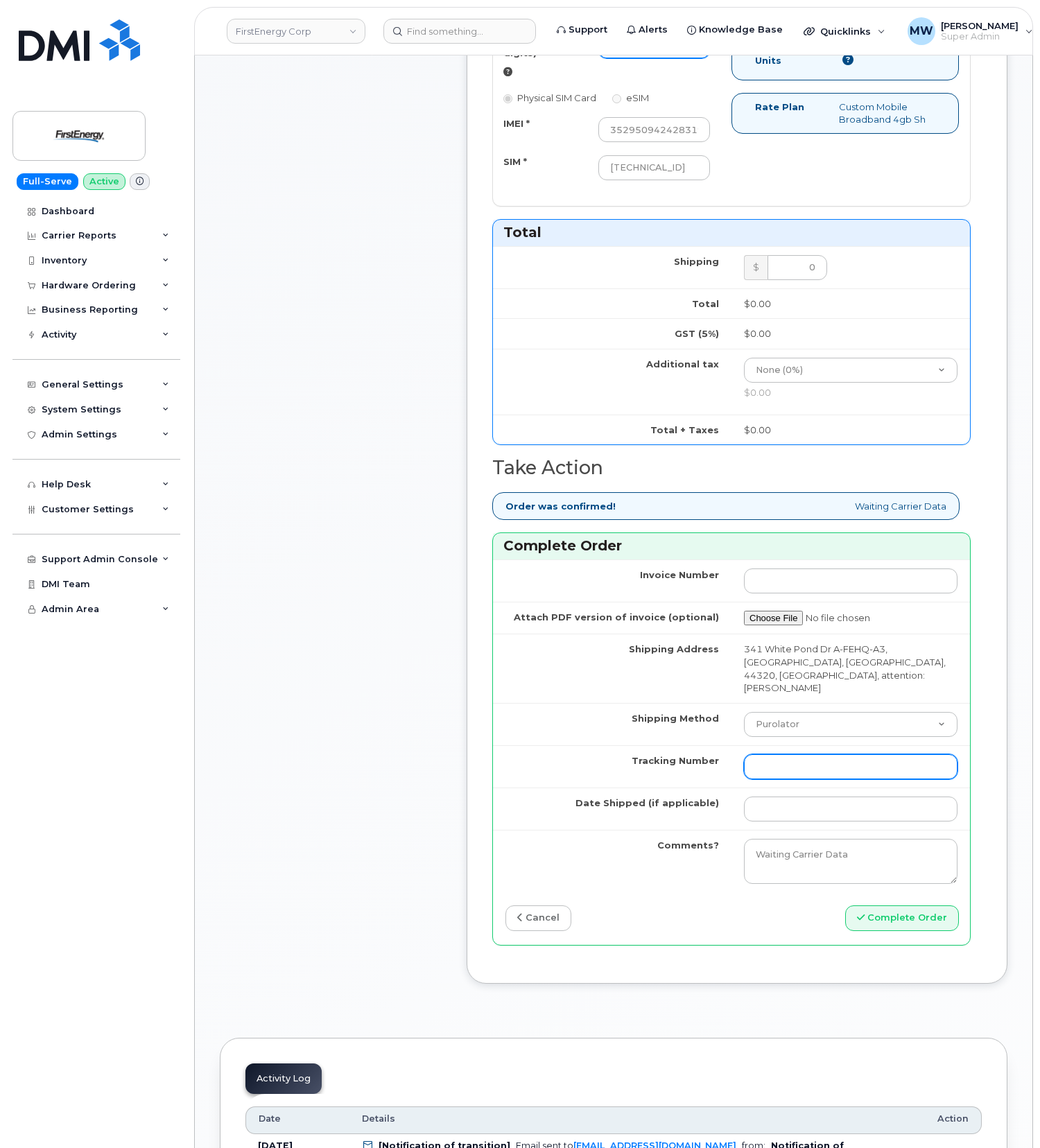
scroll to position [739, 0]
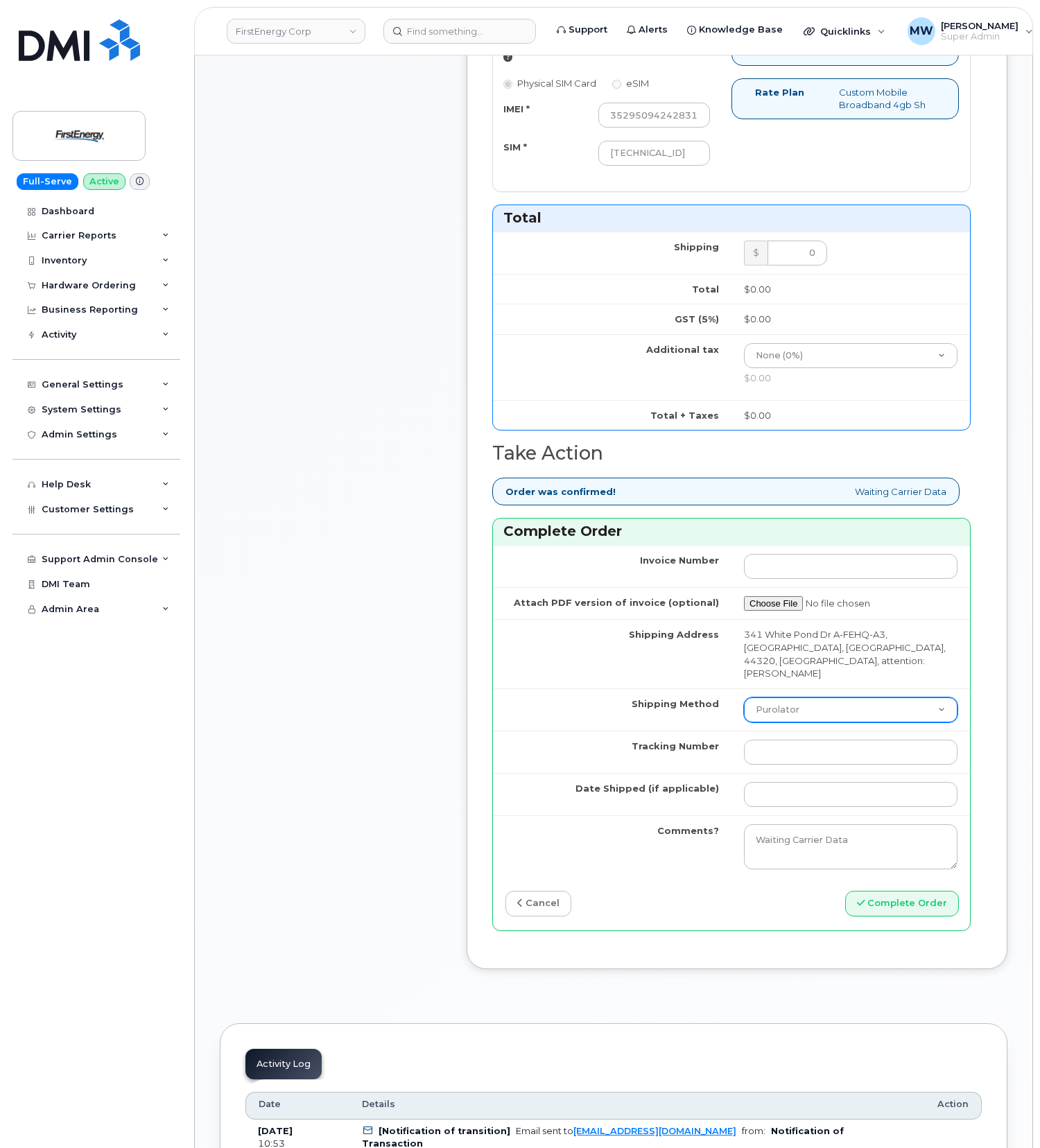
type input "3308086620"
click at [795, 702] on select "Purolator UPS FedEx Canada Post Courier Other Drop Off Pick Up" at bounding box center [850, 710] width 213 height 25
click at [744, 697] on select "Purolator UPS FedEx Canada Post Courier Other Drop Off Pick Up" at bounding box center [850, 710] width 213 height 25
drag, startPoint x: 787, startPoint y: 692, endPoint x: 788, endPoint y: 702, distance: 10.0
click at [787, 697] on select "Purolator UPS FedEx Canada Post Courier Other Drop Off Pick Up" at bounding box center [850, 710] width 213 height 25
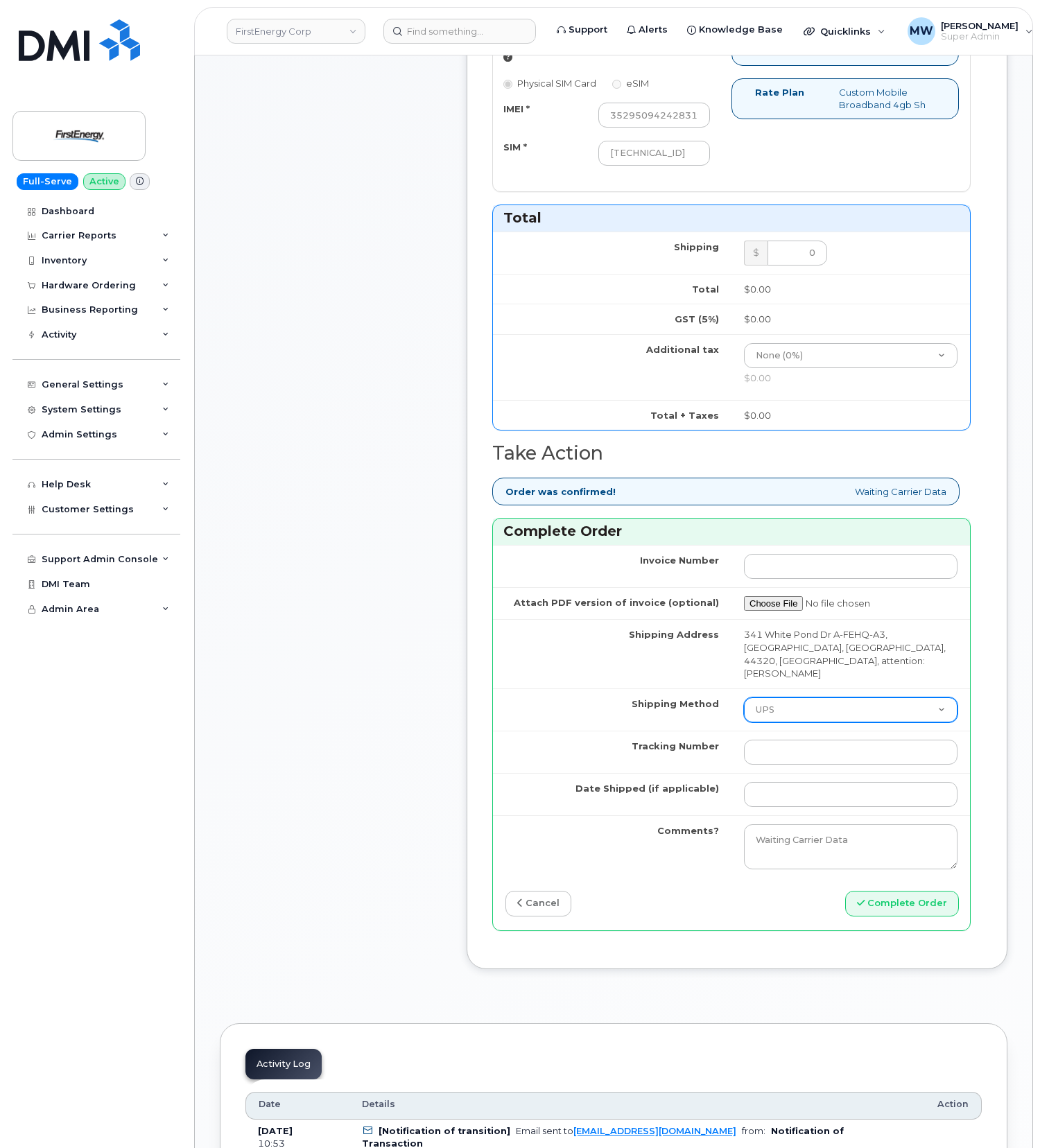
select select "FedEx"
click at [744, 697] on select "Purolator UPS FedEx Canada Post Courier Other Drop Off Pick Up" at bounding box center [850, 710] width 213 height 25
click at [785, 742] on input "Tracking Number" at bounding box center [850, 752] width 213 height 25
paste input "479557265272"
drag, startPoint x: 775, startPoint y: 741, endPoint x: 702, endPoint y: 735, distance: 73.2
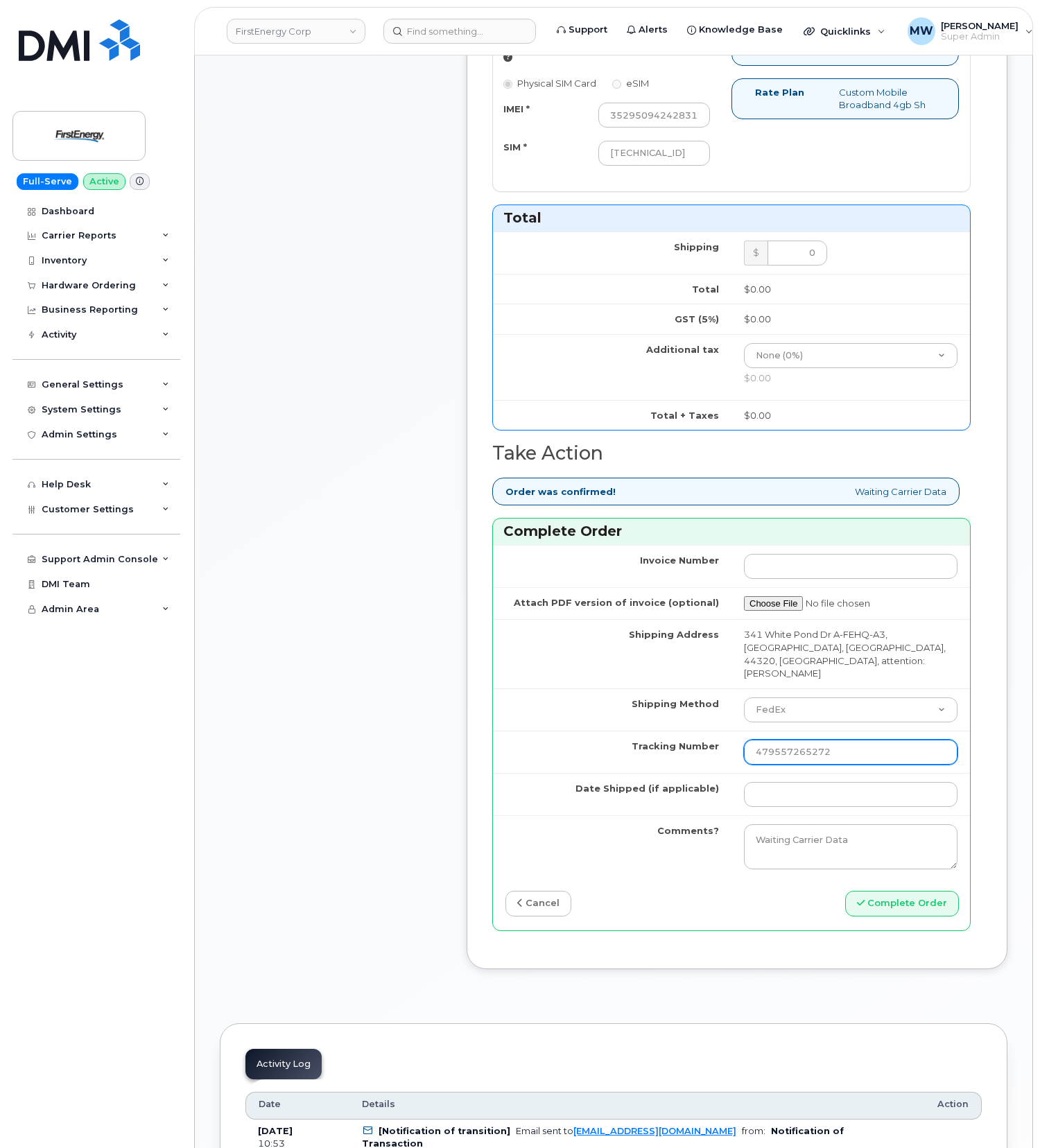
click at [702, 735] on tr "Tracking Number 479557265272" at bounding box center [731, 752] width 477 height 43
type input "479557265272"
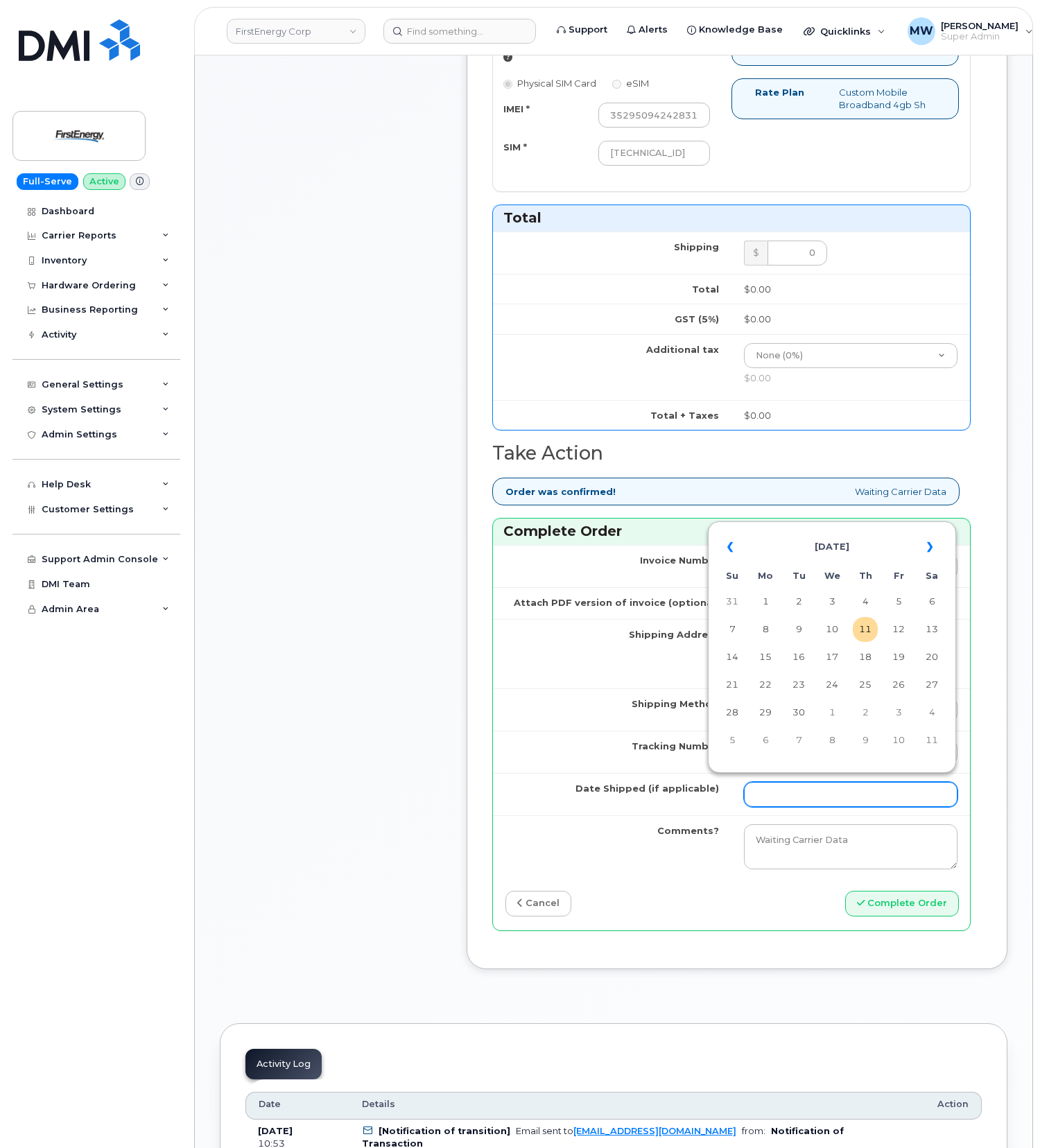
click at [799, 791] on input "Date Shipped (if applicable)" at bounding box center [850, 795] width 213 height 25
click at [828, 636] on td "10" at bounding box center [832, 630] width 25 height 25
type input "[DATE]"
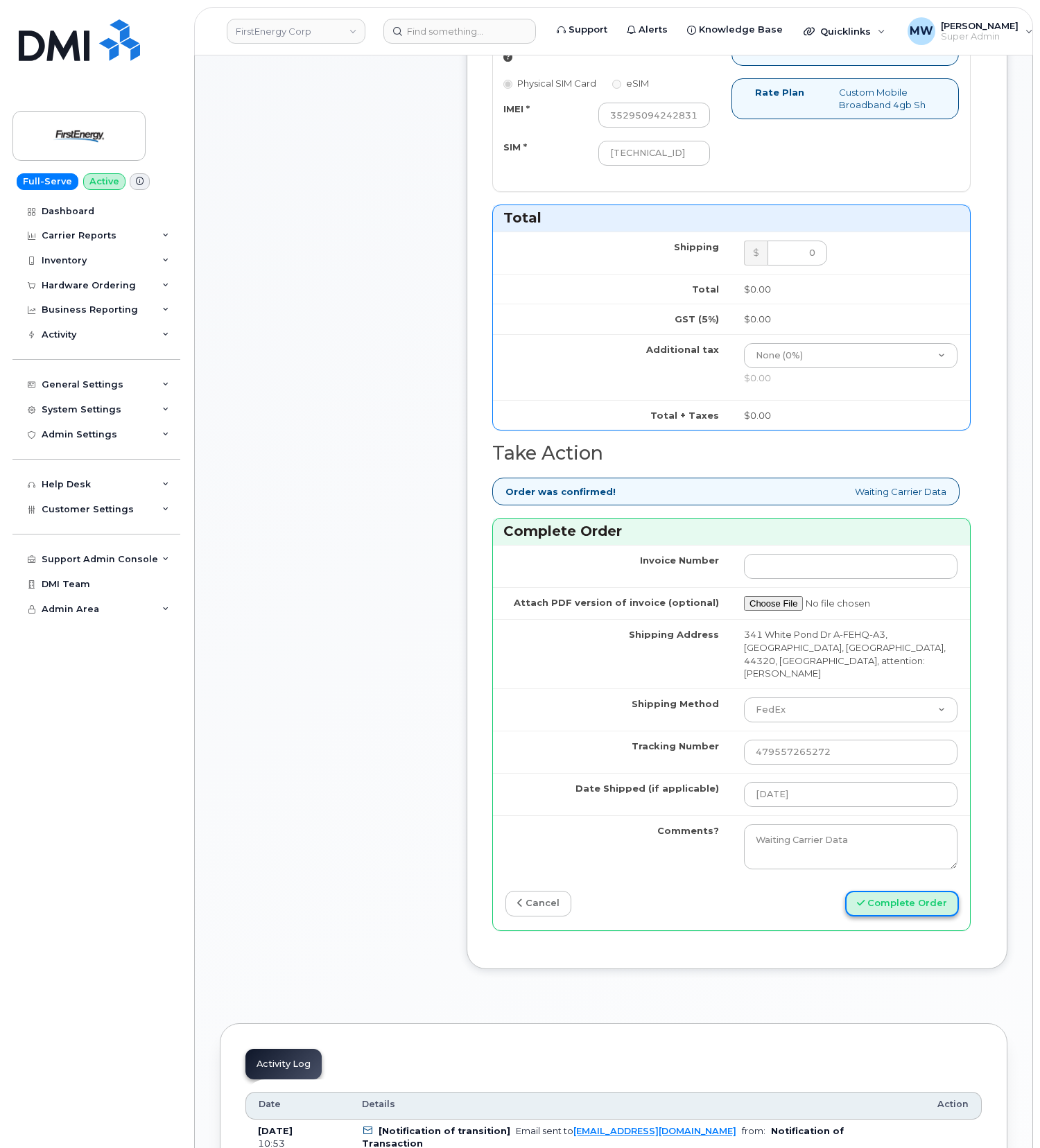
click at [911, 897] on button "Complete Order" at bounding box center [902, 904] width 114 height 25
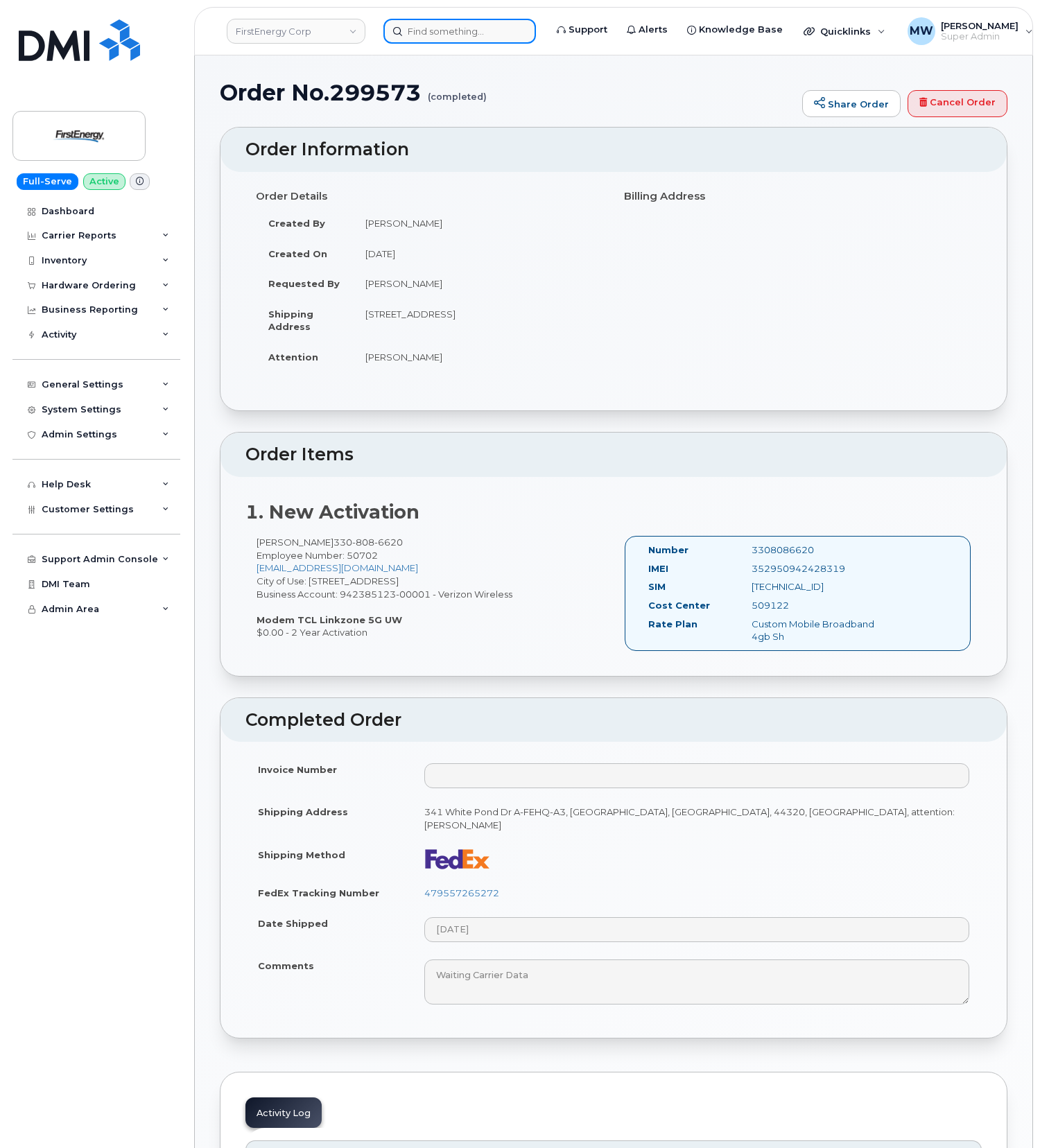
drag, startPoint x: 419, startPoint y: 18, endPoint x: 420, endPoint y: 29, distance: 11.0
click at [419, 24] on input at bounding box center [459, 31] width 153 height 25
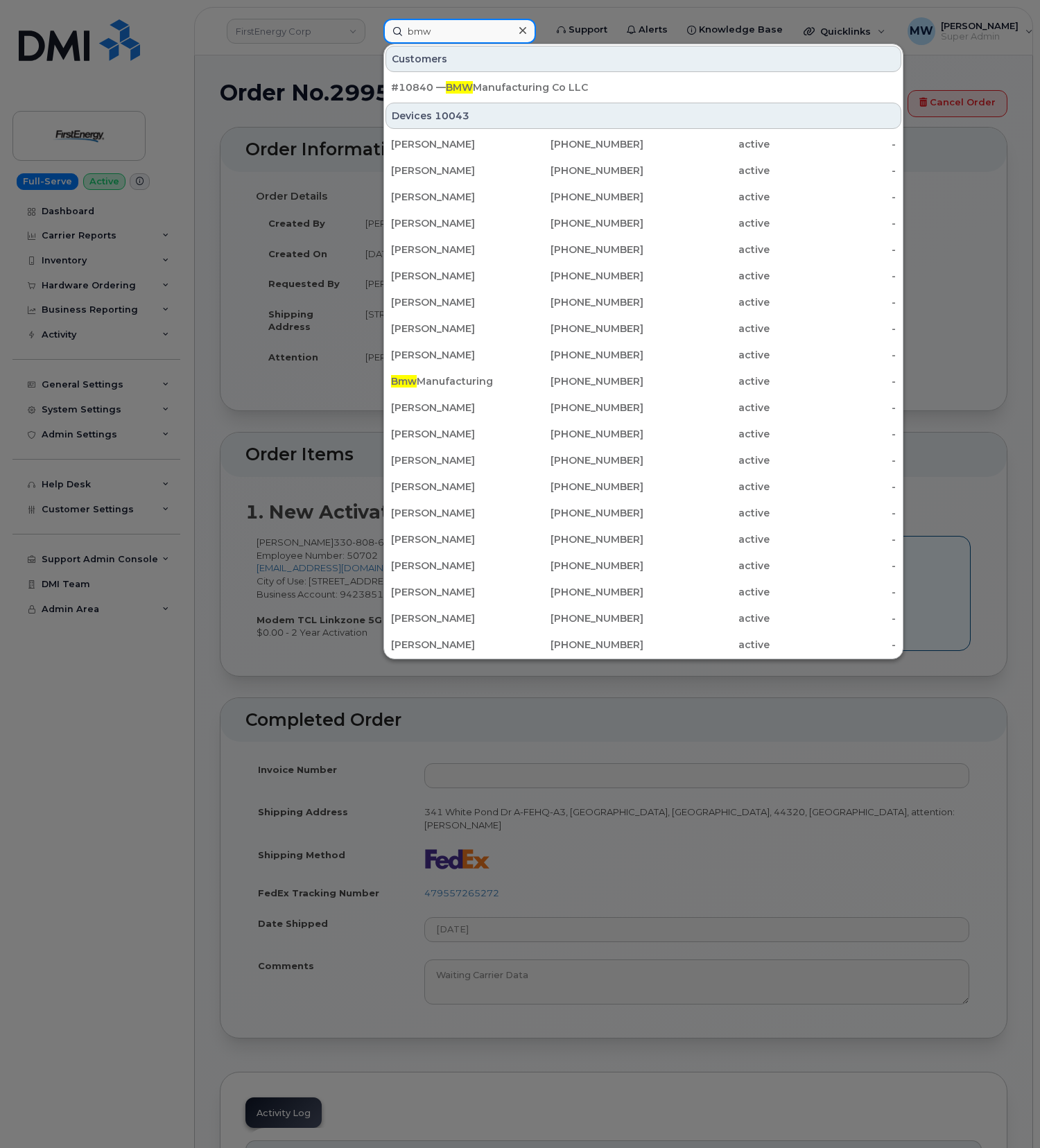
type input "bmw"
click at [476, 78] on div "#10840 — BMW Manufacturing Co LLC" at bounding box center [643, 87] width 504 height 25
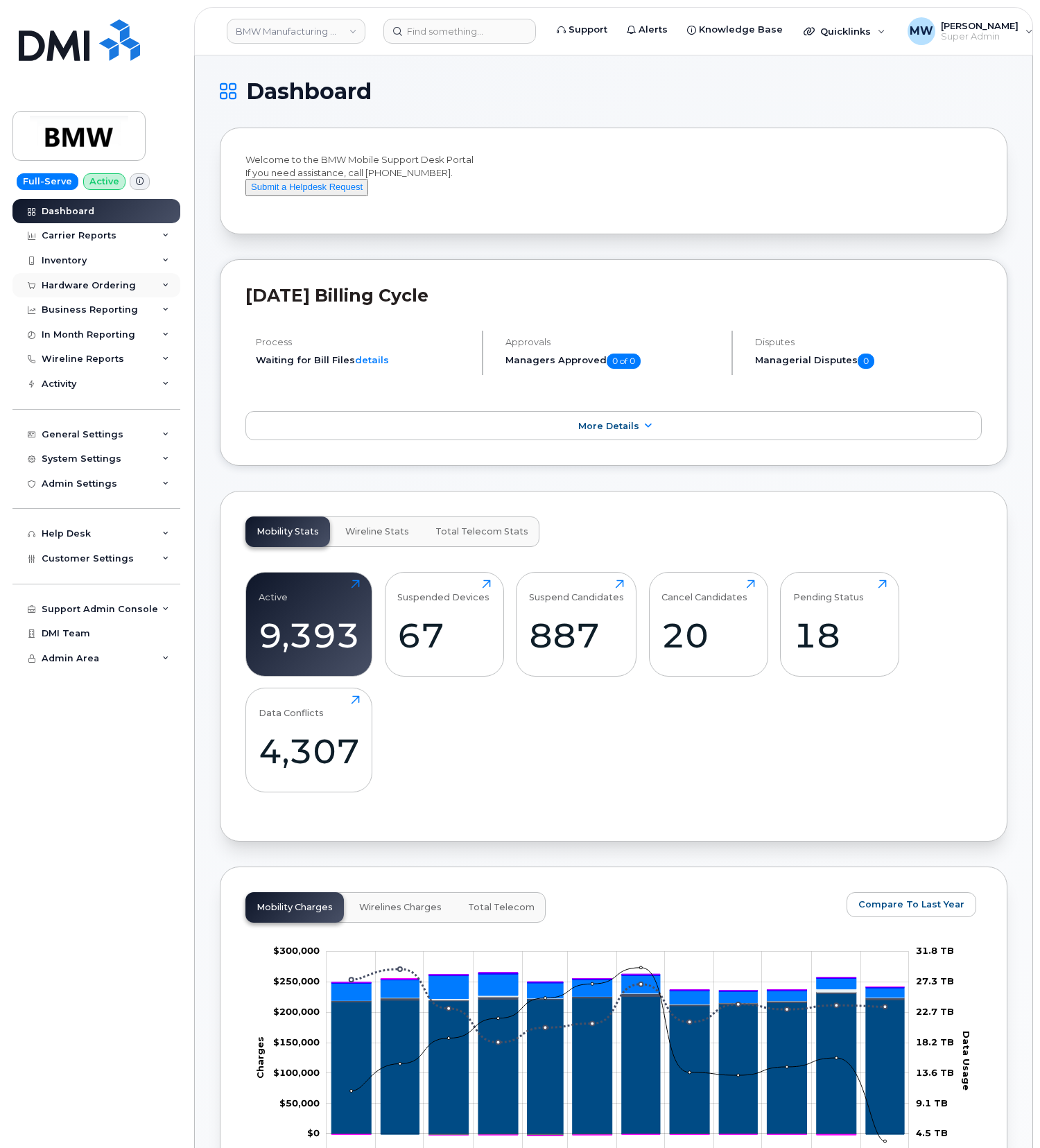
click at [76, 289] on div "Hardware Ordering" at bounding box center [88, 286] width 94 height 11
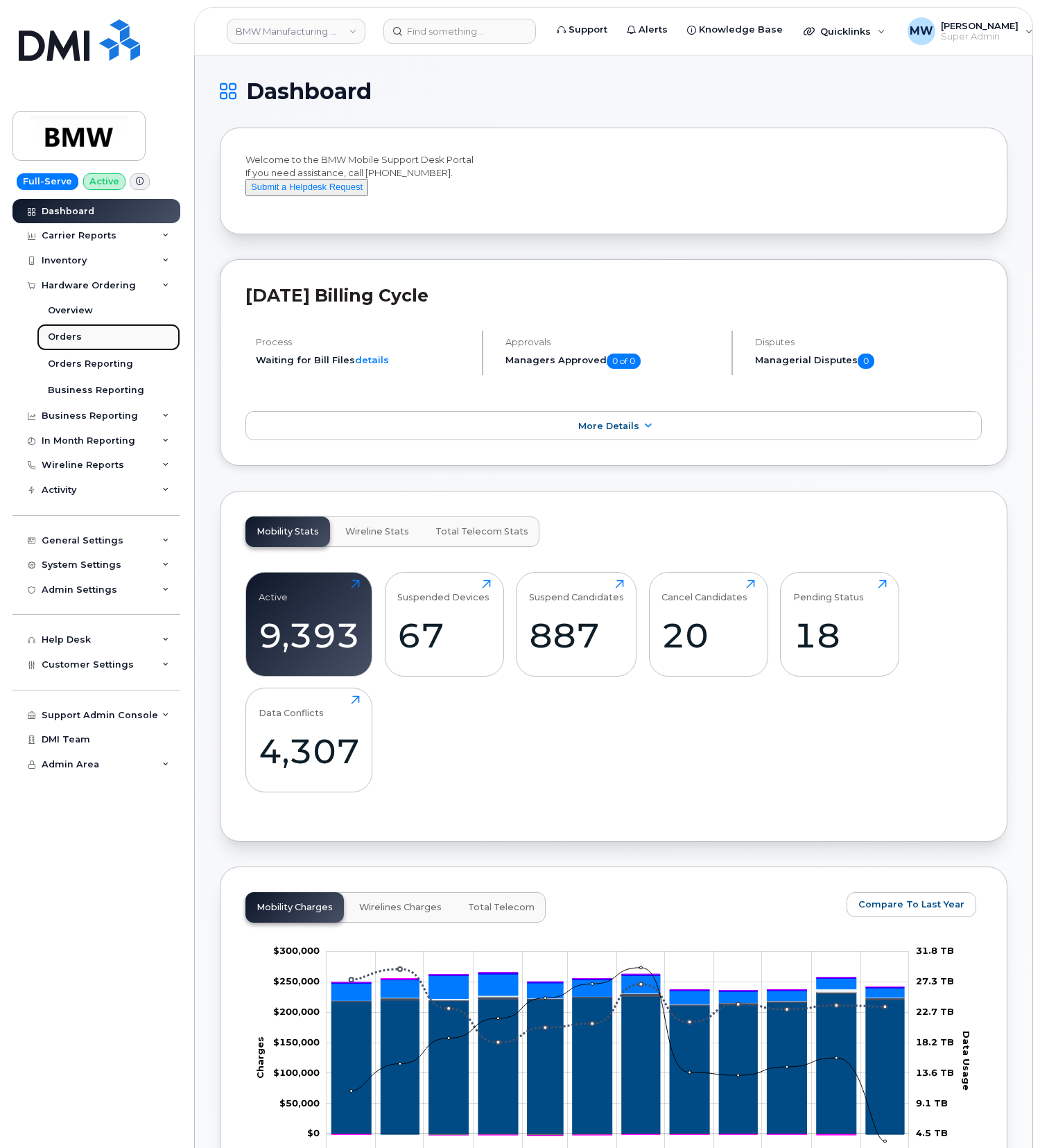
click at [76, 342] on div "Orders" at bounding box center [65, 337] width 34 height 12
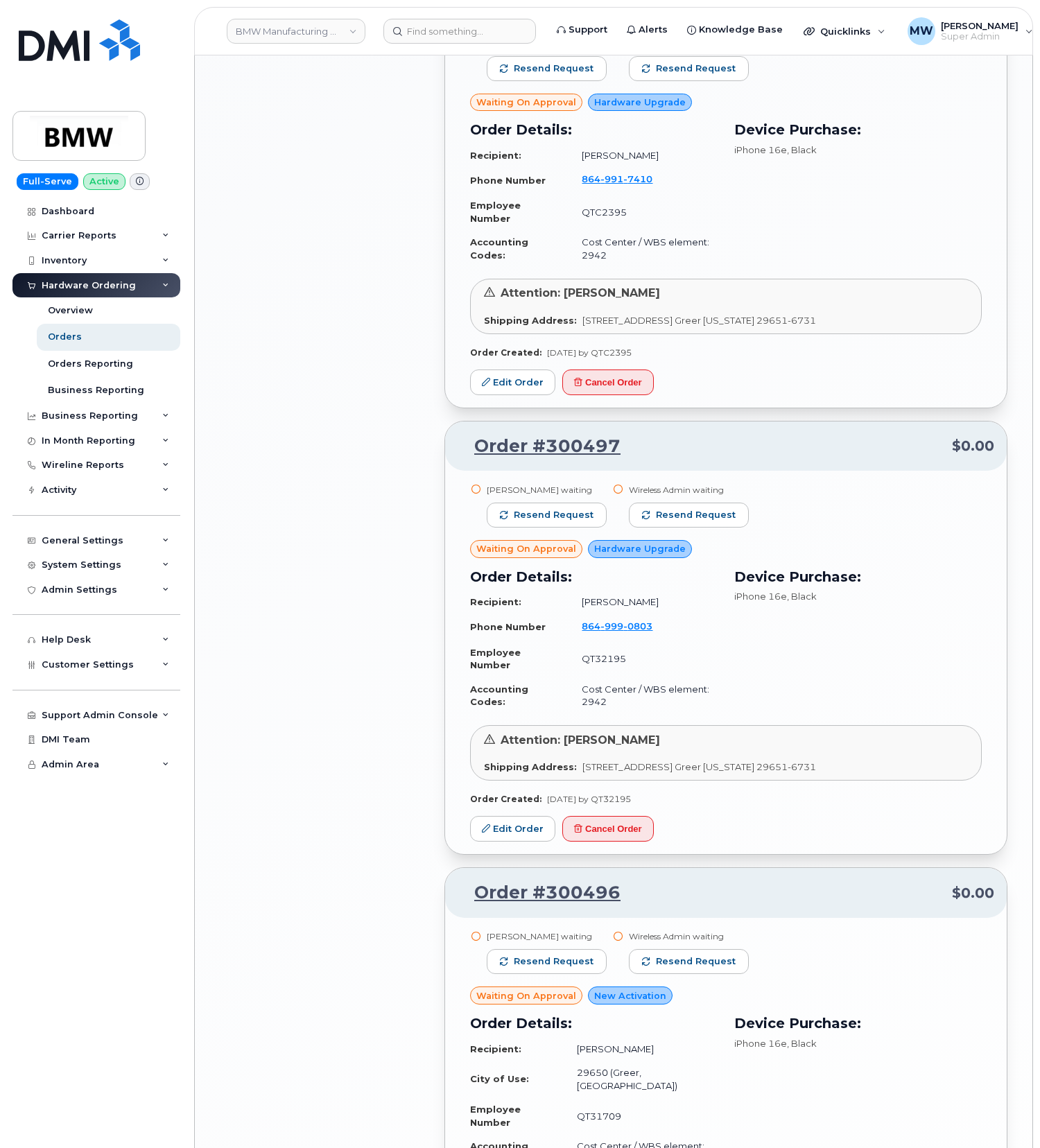
scroll to position [1664, 0]
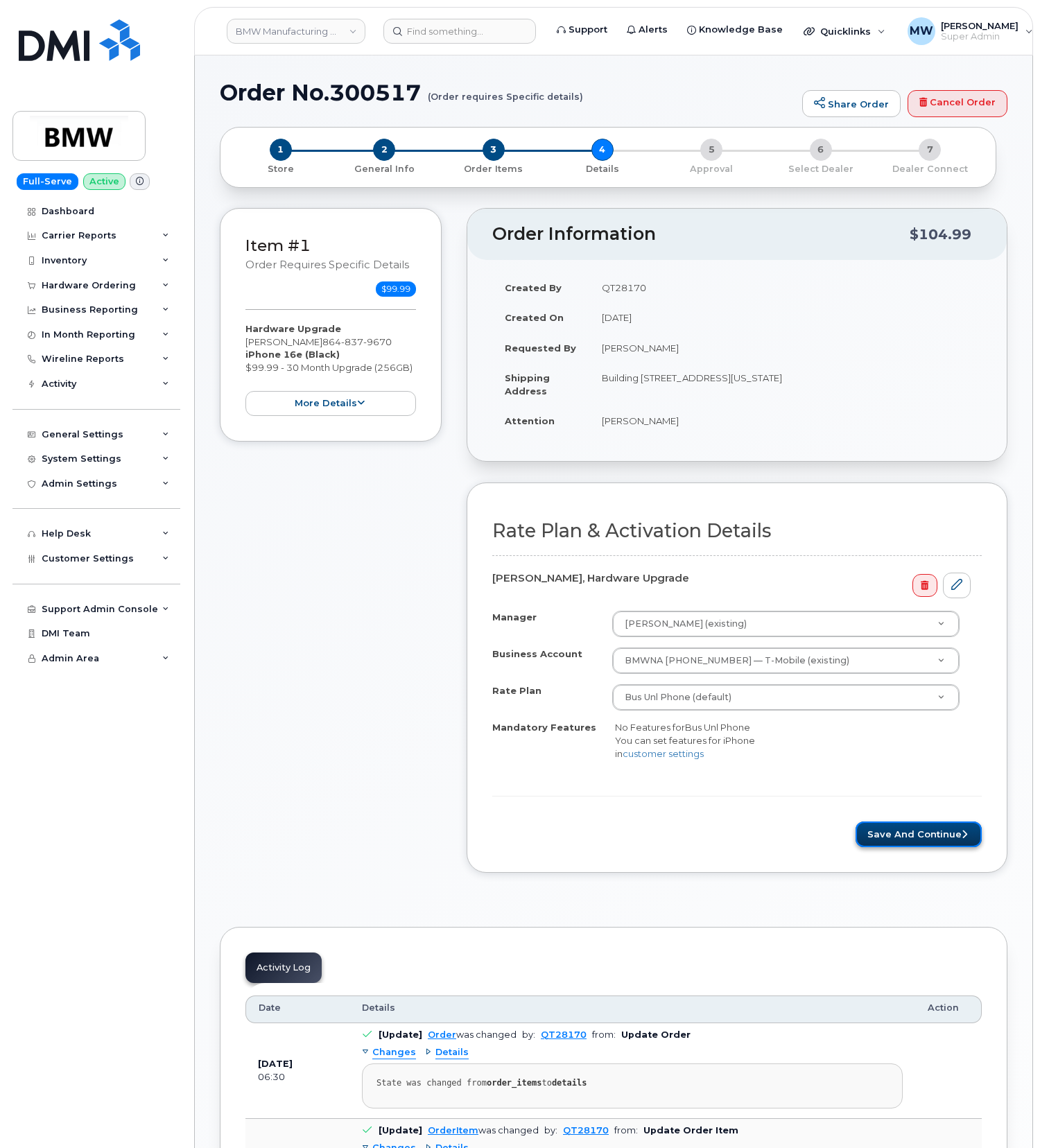
click at [899, 832] on button "Save and Continue" at bounding box center [918, 834] width 126 height 25
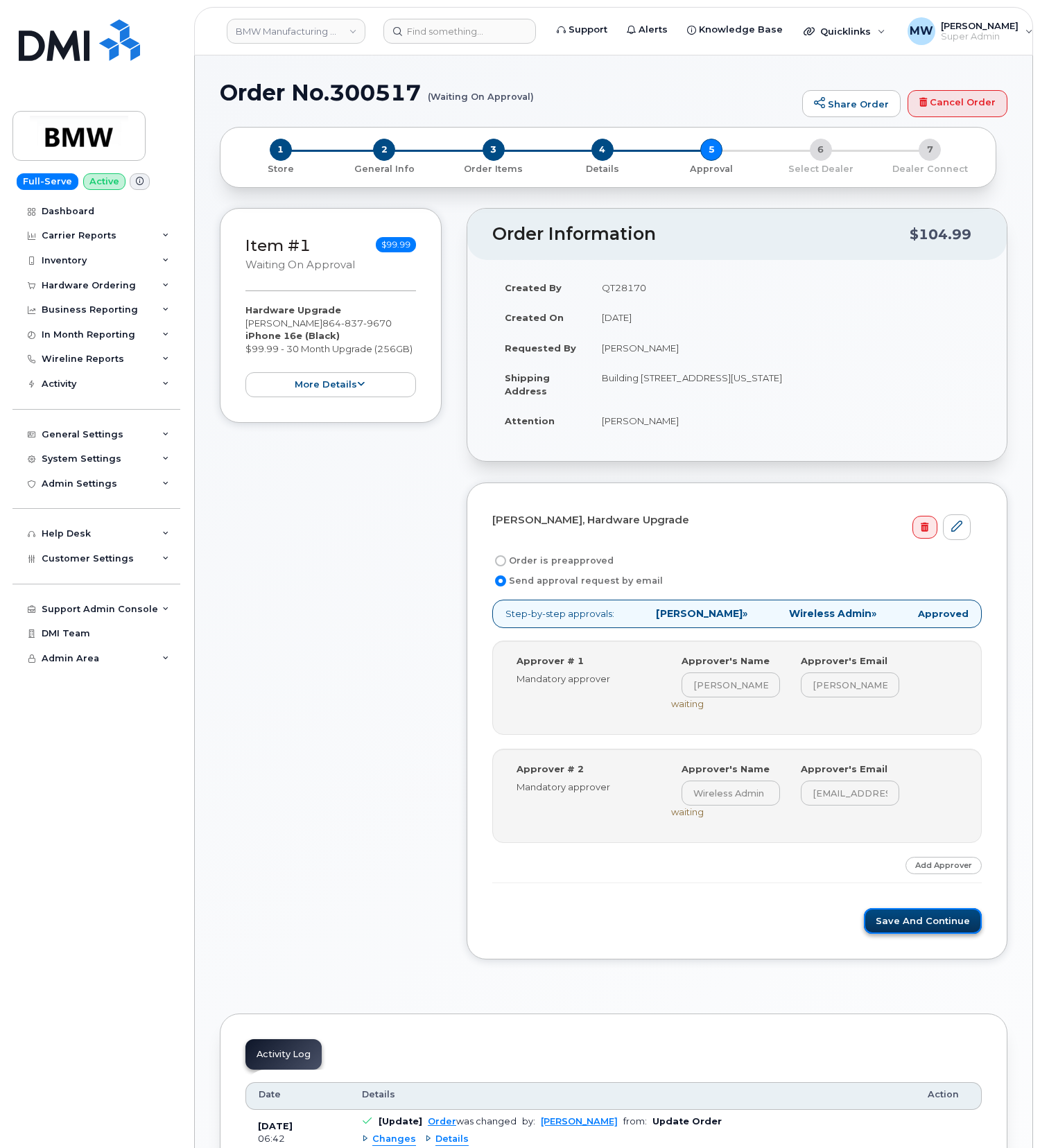
click at [917, 934] on button "Save and Continue" at bounding box center [923, 921] width 118 height 25
